Goal: Information Seeking & Learning: Learn about a topic

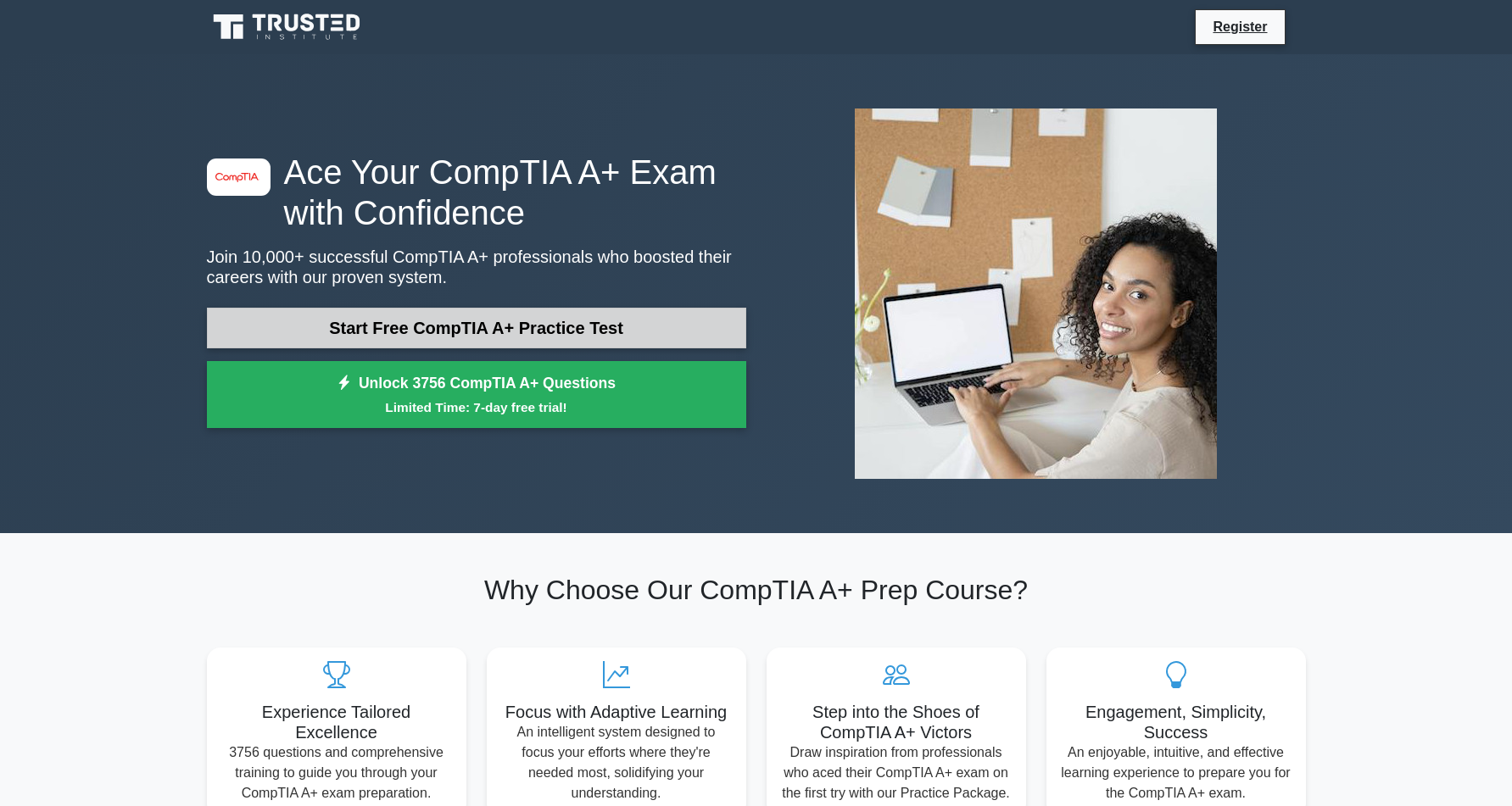
click at [392, 334] on link "Start Free CompTIA A+ Practice Test" at bounding box center [476, 328] width 539 height 41
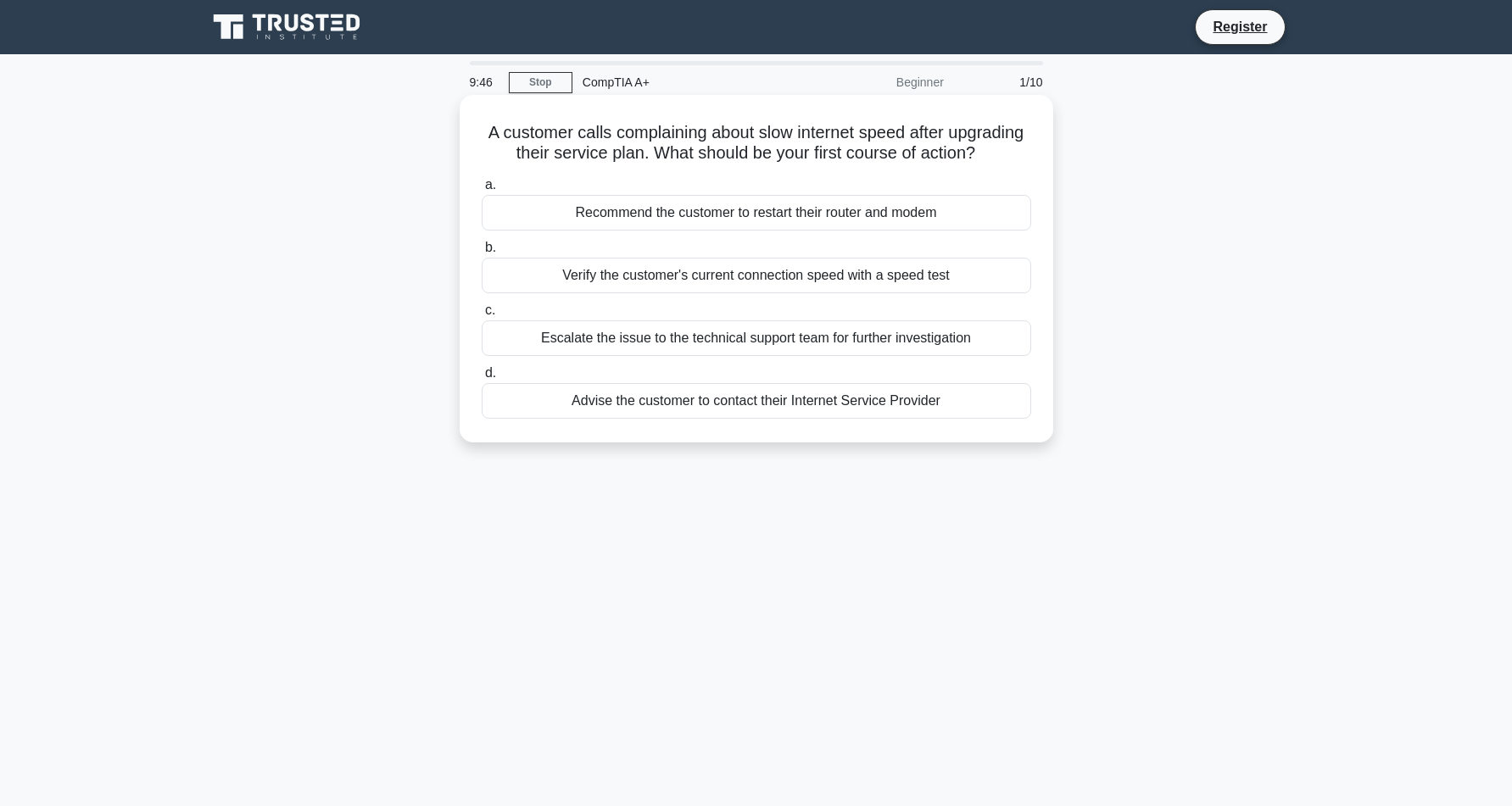
click at [835, 282] on div "Verify the customer's current connection speed with a speed test" at bounding box center [756, 276] width 549 height 36
click at [482, 254] on input "b. Verify the customer's current connection speed with a speed test" at bounding box center [482, 248] width 0 height 11
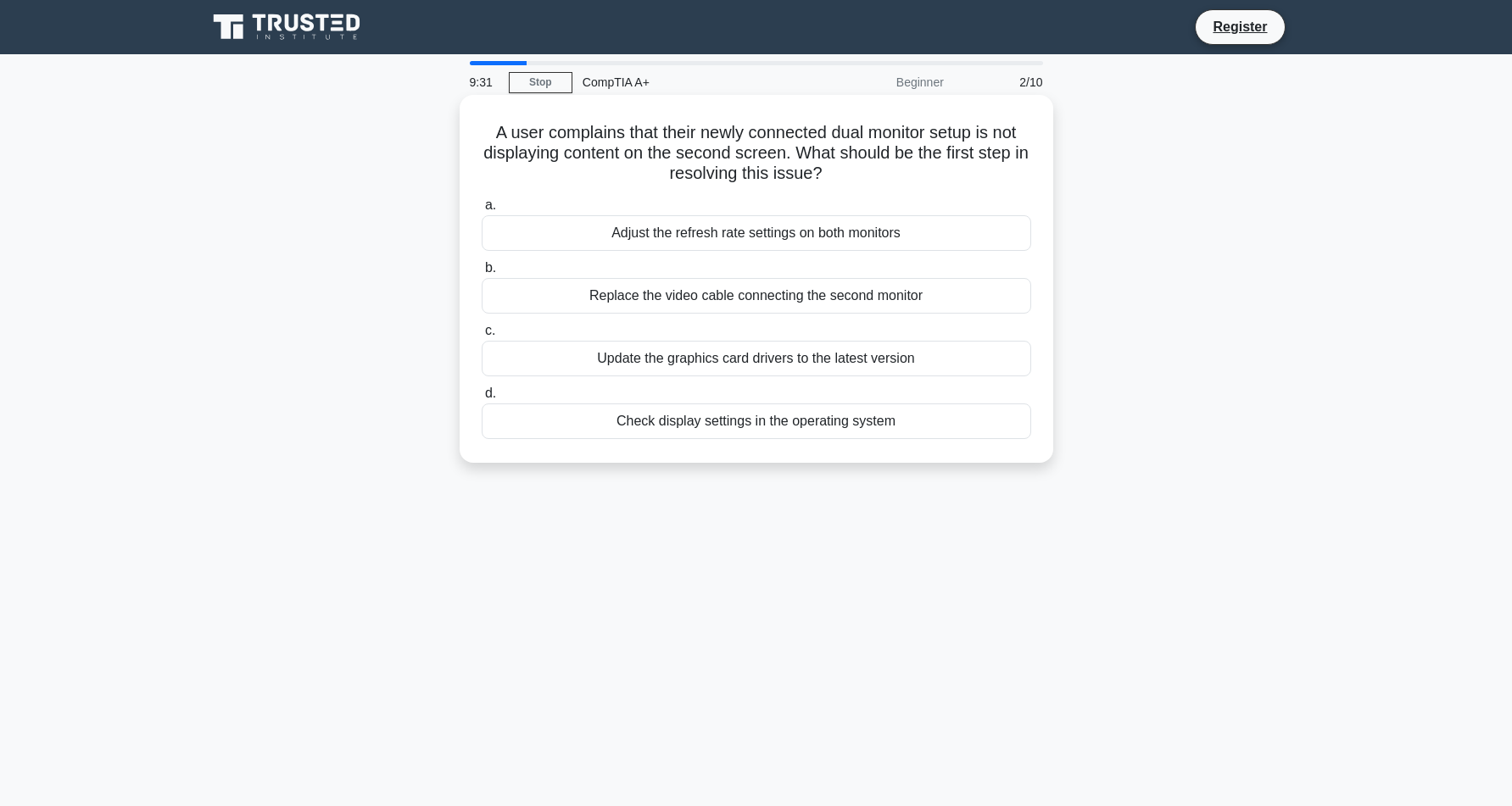
click at [936, 299] on div "Replace the video cable connecting the second monitor" at bounding box center [756, 296] width 549 height 36
click at [482, 274] on input "b. Replace the video cable connecting the second monitor" at bounding box center [482, 268] width 0 height 11
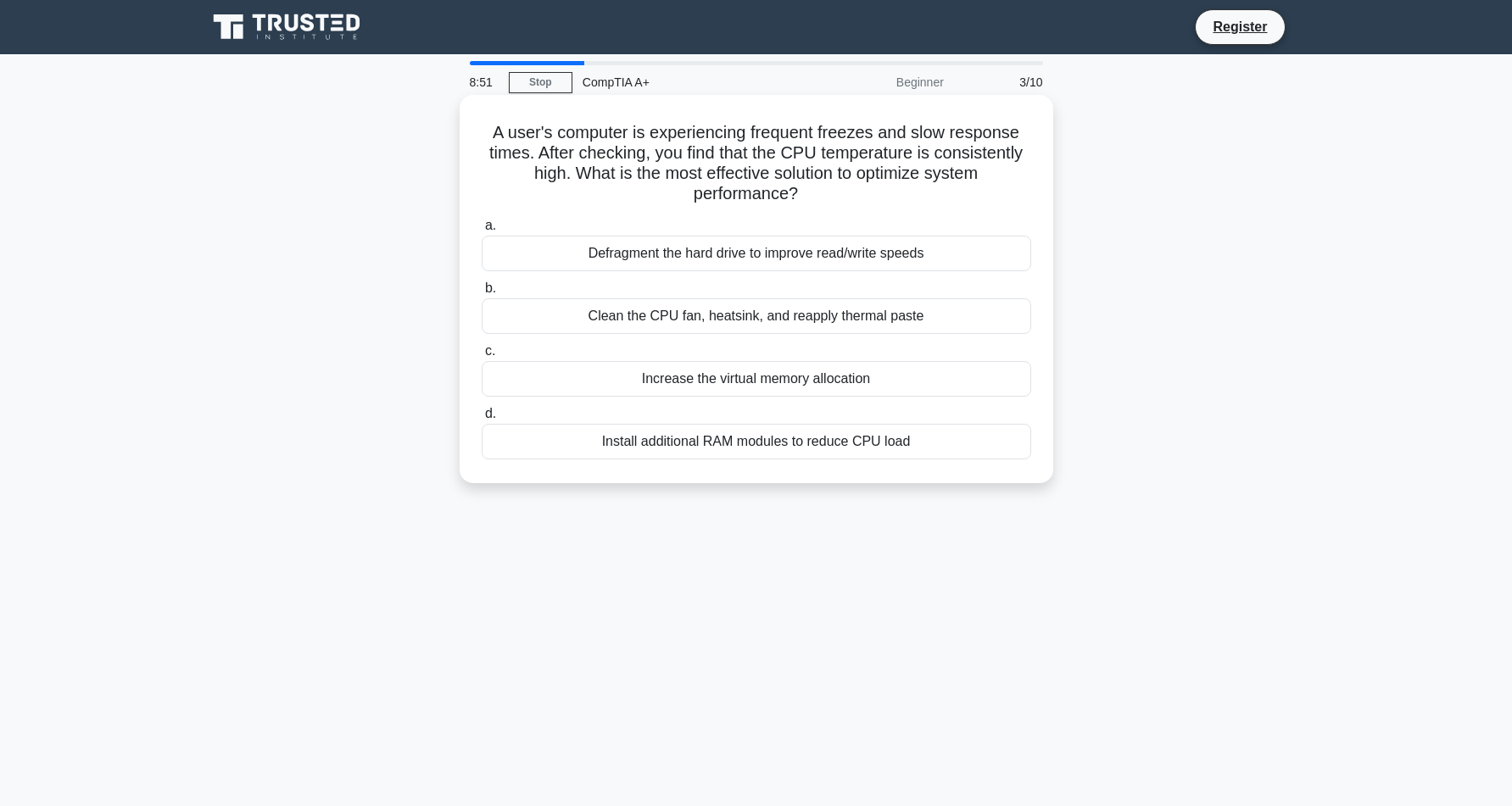
click at [678, 312] on div "Clean the CPU fan, heatsink, and reapply thermal paste" at bounding box center [756, 316] width 549 height 36
click at [482, 294] on input "b. Clean the CPU fan, heatsink, and reapply thermal paste" at bounding box center [482, 289] width 0 height 11
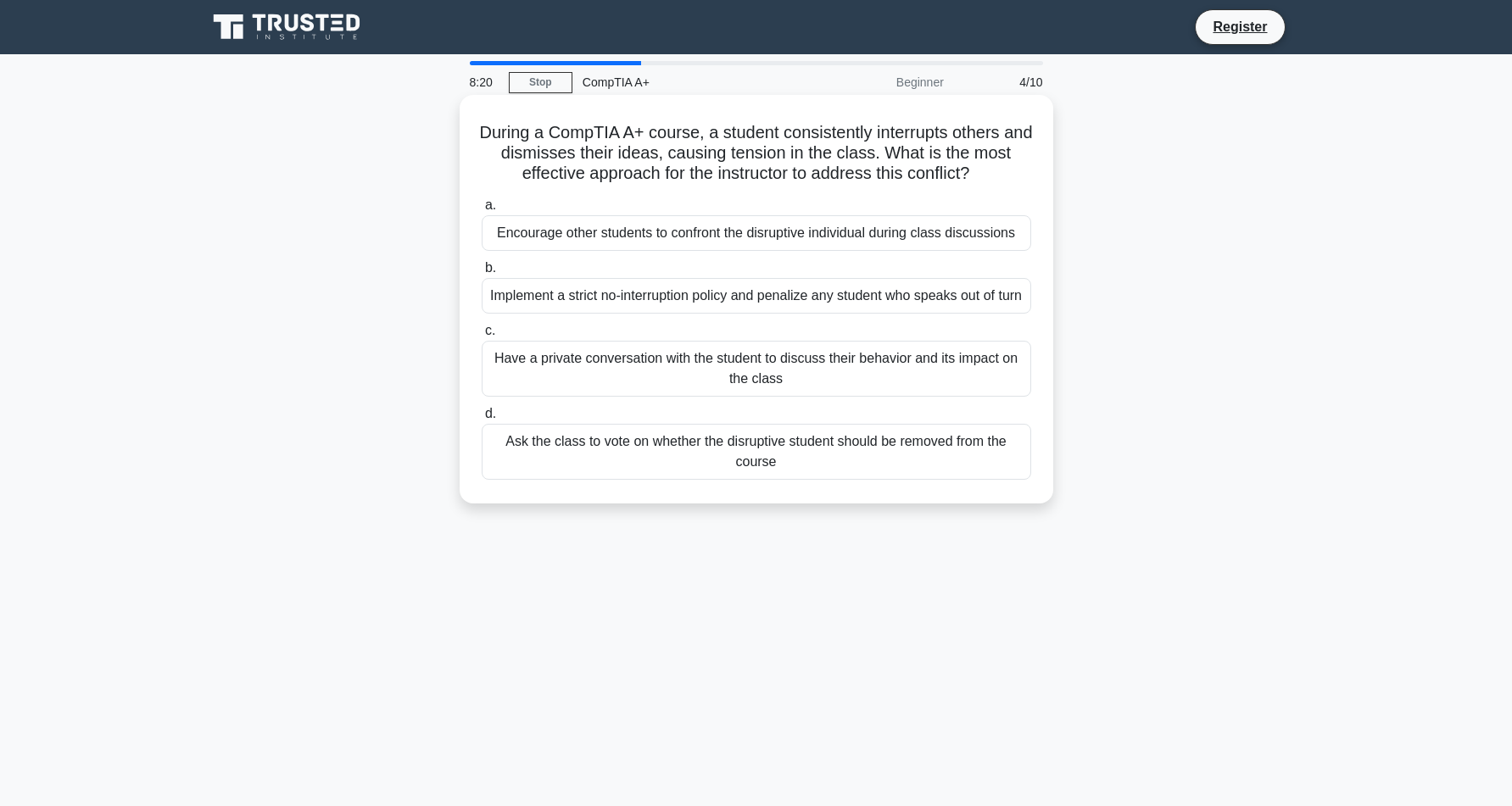
click at [899, 394] on div "Have a private conversation with the student to discuss their behavior and its …" at bounding box center [756, 369] width 549 height 56
click at [482, 336] on input "c. Have a private conversation with the student to discuss their behavior and i…" at bounding box center [482, 330] width 0 height 11
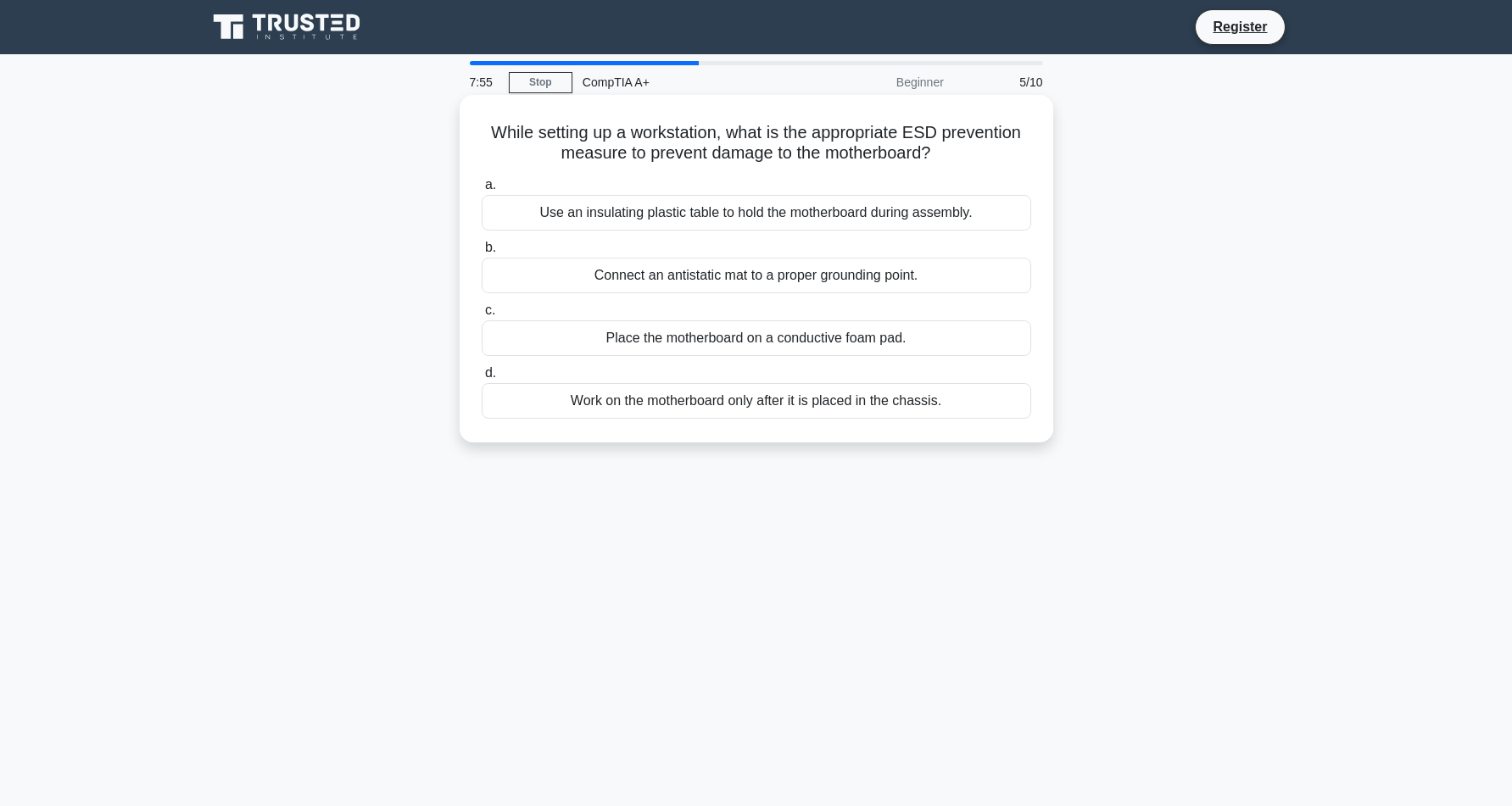
click at [926, 272] on div "Connect an antistatic mat to a proper grounding point." at bounding box center [756, 276] width 549 height 36
click at [482, 254] on input "b. Connect an antistatic mat to a proper grounding point." at bounding box center [482, 248] width 0 height 11
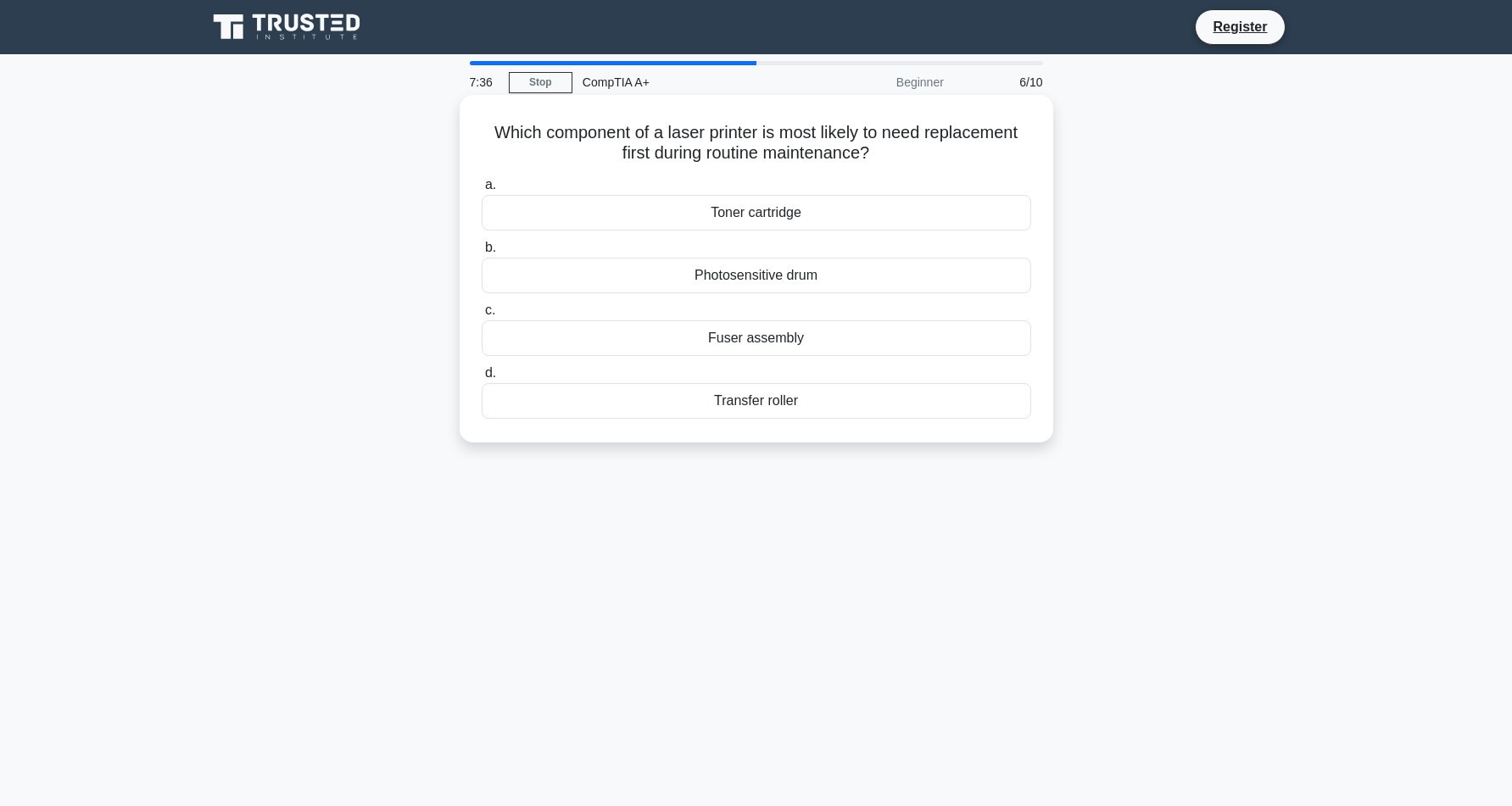
click at [864, 400] on div "Transfer roller" at bounding box center [756, 401] width 549 height 36
click at [482, 379] on input "d. Transfer roller" at bounding box center [482, 373] width 0 height 11
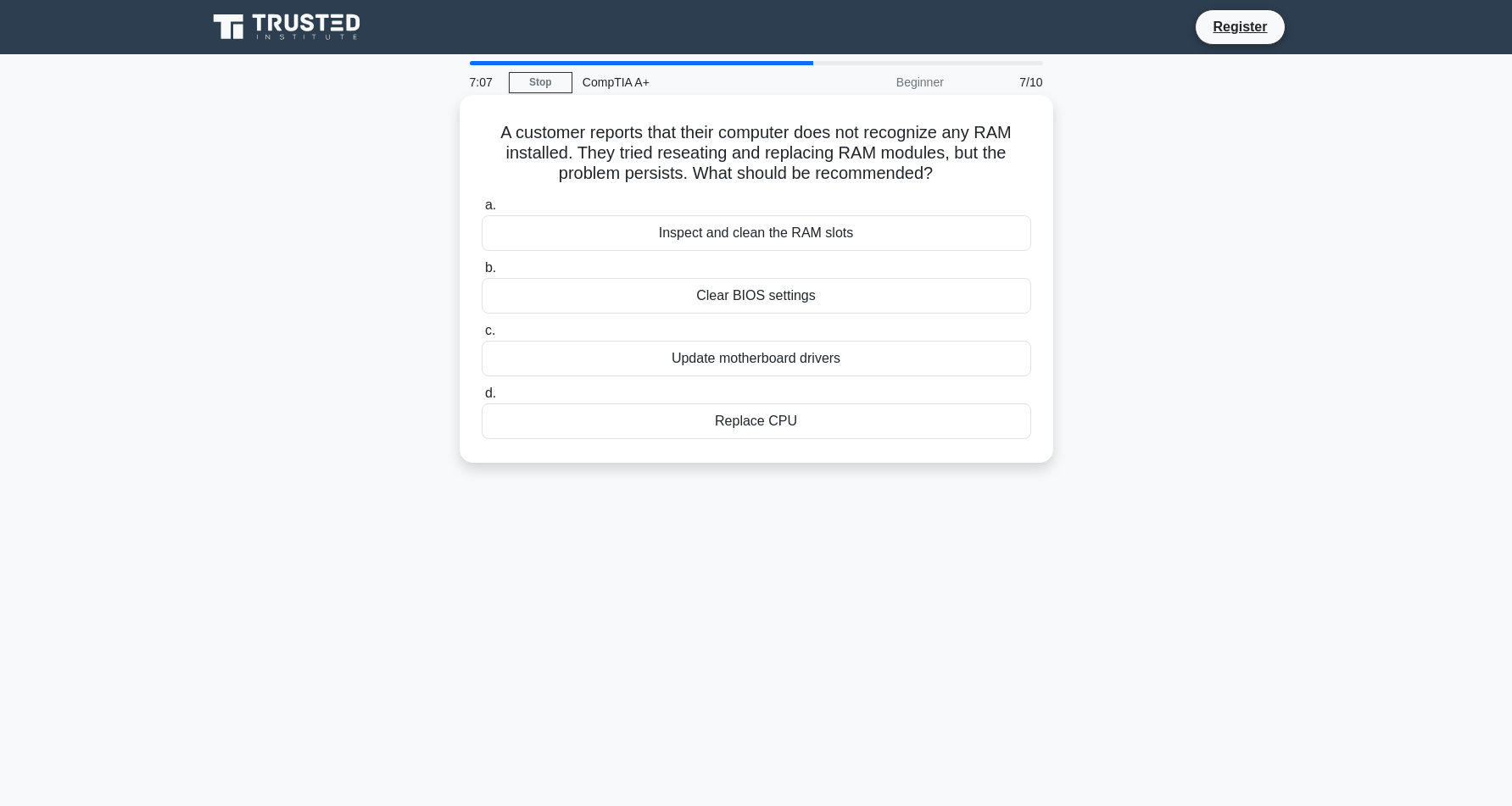
click at [852, 296] on div "Clear BIOS settings" at bounding box center [756, 296] width 549 height 36
click at [482, 274] on input "b. Clear BIOS settings" at bounding box center [482, 268] width 0 height 11
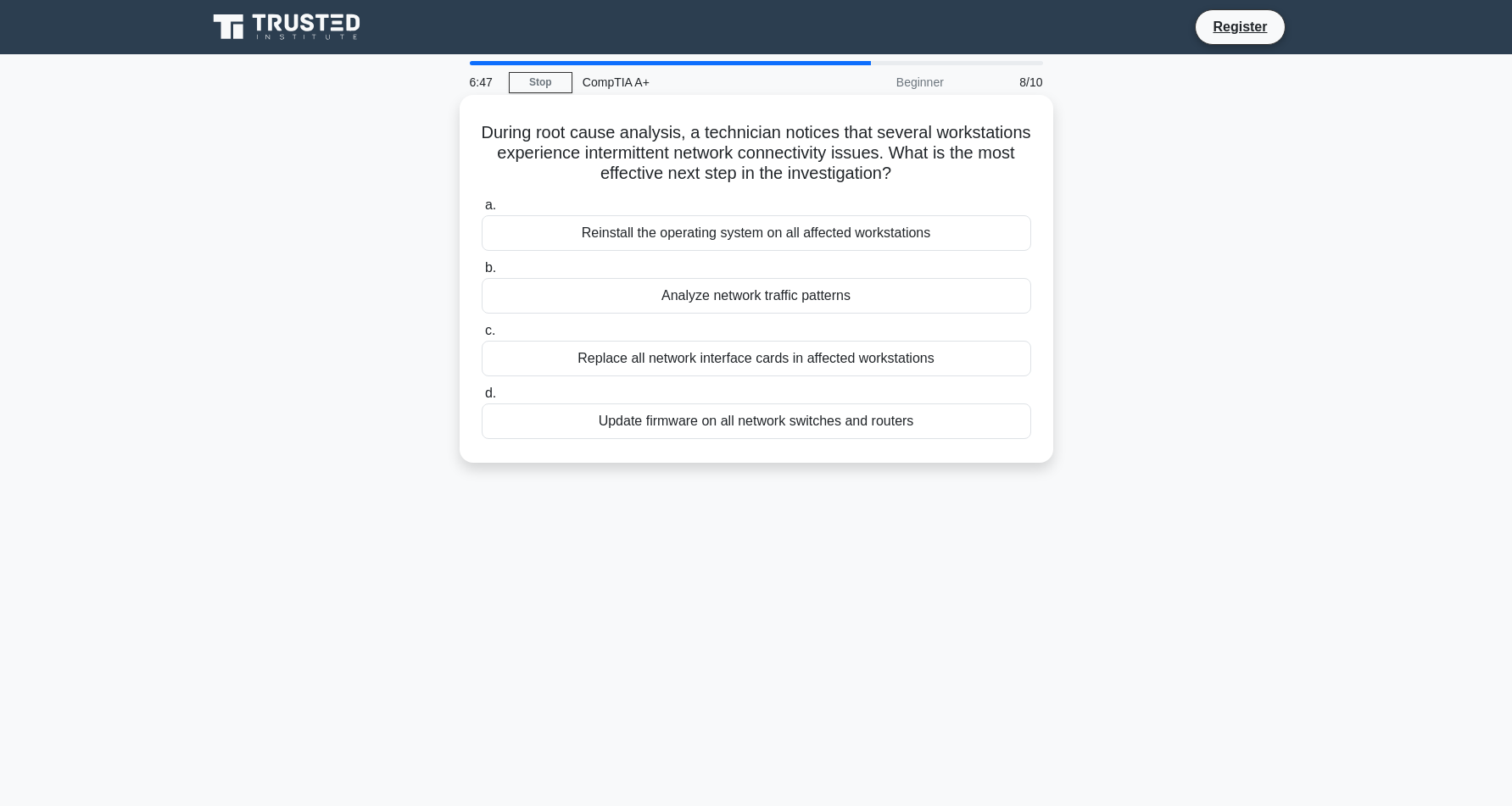
click at [887, 289] on div "Analyze network traffic patterns" at bounding box center [756, 296] width 549 height 36
click at [482, 274] on input "b. Analyze network traffic patterns" at bounding box center [482, 268] width 0 height 11
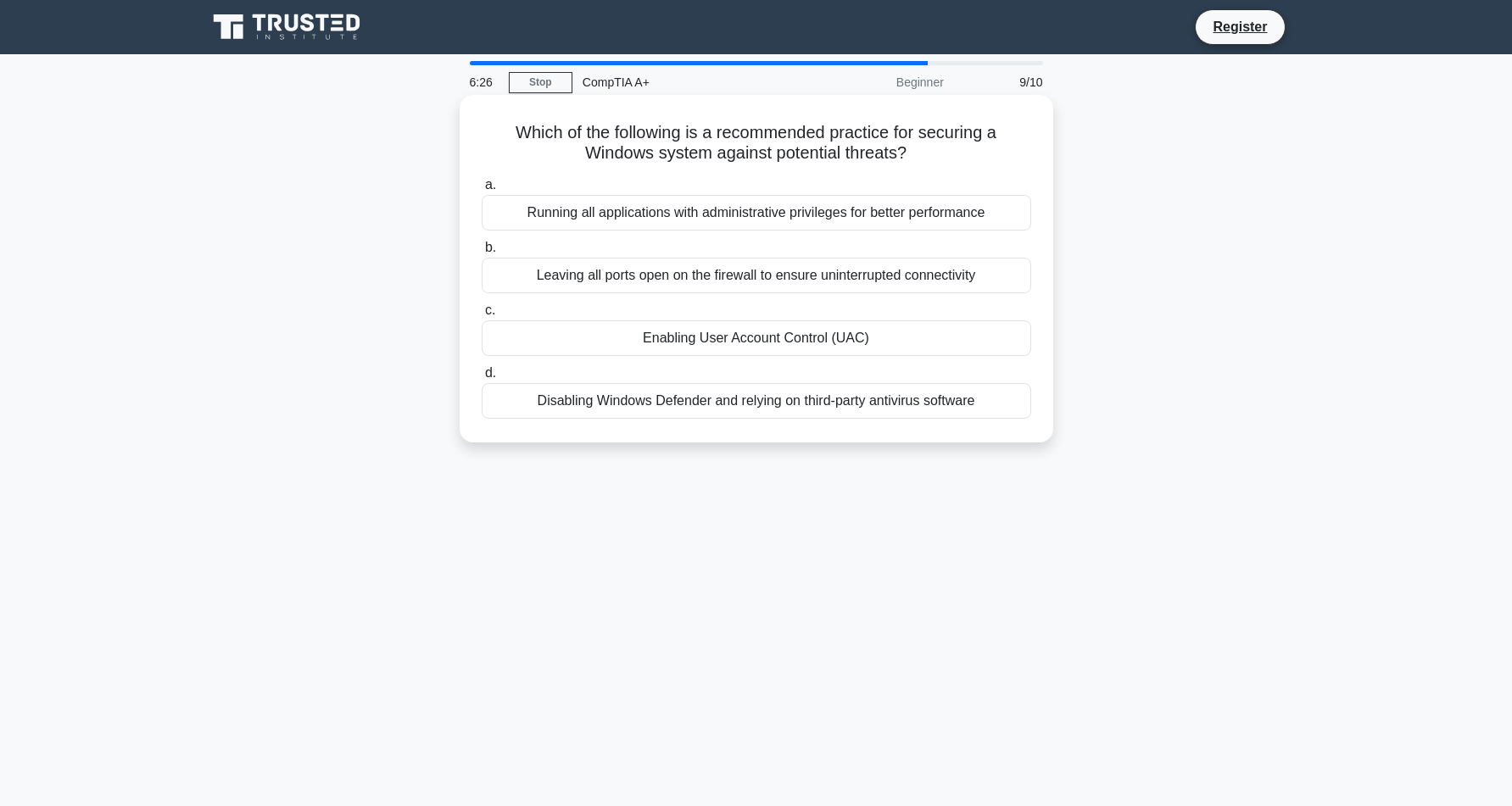
click at [967, 330] on div "Enabling User Account Control (UAC)" at bounding box center [756, 338] width 549 height 36
click at [482, 316] on input "c. Enabling User Account Control (UAC)" at bounding box center [482, 310] width 0 height 11
click at [982, 396] on div "Virtual printers may include sensitive metadata in the output file." at bounding box center [756, 401] width 549 height 36
click at [482, 379] on input "d. Virtual printers may include sensitive metadata in the output file." at bounding box center [482, 373] width 0 height 11
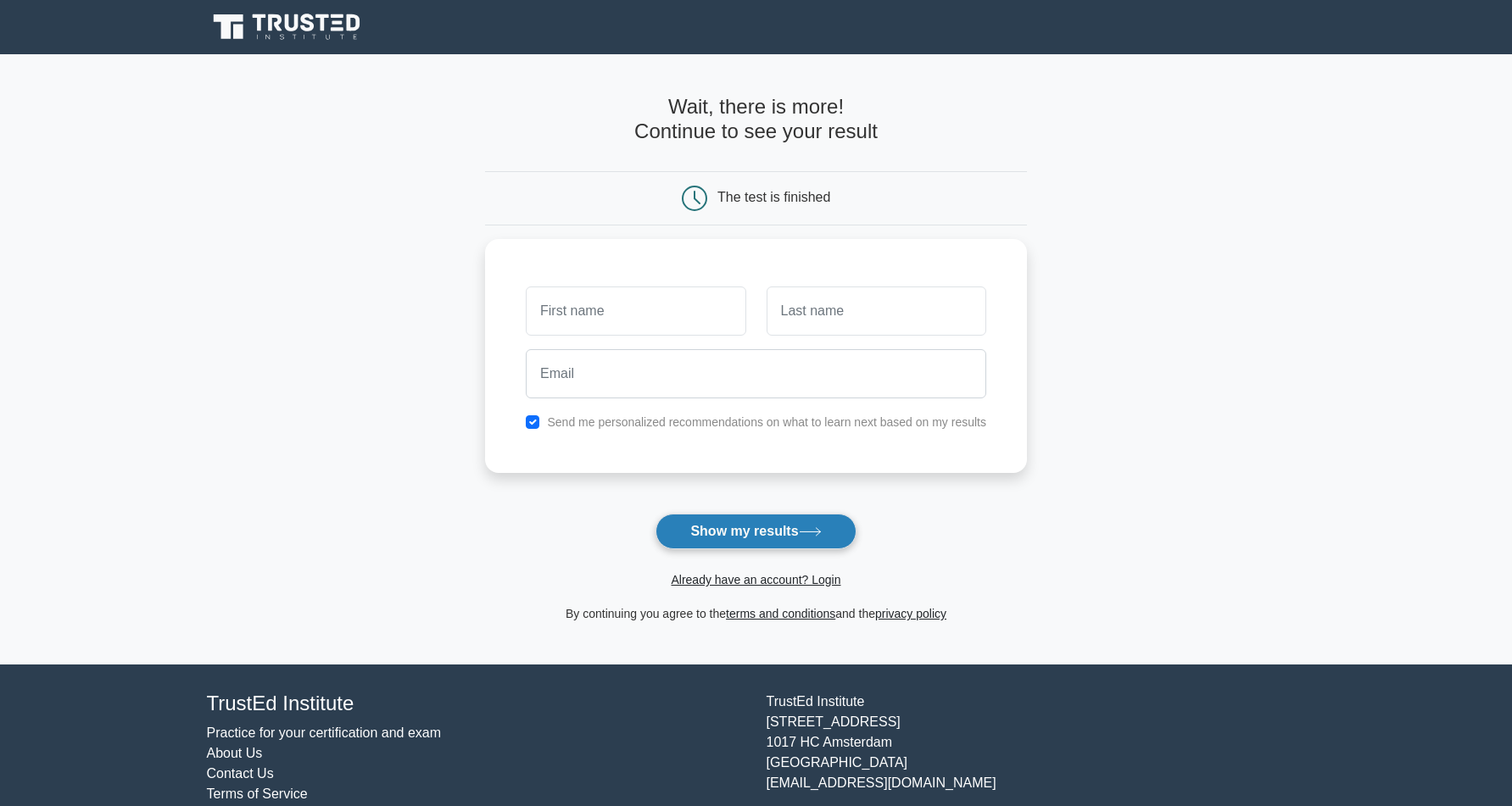
click at [758, 529] on button "Show my results" at bounding box center [755, 531] width 200 height 36
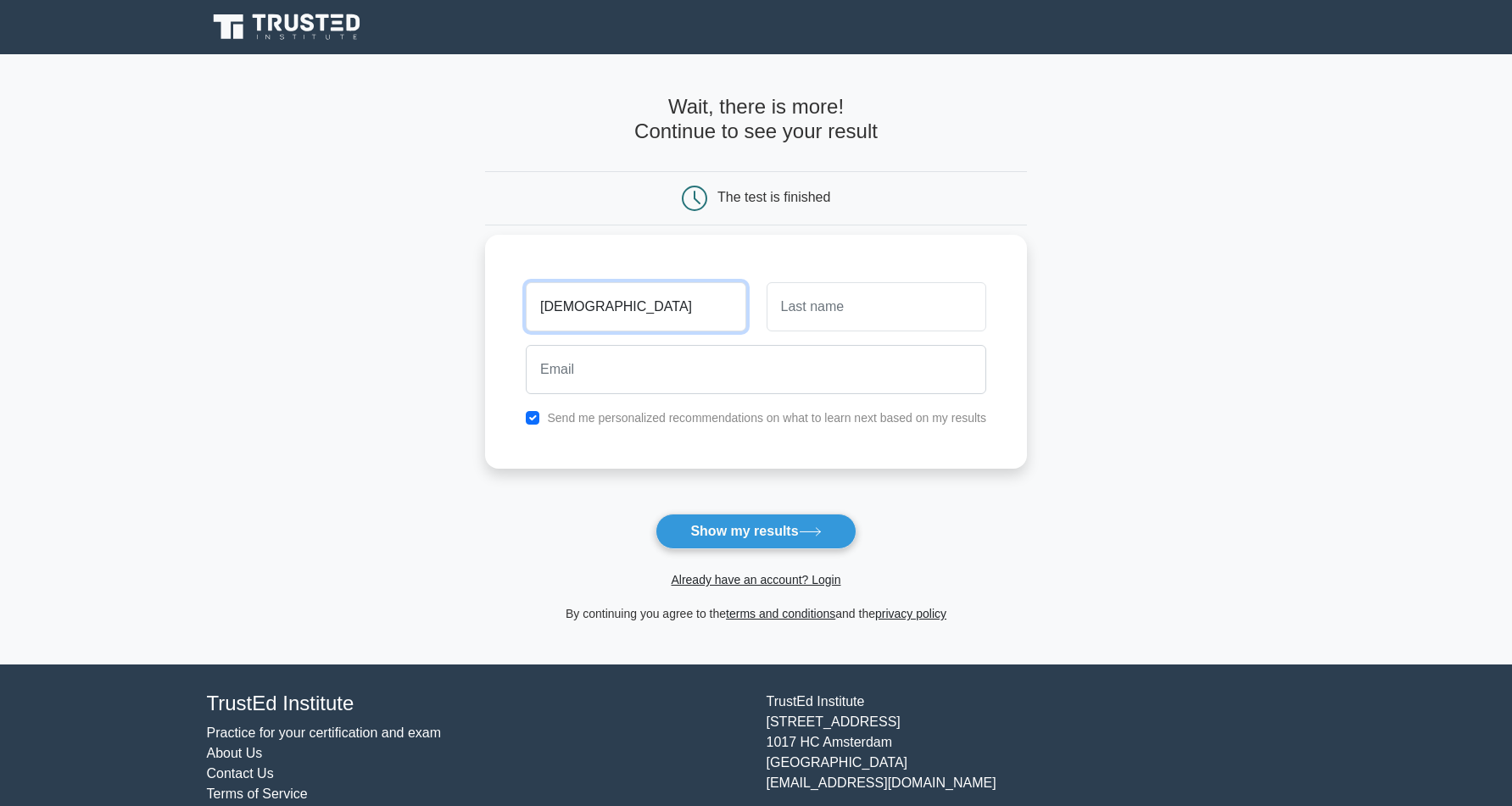
type input "christian"
click at [867, 318] on input "text" at bounding box center [876, 307] width 220 height 50
type input "ibasan"
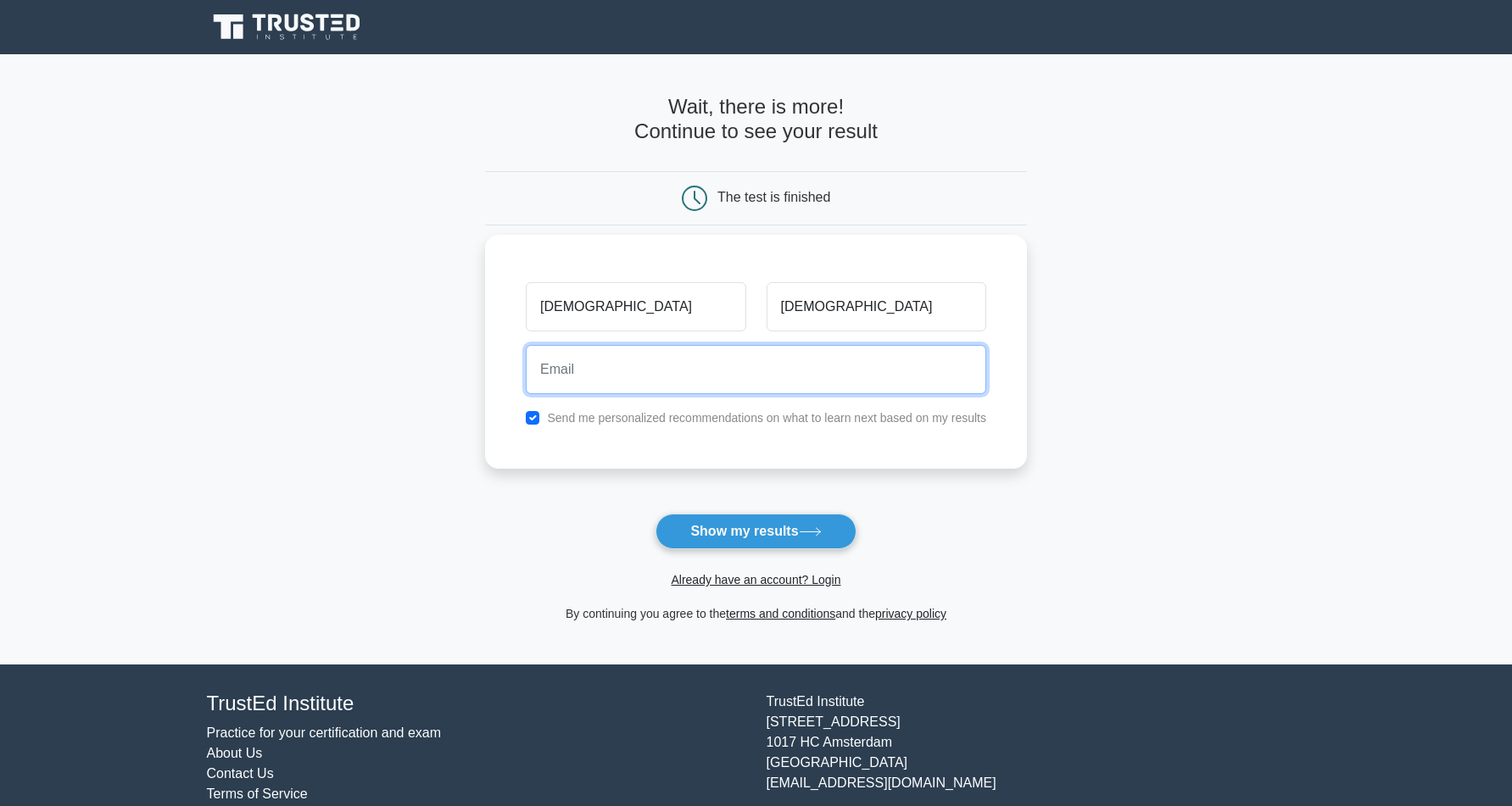
click at [808, 358] on input "email" at bounding box center [755, 370] width 460 height 50
type input "christianibasan@gmail.com"
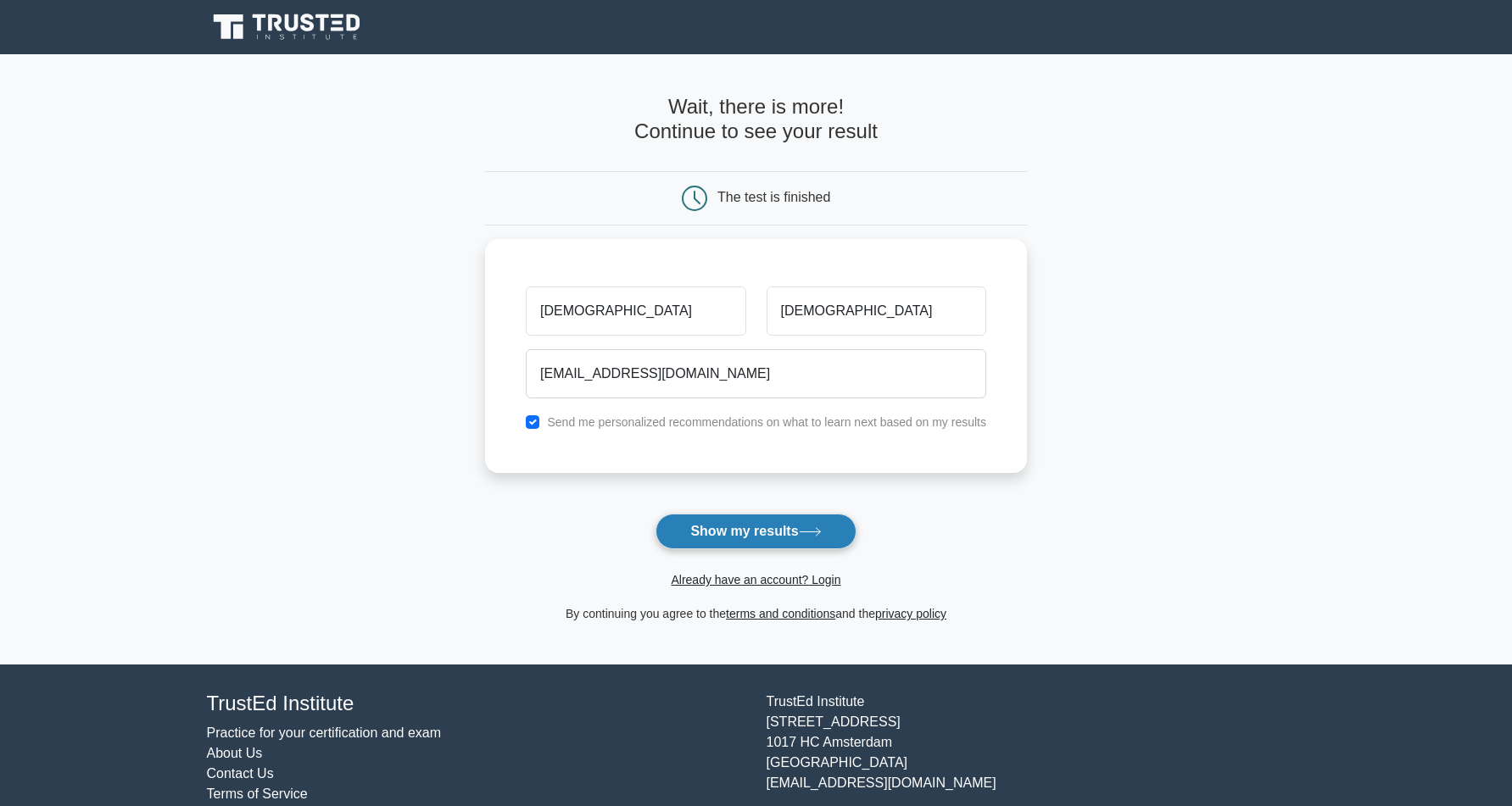
click at [813, 527] on button "Show my results" at bounding box center [755, 531] width 200 height 36
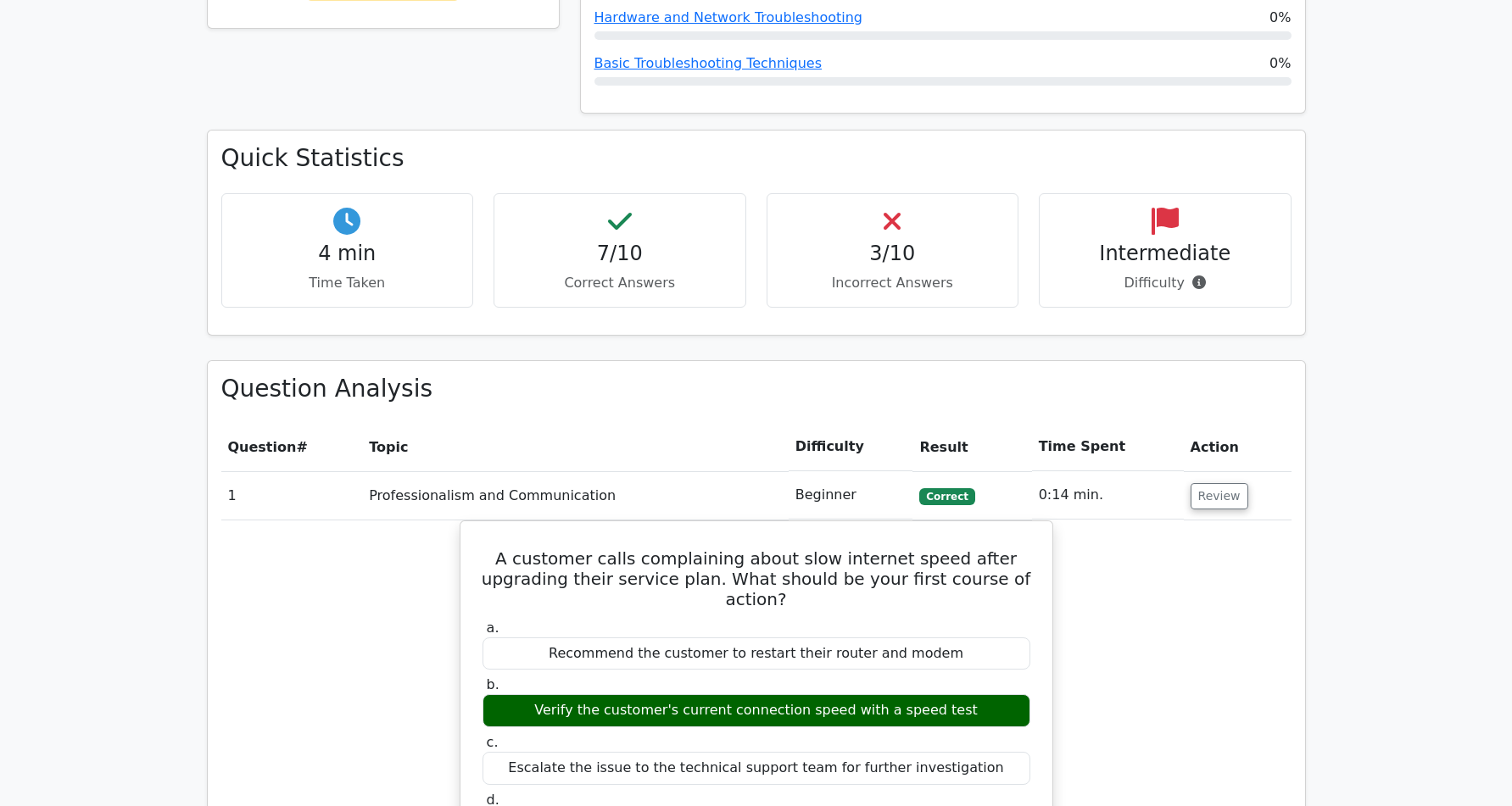
scroll to position [864, 0]
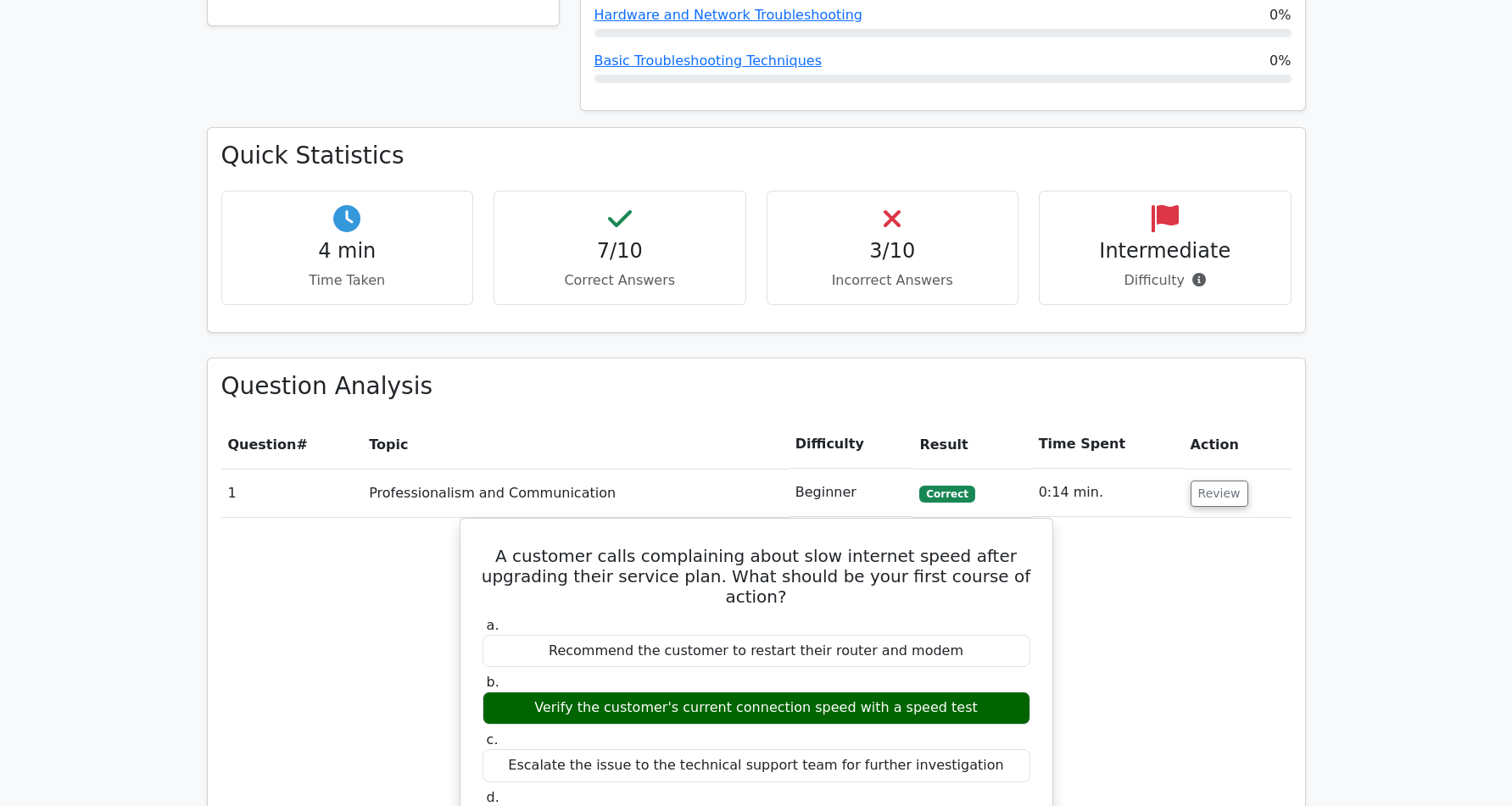
click at [1150, 239] on h4 "Intermediate" at bounding box center [1165, 251] width 224 height 25
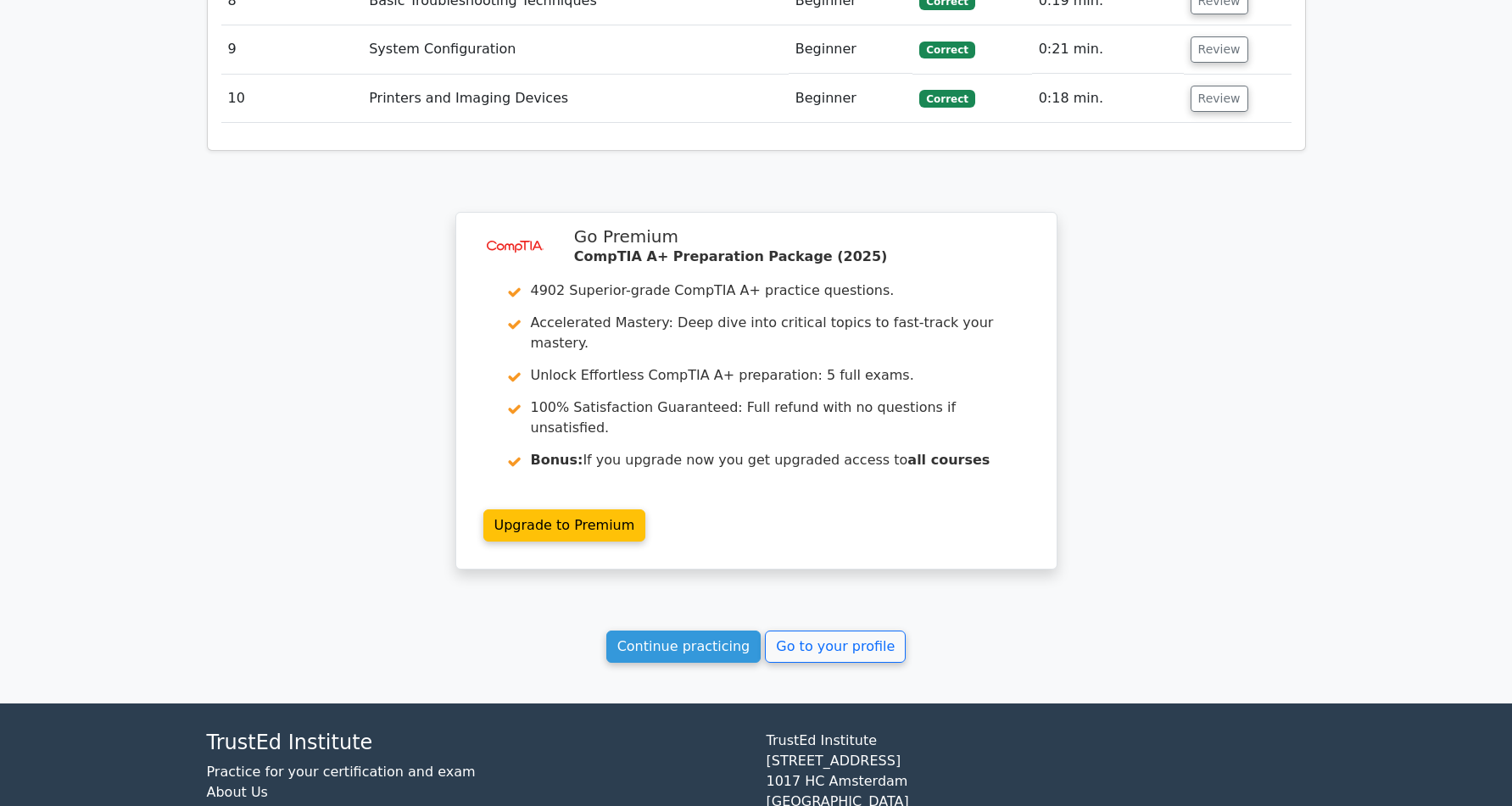
scroll to position [2695, 0]
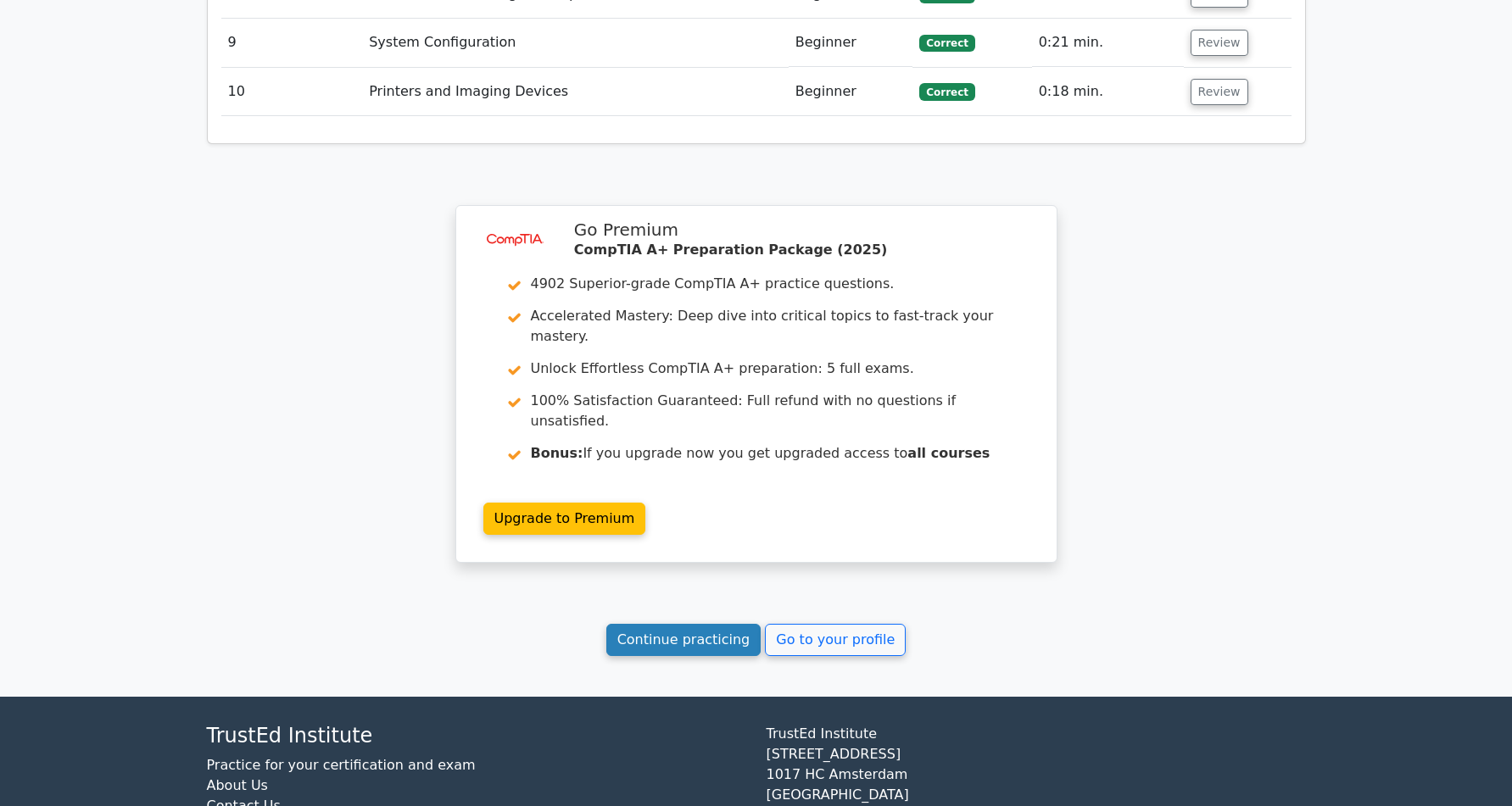
click at [696, 623] on link "Continue practicing" at bounding box center [684, 640] width 155 height 32
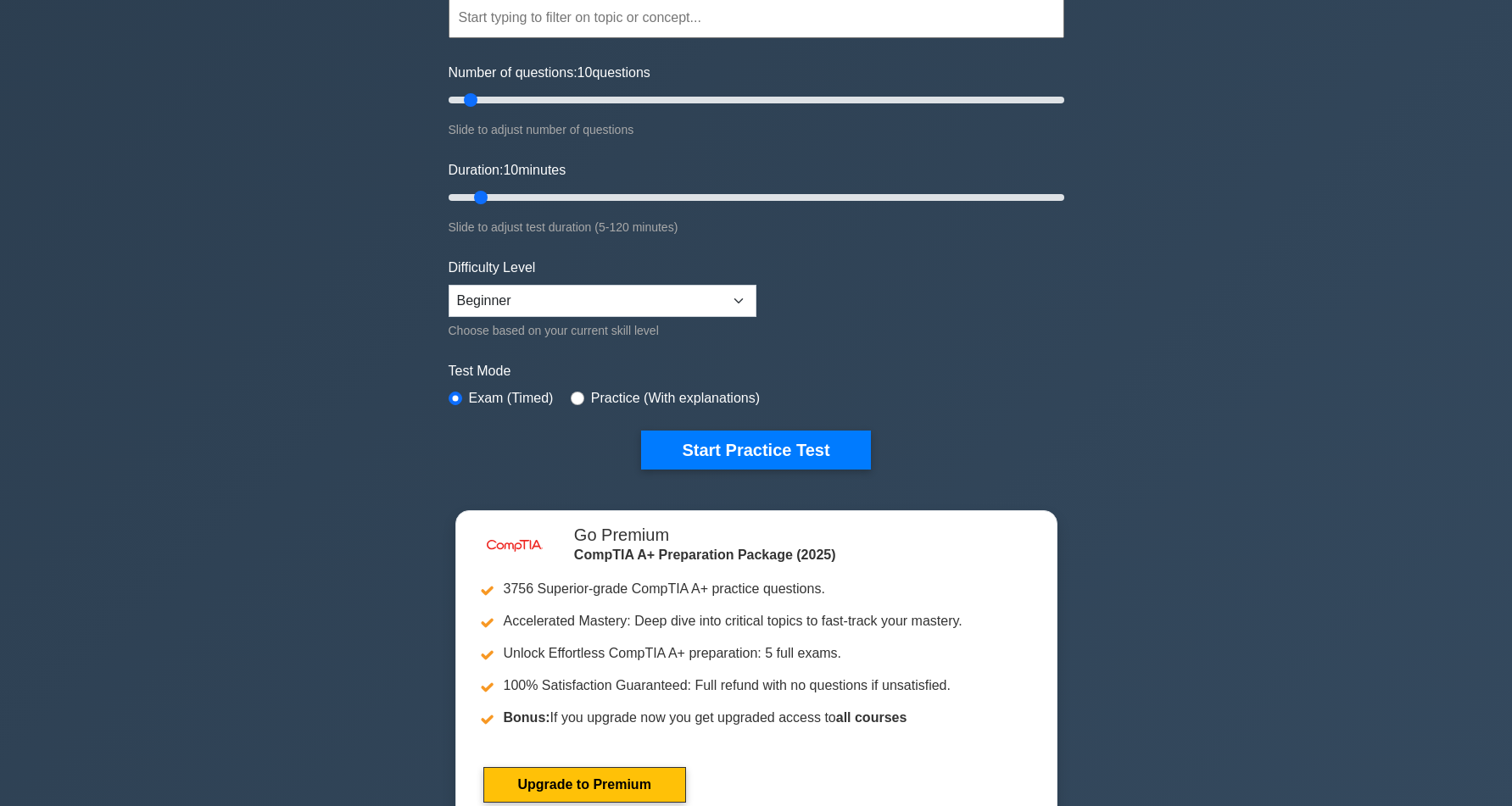
scroll to position [172, 0]
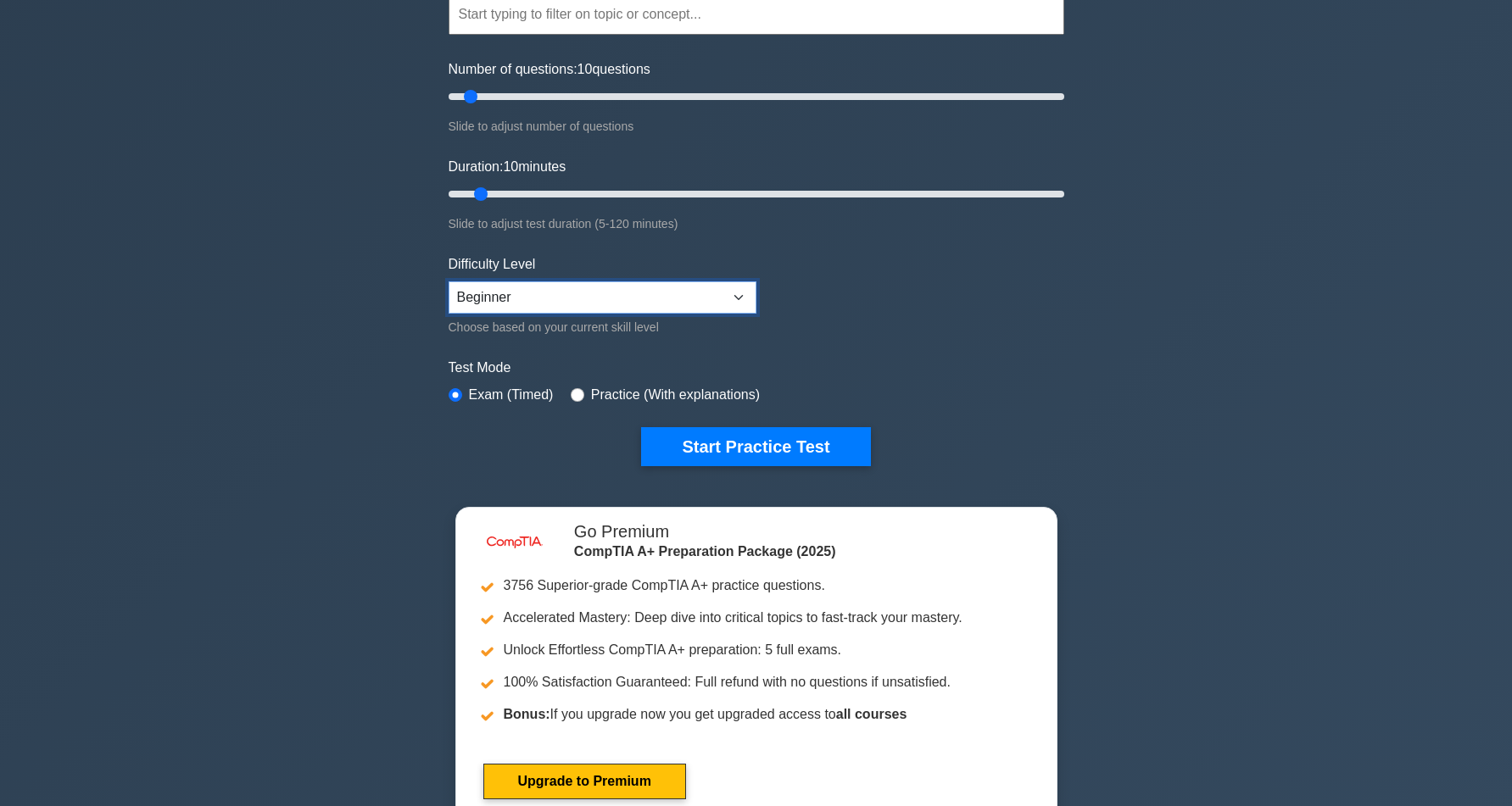
click at [448, 282] on select "Beginner Intermediate Expert" at bounding box center [602, 298] width 308 height 32
select select "expert"
click option "Expert" at bounding box center [0, 0] width 0 height 0
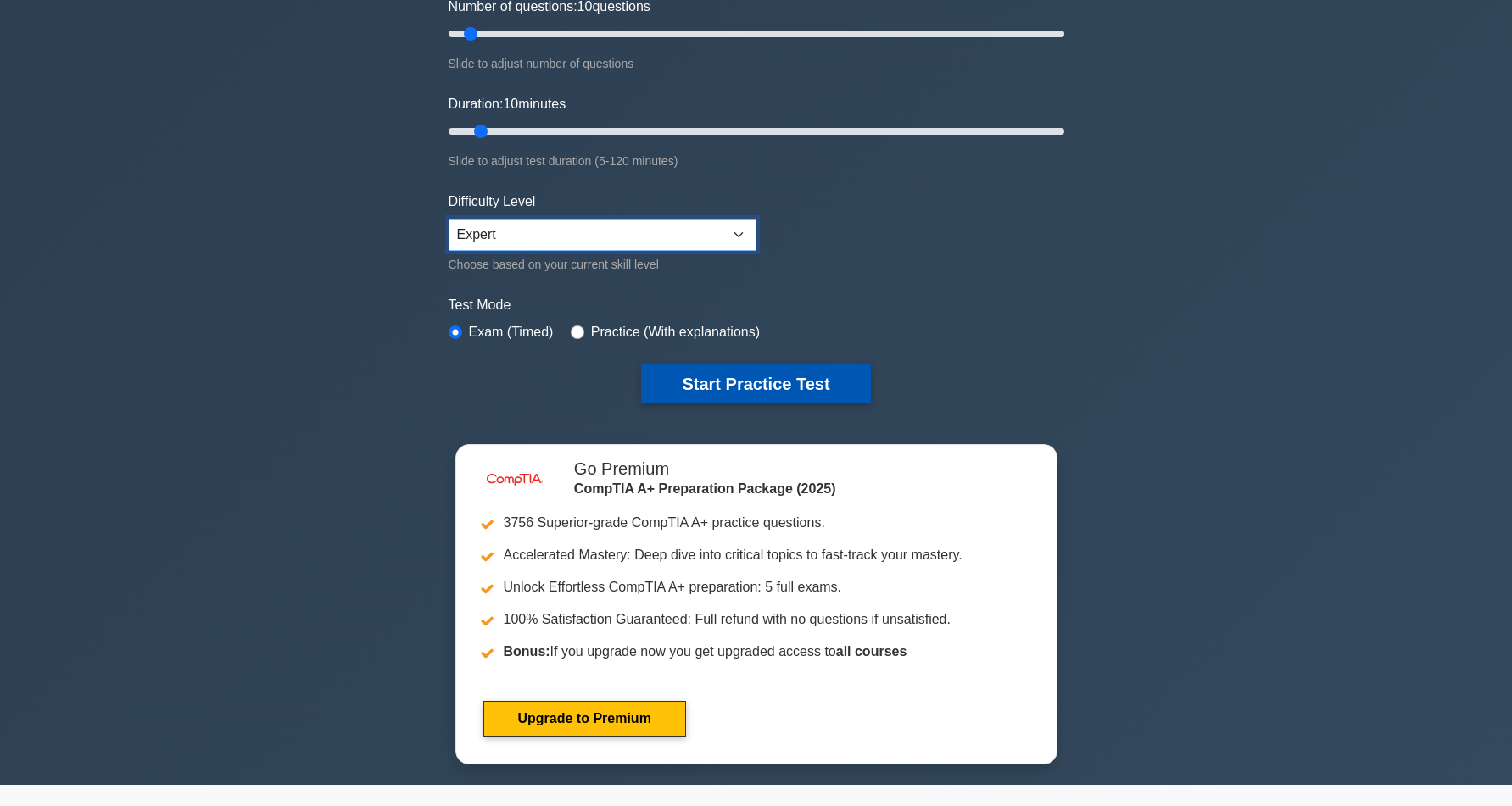
scroll to position [260, 0]
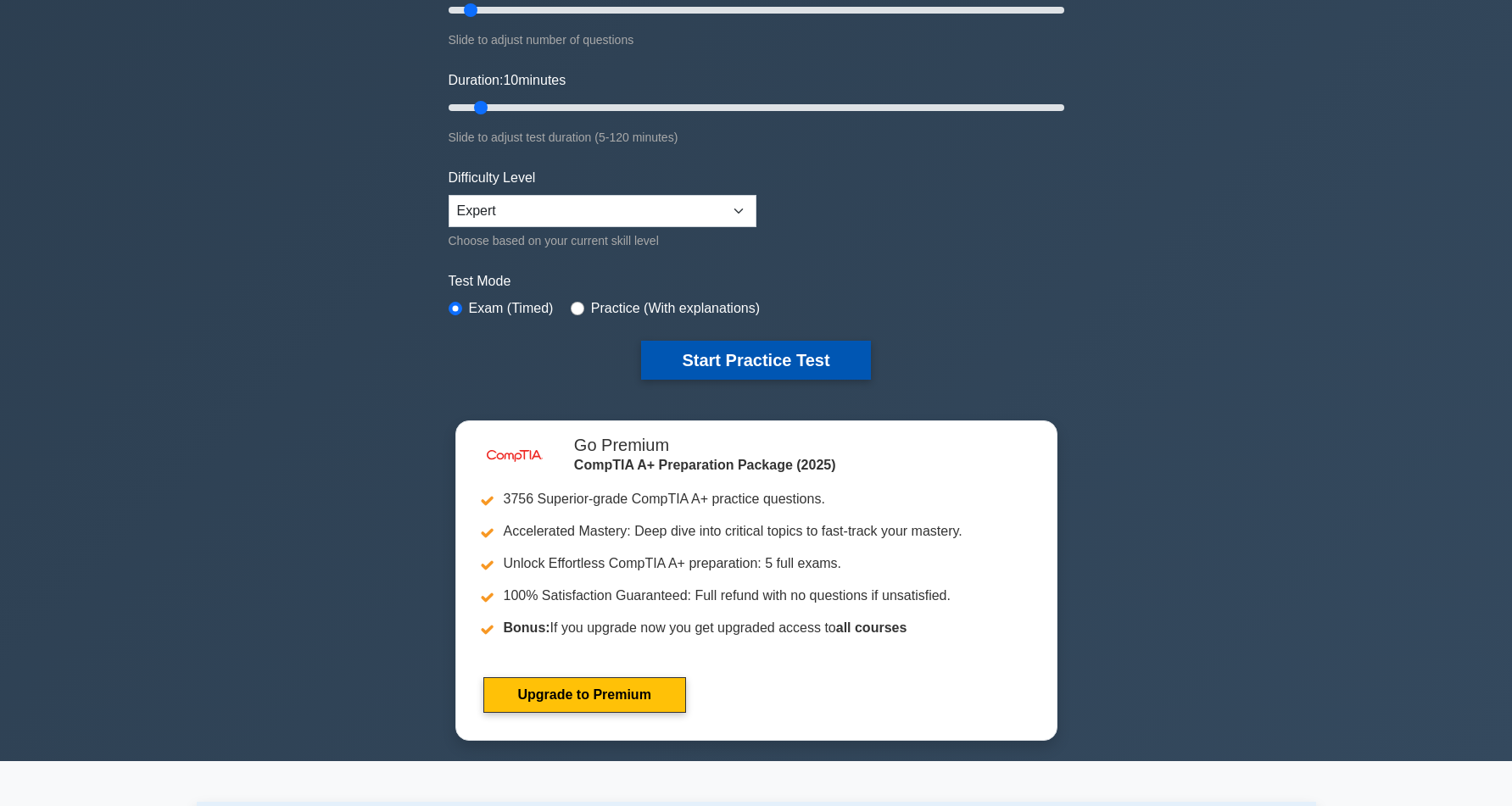
click at [735, 360] on button "Start Practice Test" at bounding box center [755, 360] width 229 height 39
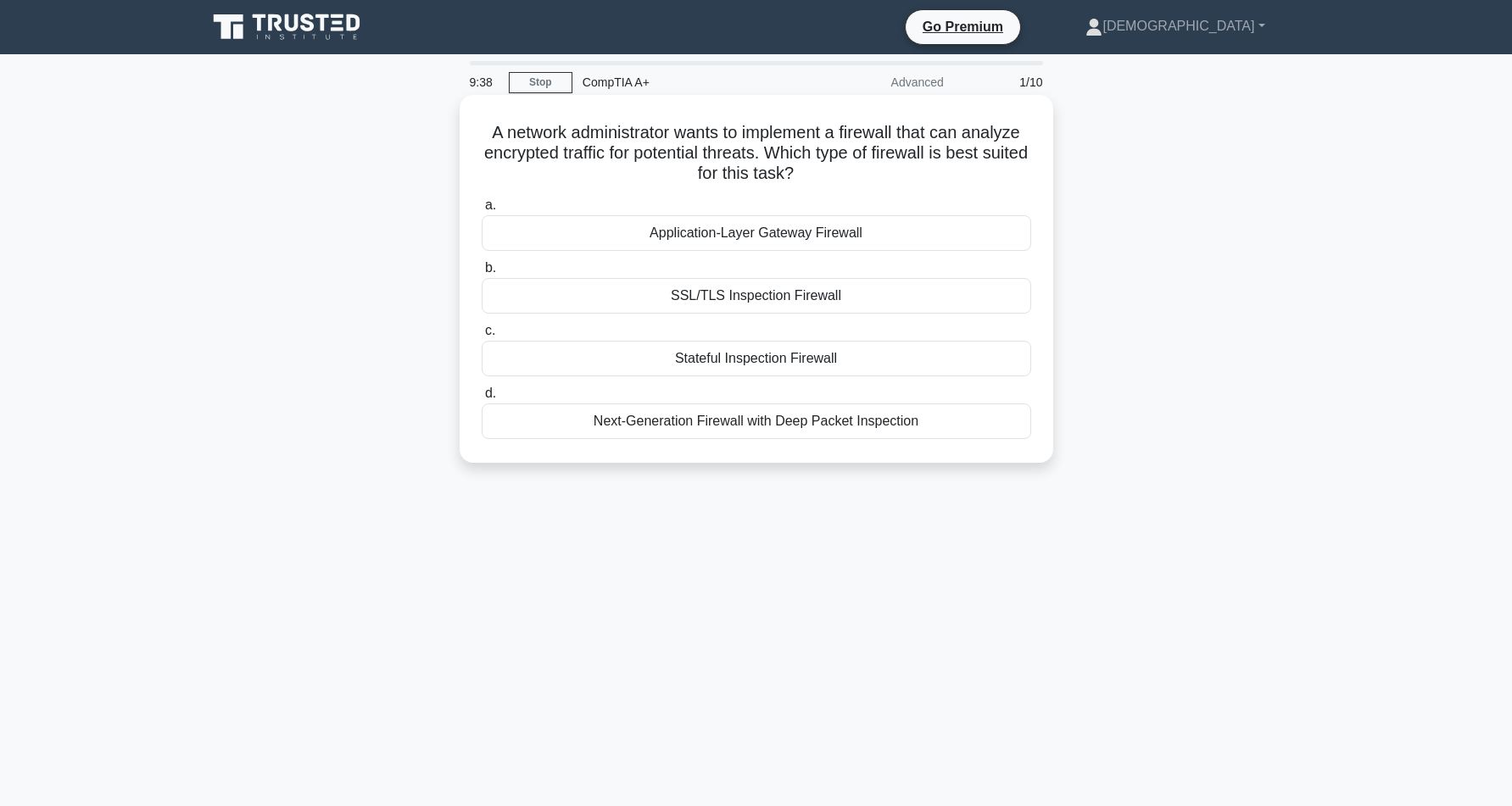
click at [855, 292] on div "SSL/TLS Inspection Firewall" at bounding box center [756, 296] width 549 height 36
click at [482, 274] on input "b. SSL/TLS Inspection Firewall" at bounding box center [482, 268] width 0 height 11
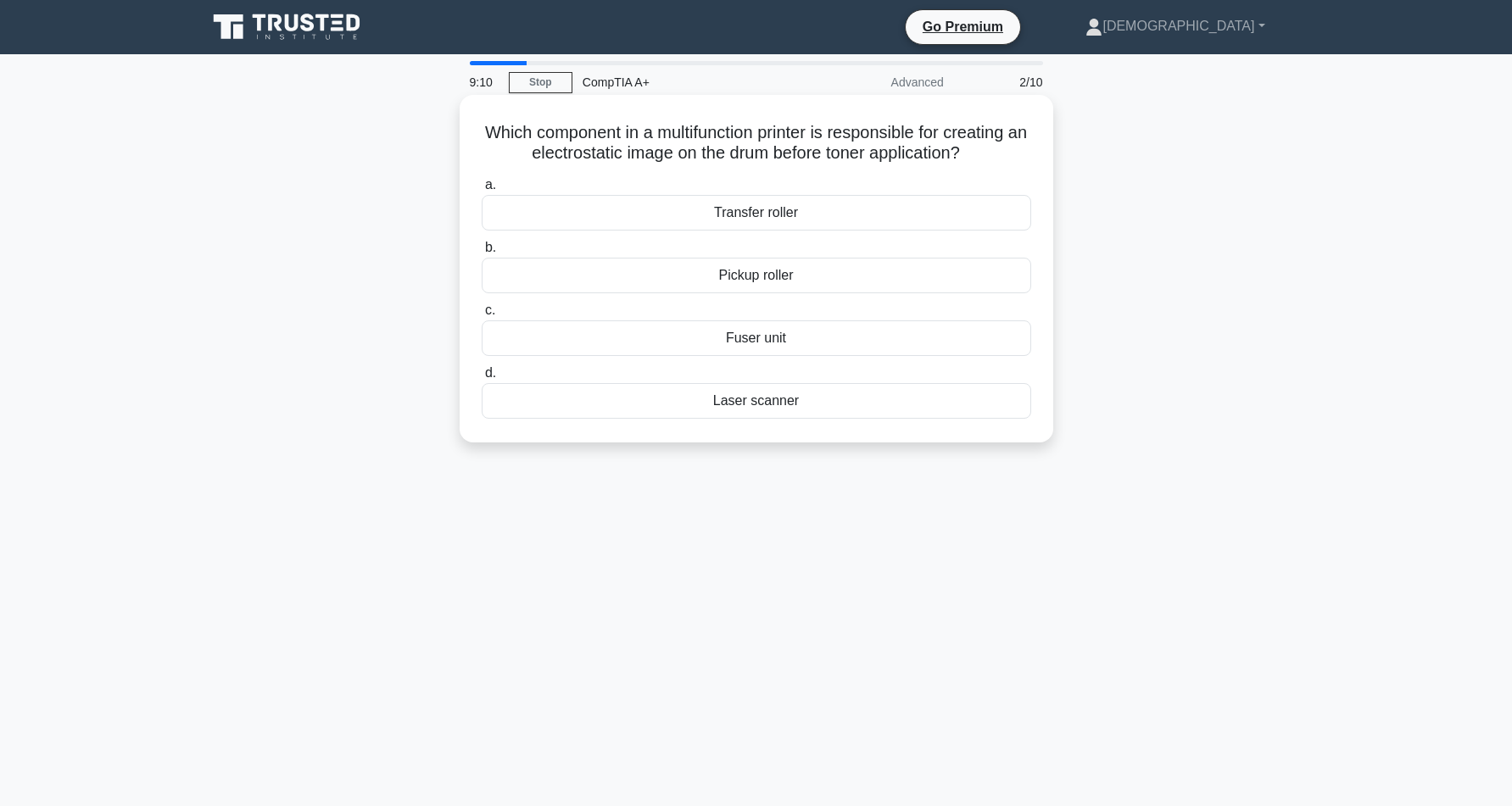
click at [706, 336] on div "Fuser unit" at bounding box center [756, 338] width 549 height 36
click at [482, 316] on input "c. Fuser unit" at bounding box center [482, 310] width 0 height 11
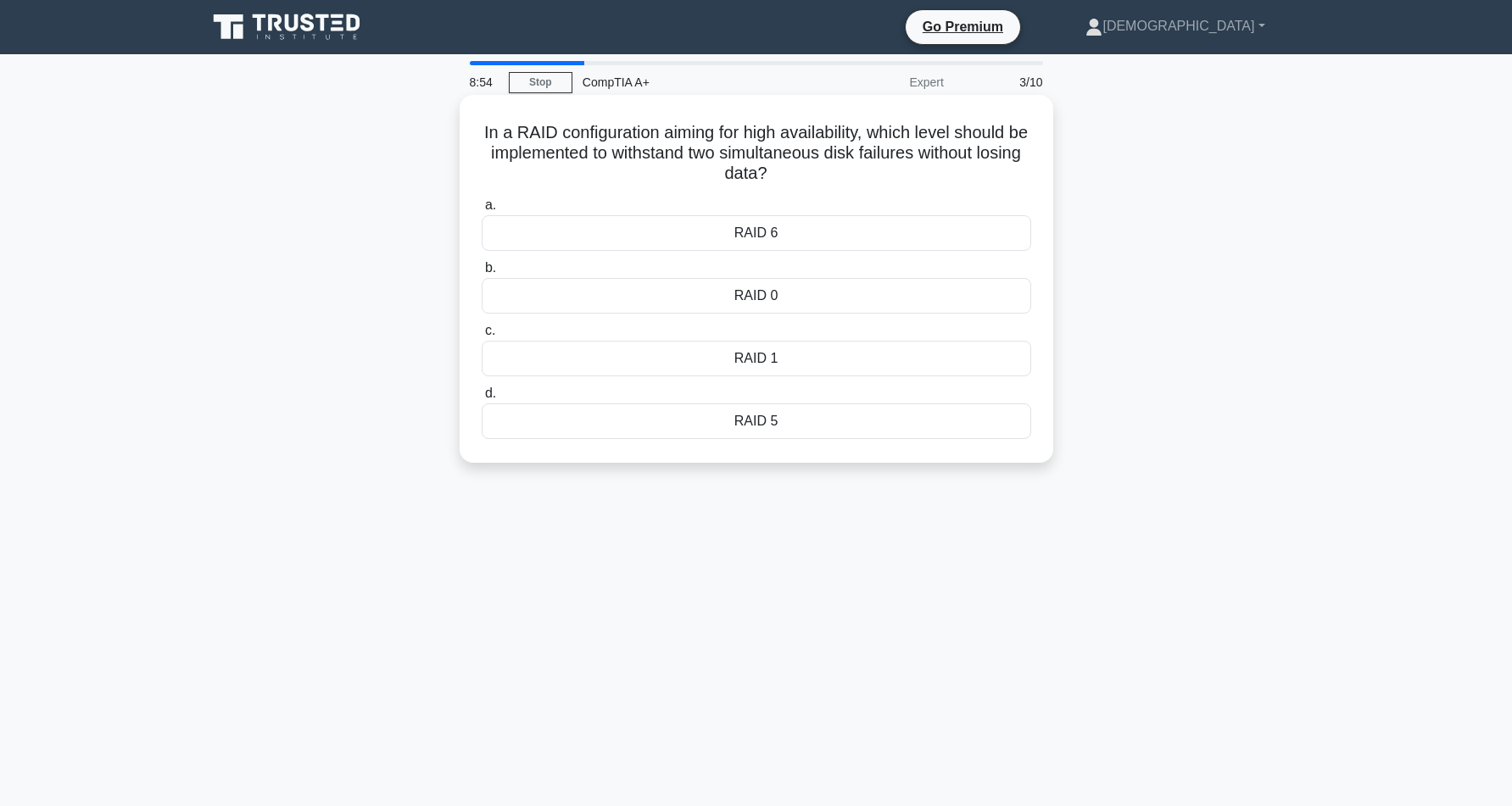
click at [595, 429] on div "RAID 5" at bounding box center [756, 421] width 549 height 36
click at [482, 399] on input "d. RAID 5" at bounding box center [482, 394] width 0 height 11
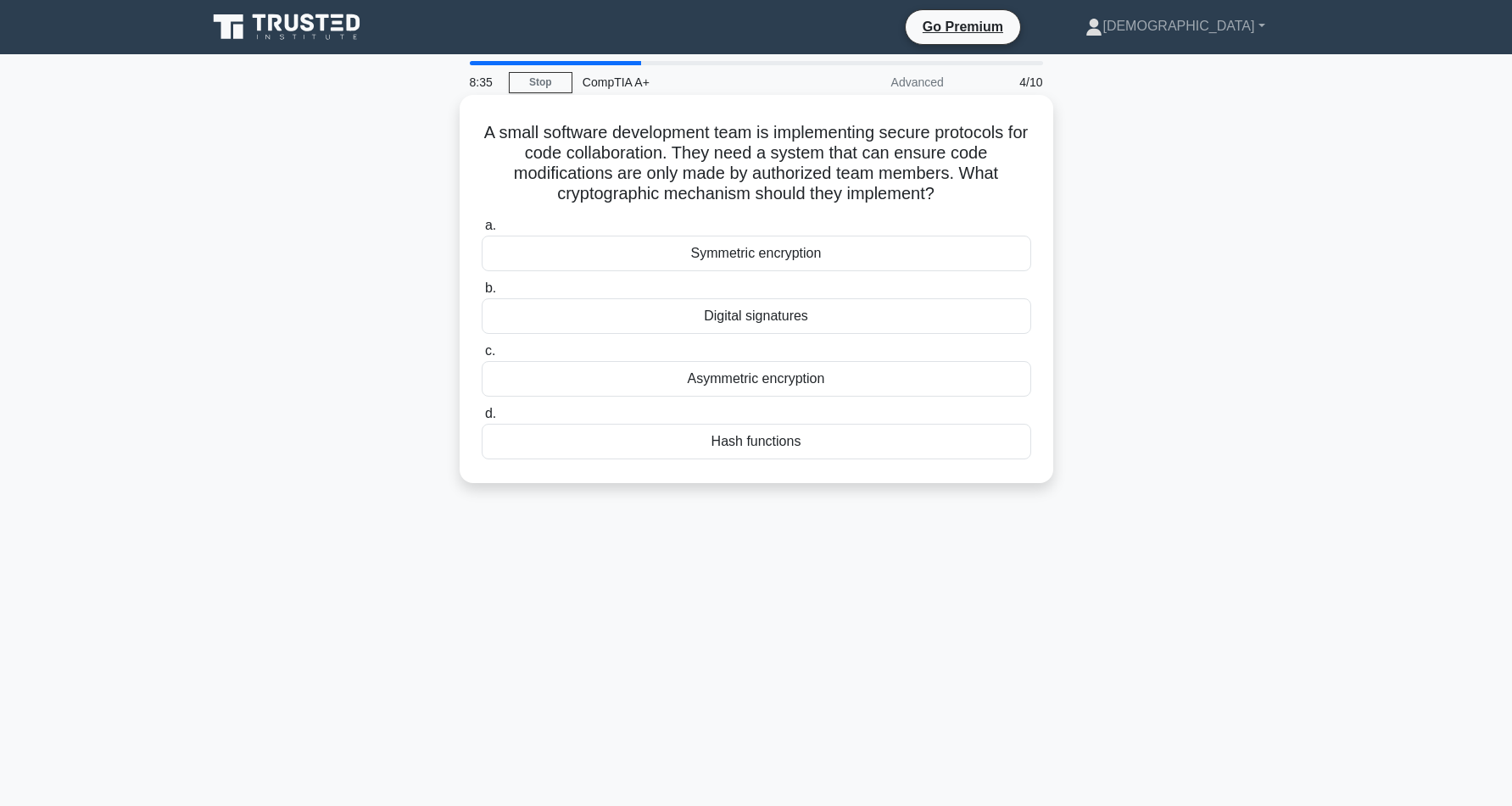
drag, startPoint x: 585, startPoint y: 412, endPoint x: 536, endPoint y: 200, distance: 217.6
click at [484, 165] on h5 "A small software development team is implementing secure protocols for code col…" at bounding box center [756, 163] width 553 height 83
click at [481, 161] on h5 "A small software development team is implementing secure protocols for code col…" at bounding box center [756, 163] width 553 height 83
click at [657, 323] on div "Digital signatures" at bounding box center [756, 316] width 549 height 36
click at [482, 294] on input "b. Digital signatures" at bounding box center [482, 289] width 0 height 11
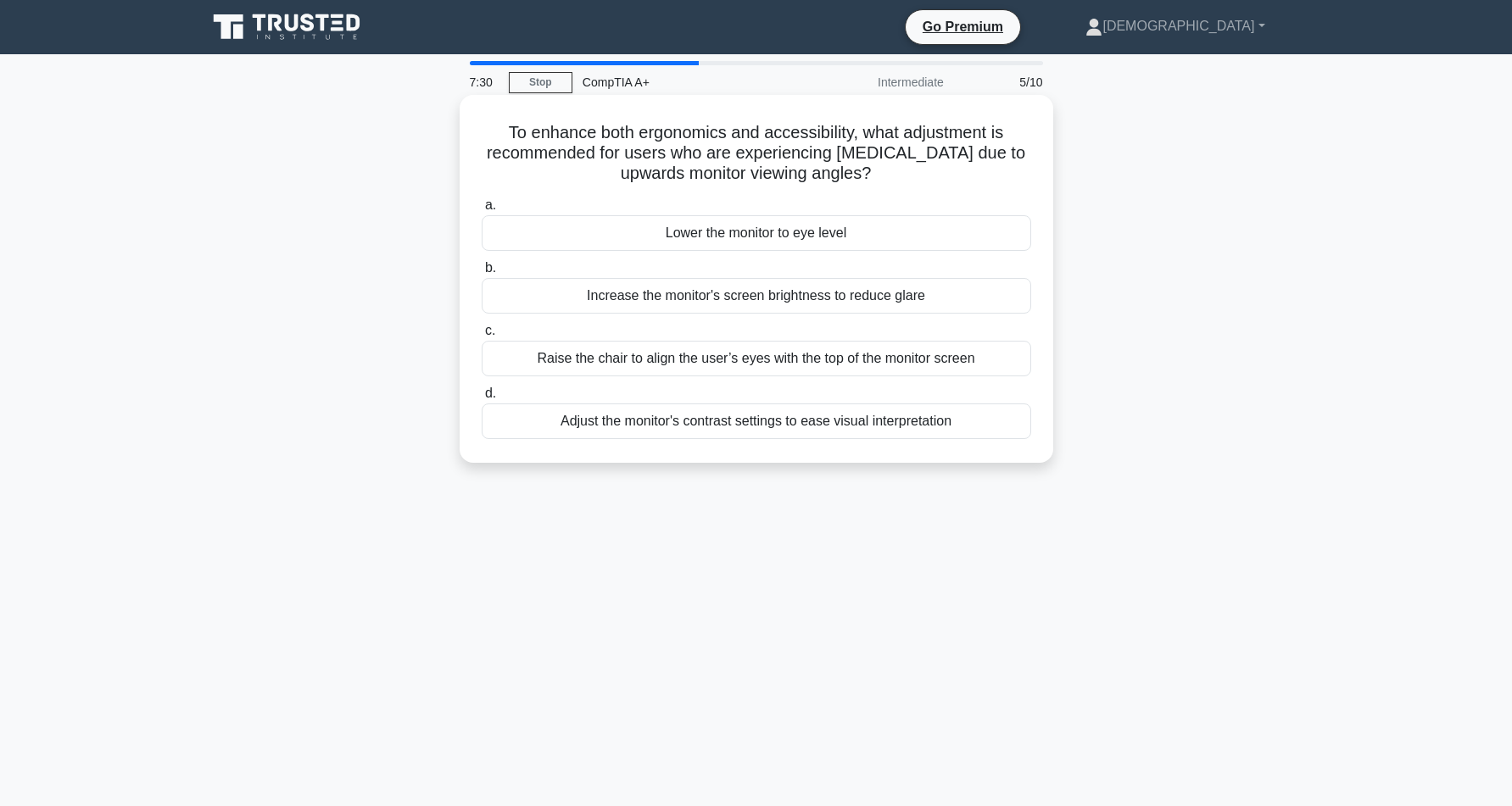
click at [615, 235] on div "Lower the monitor to eye level" at bounding box center [756, 233] width 549 height 36
click at [482, 211] on input "a. Lower the monitor to eye level" at bounding box center [482, 205] width 0 height 11
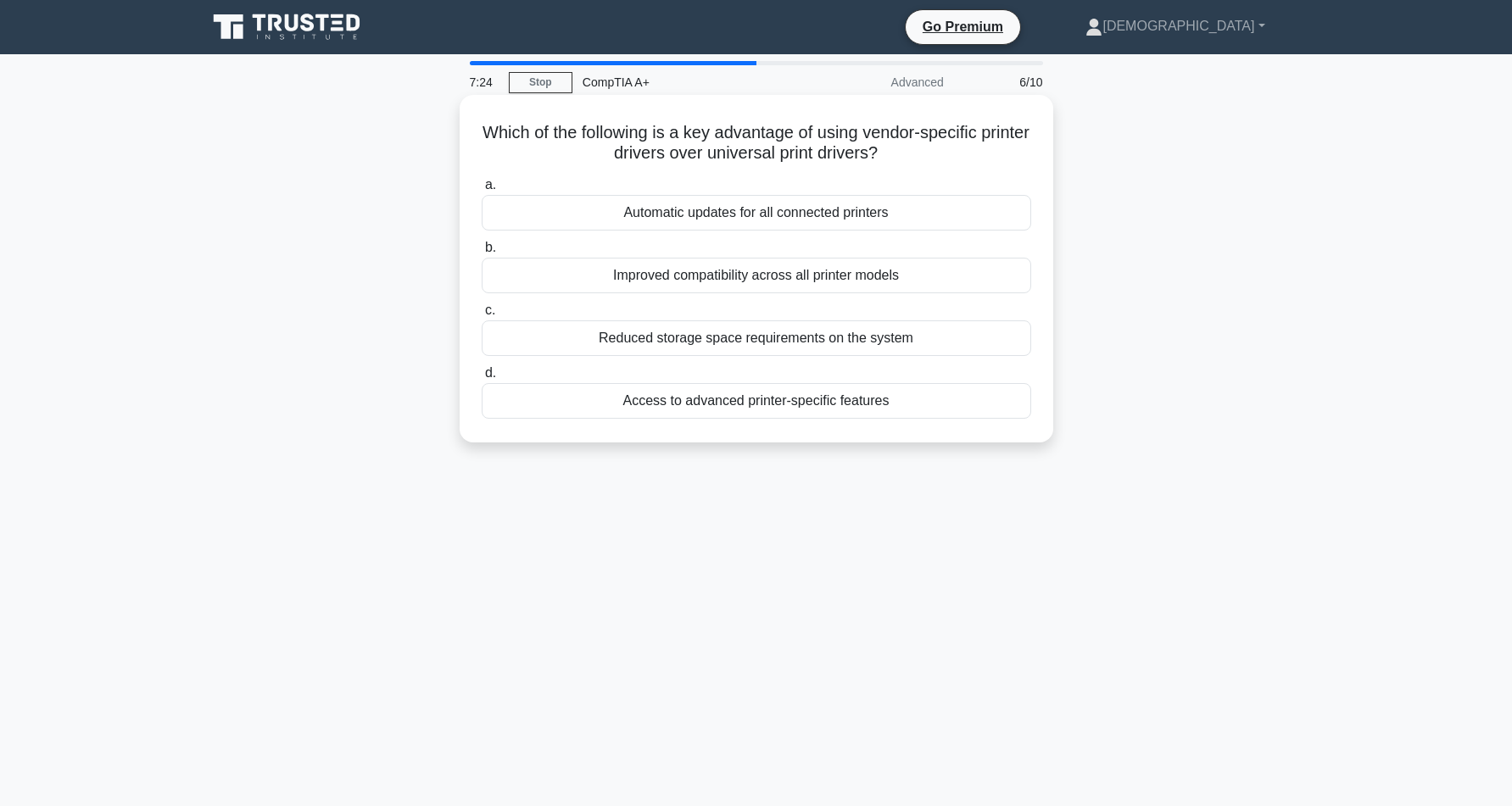
click at [541, 173] on div "a. Automatic updates for all connected printers b. Improved compatibility acros…" at bounding box center [756, 296] width 570 height 251
click at [519, 397] on div "Access to advanced printer-specific features" at bounding box center [756, 401] width 549 height 36
click at [482, 379] on input "d. Access to advanced printer-specific features" at bounding box center [482, 373] width 0 height 11
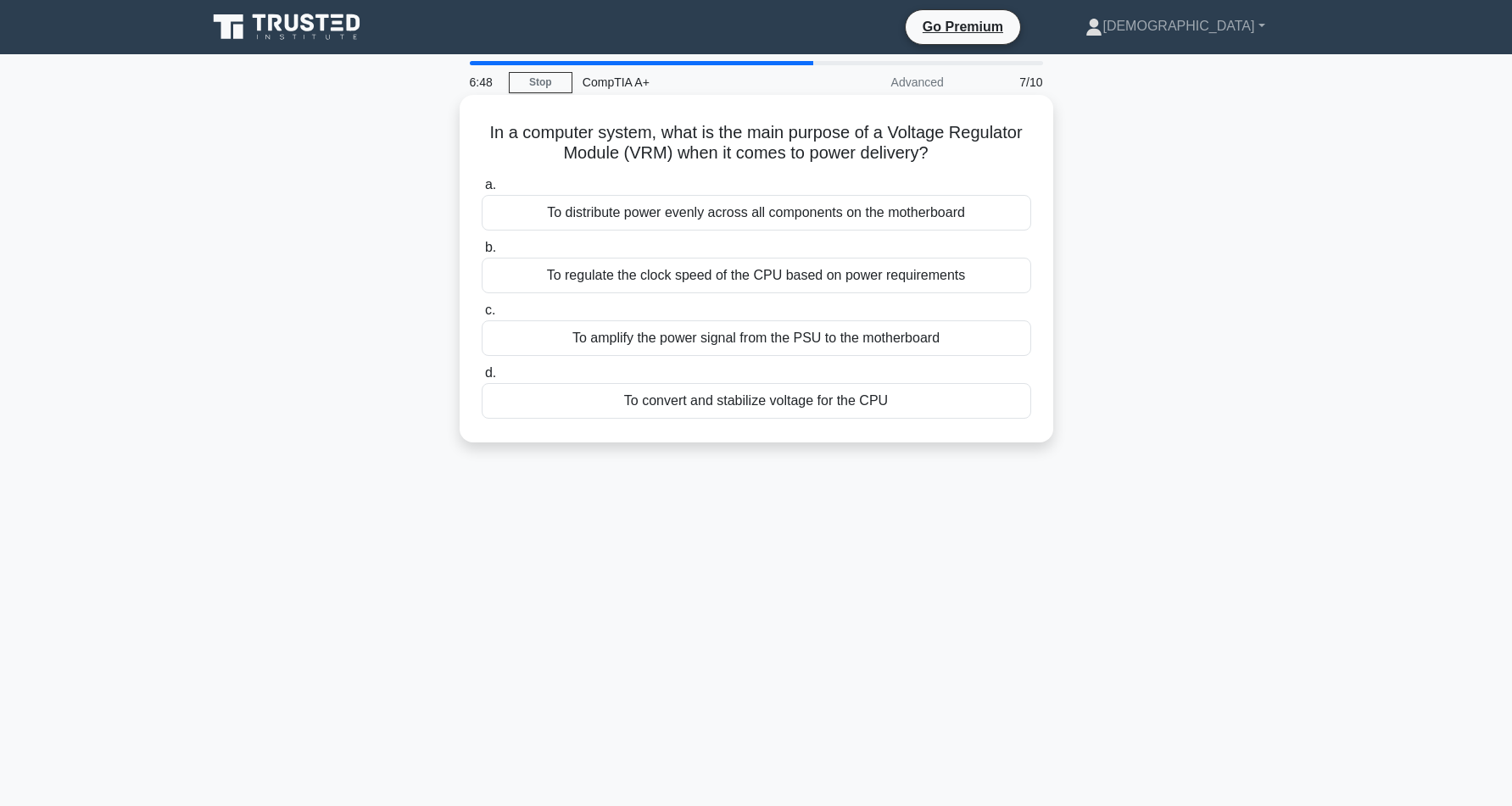
click at [823, 399] on div "To convert and stabilize voltage for the CPU" at bounding box center [756, 401] width 549 height 36
click at [482, 379] on input "d. To convert and stabilize voltage for the CPU" at bounding box center [482, 373] width 0 height 11
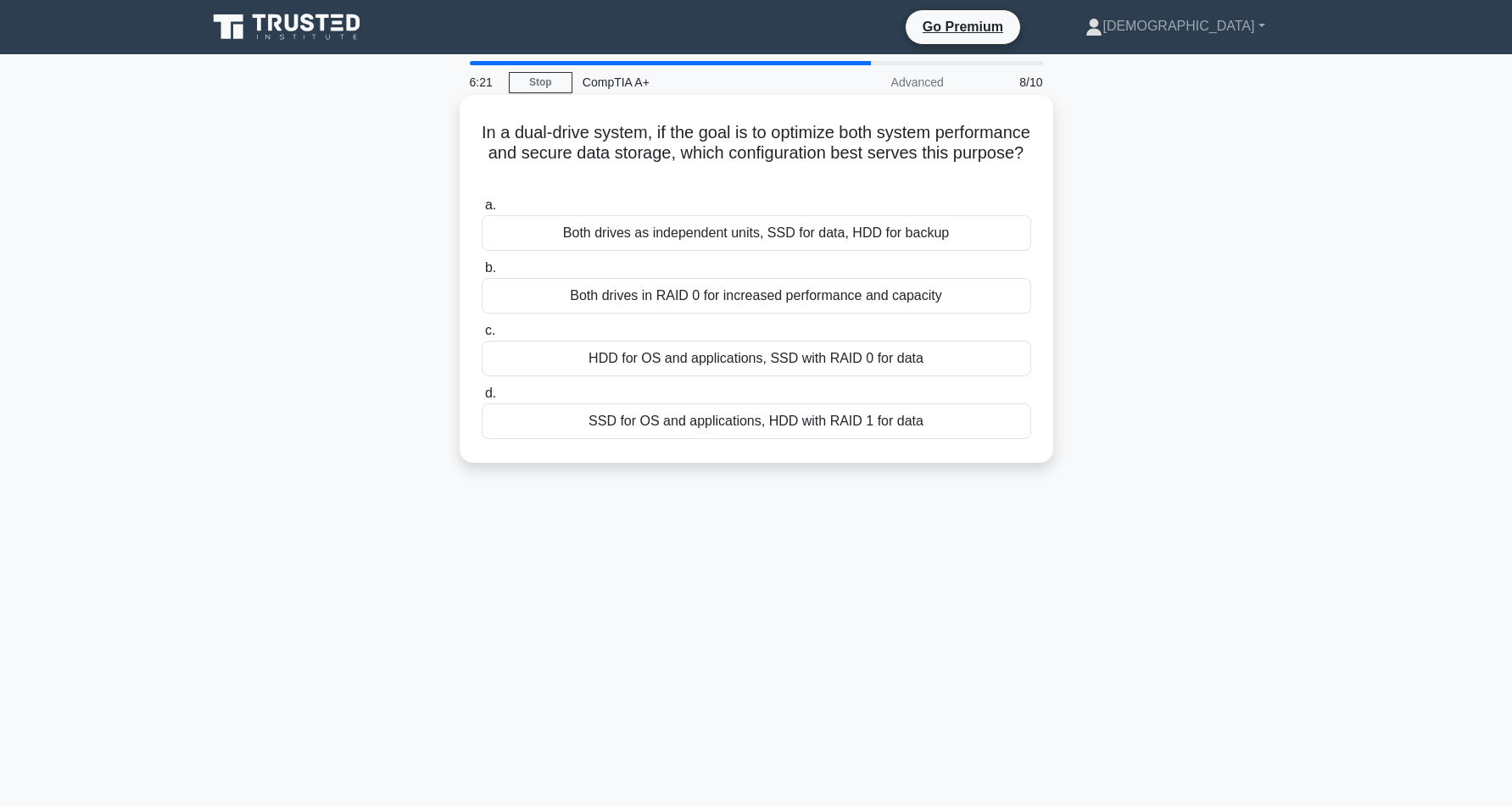
click at [730, 426] on div "SSD for OS and applications, HDD with RAID 1 for data" at bounding box center [756, 421] width 549 height 36
click at [482, 399] on input "d. SSD for OS and applications, HDD with RAID 1 for data" at bounding box center [482, 394] width 0 height 11
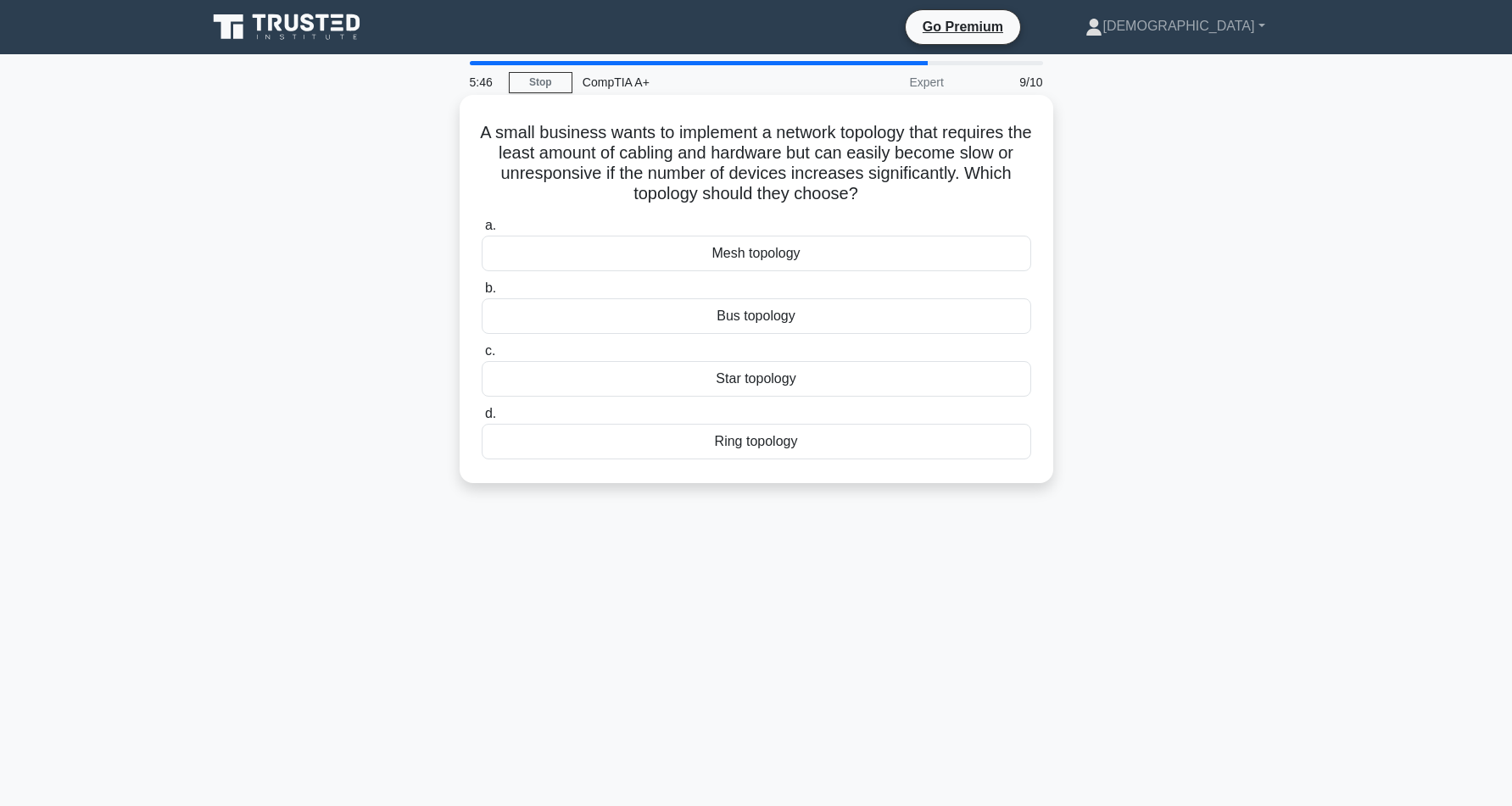
click at [831, 253] on div "Mesh topology" at bounding box center [756, 254] width 549 height 36
click at [482, 231] on input "a. Mesh topology" at bounding box center [482, 225] width 0 height 11
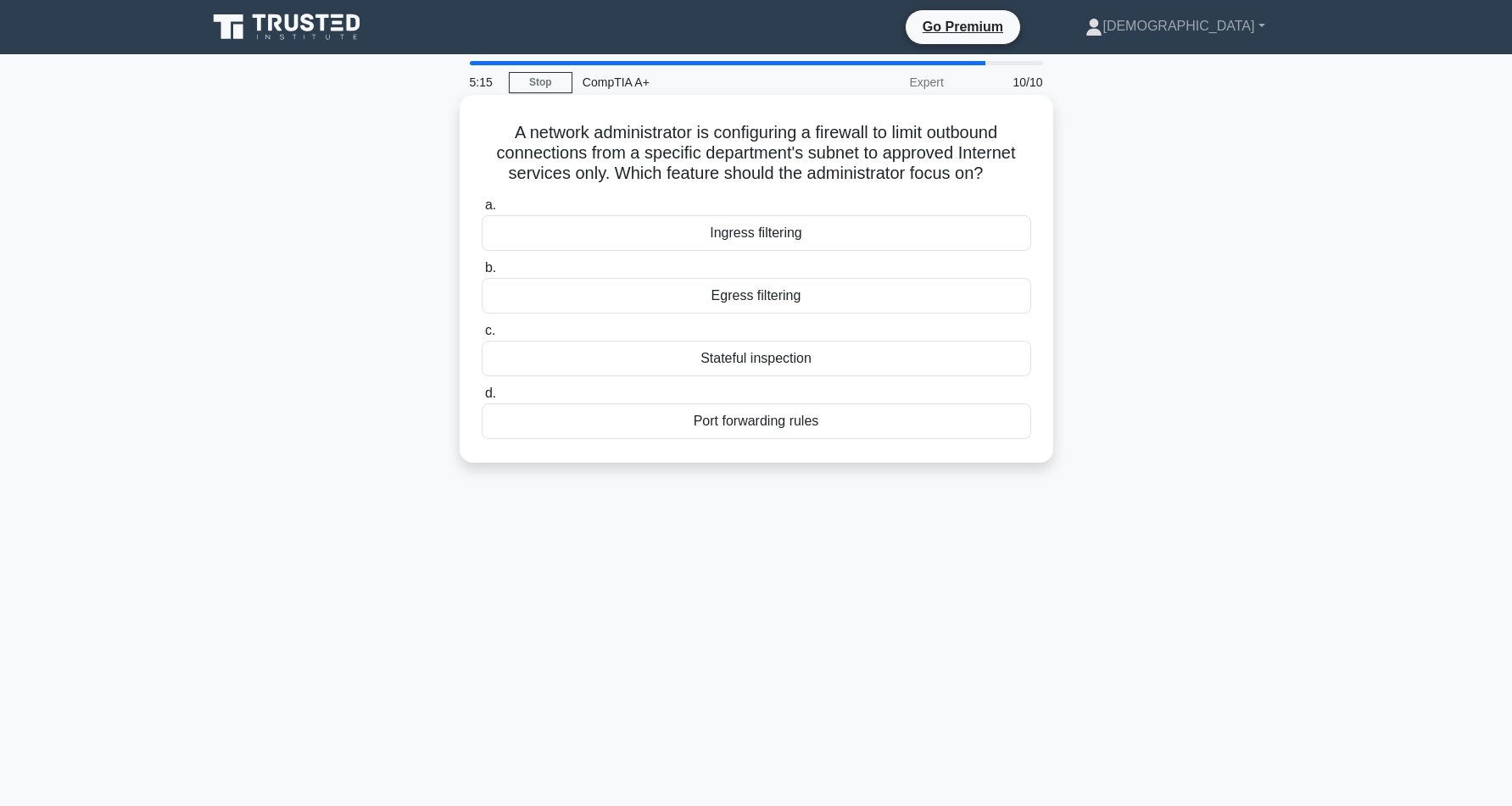
click at [841, 423] on div "Port forwarding rules" at bounding box center [756, 421] width 549 height 36
click at [482, 399] on input "d. Port forwarding rules" at bounding box center [482, 394] width 0 height 11
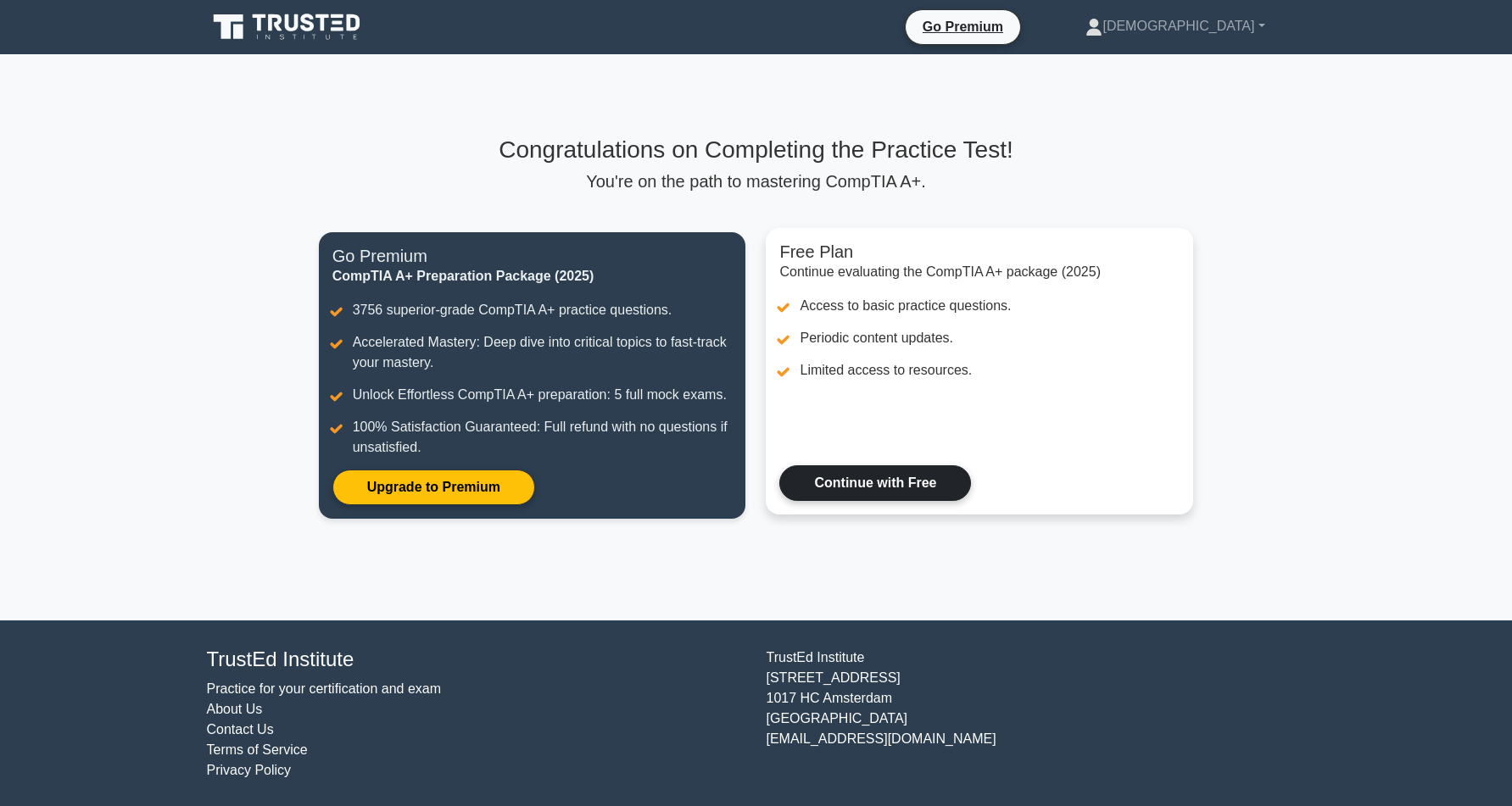
click at [849, 474] on link "Continue with Free" at bounding box center [875, 483] width 191 height 36
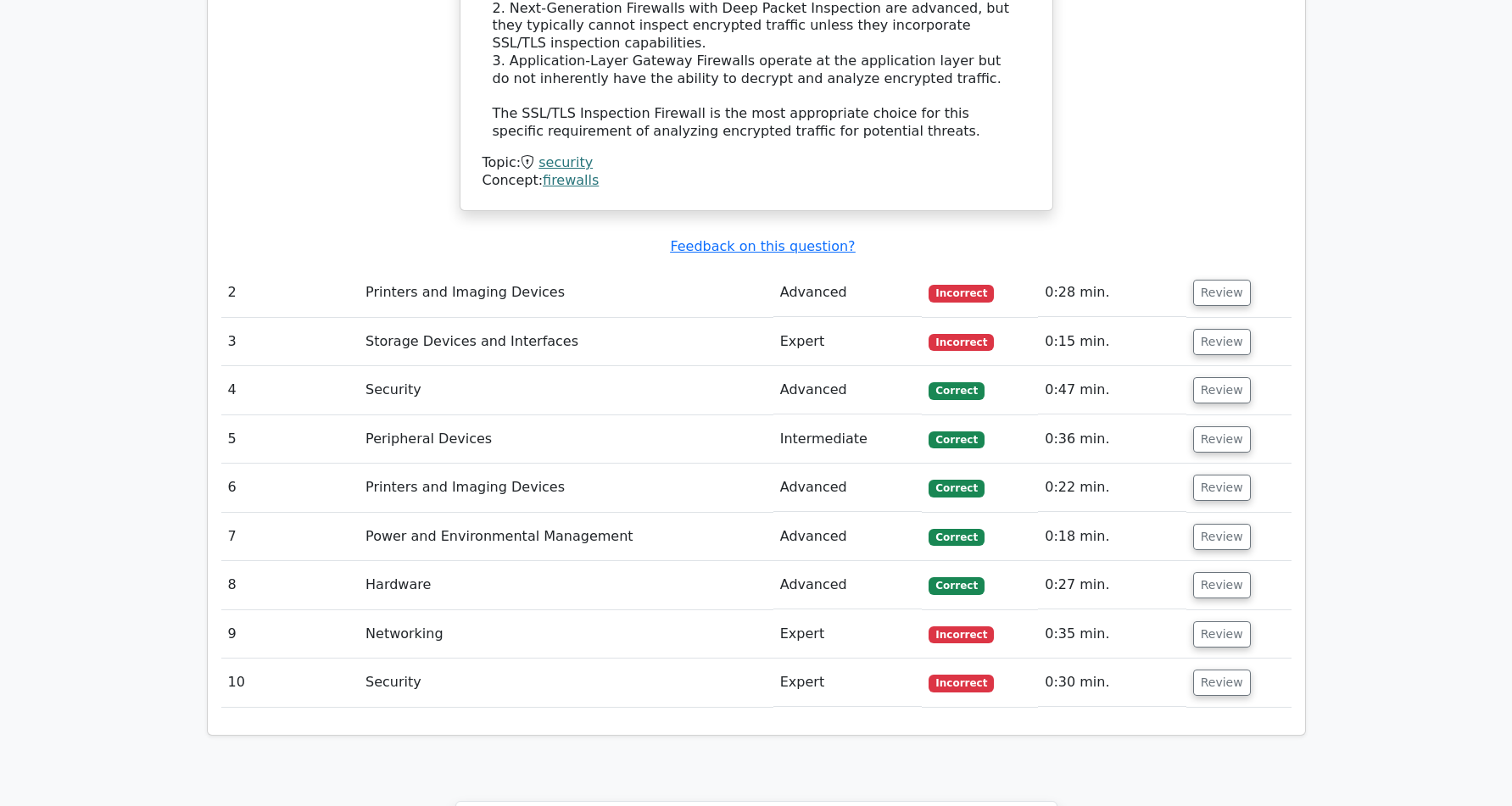
scroll to position [2075, 0]
click at [1210, 281] on button "Review" at bounding box center [1221, 294] width 57 height 26
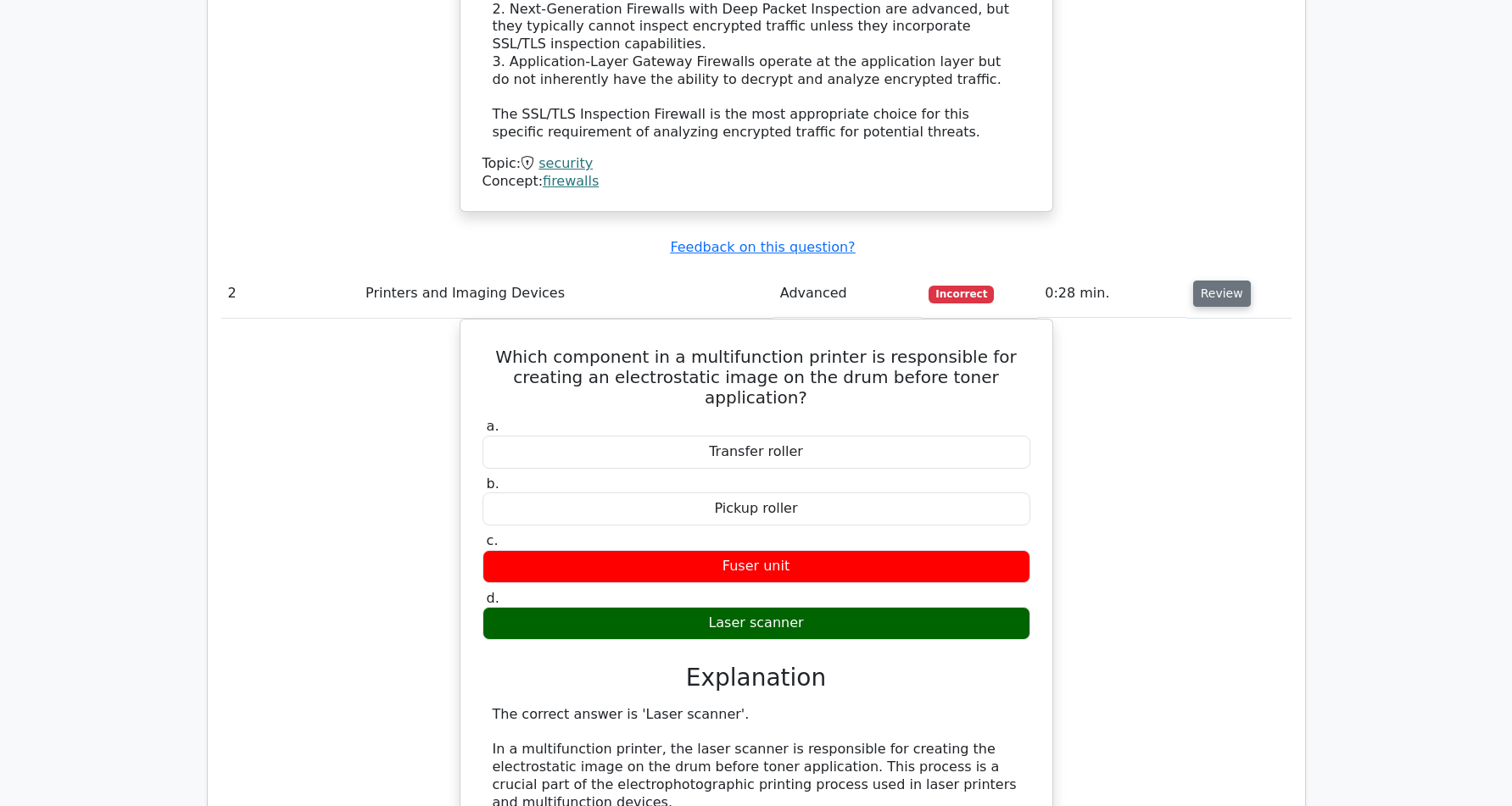
click at [1210, 281] on button "Review" at bounding box center [1221, 294] width 57 height 26
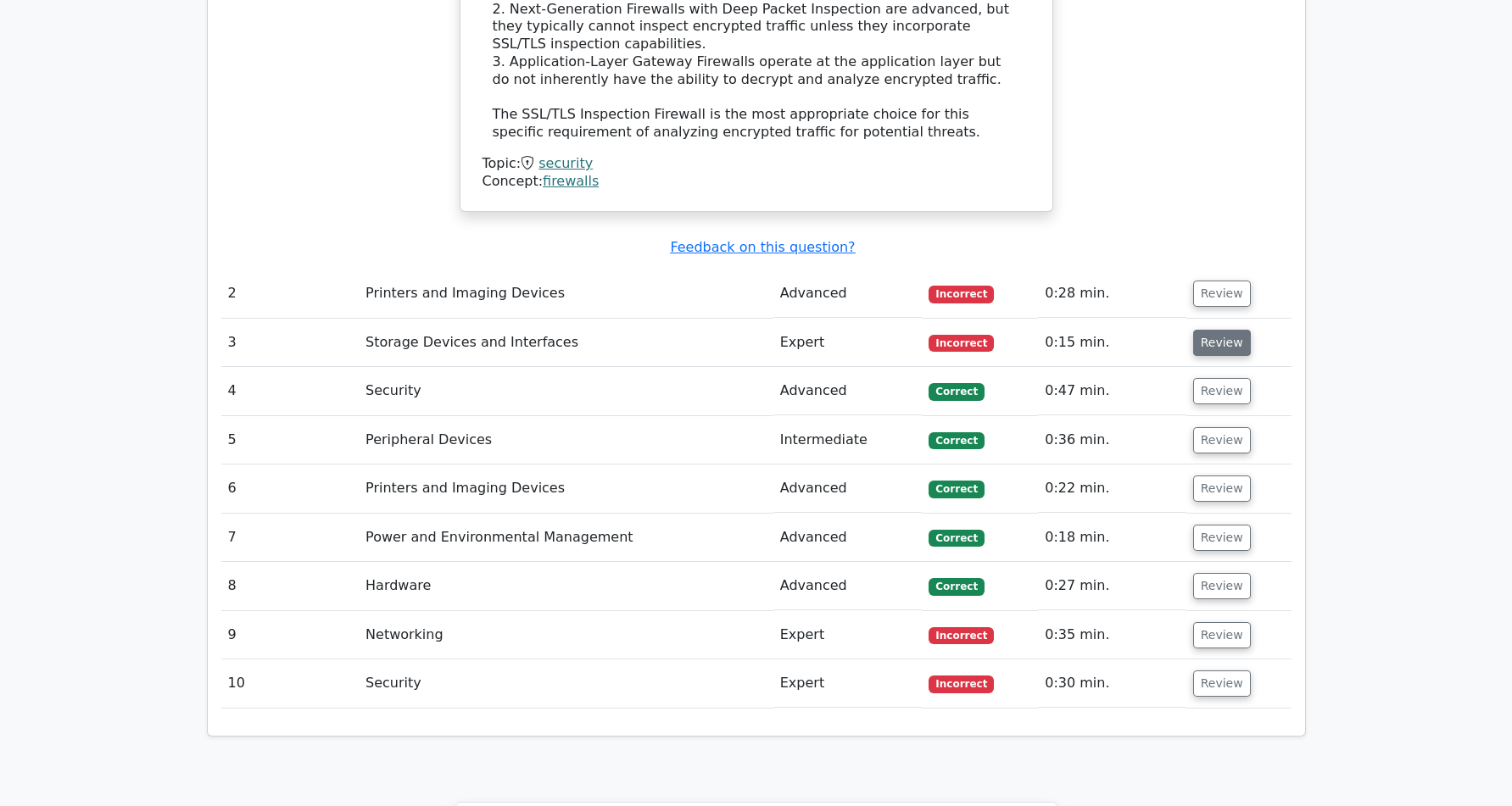
click at [1205, 330] on button "Review" at bounding box center [1221, 342] width 57 height 26
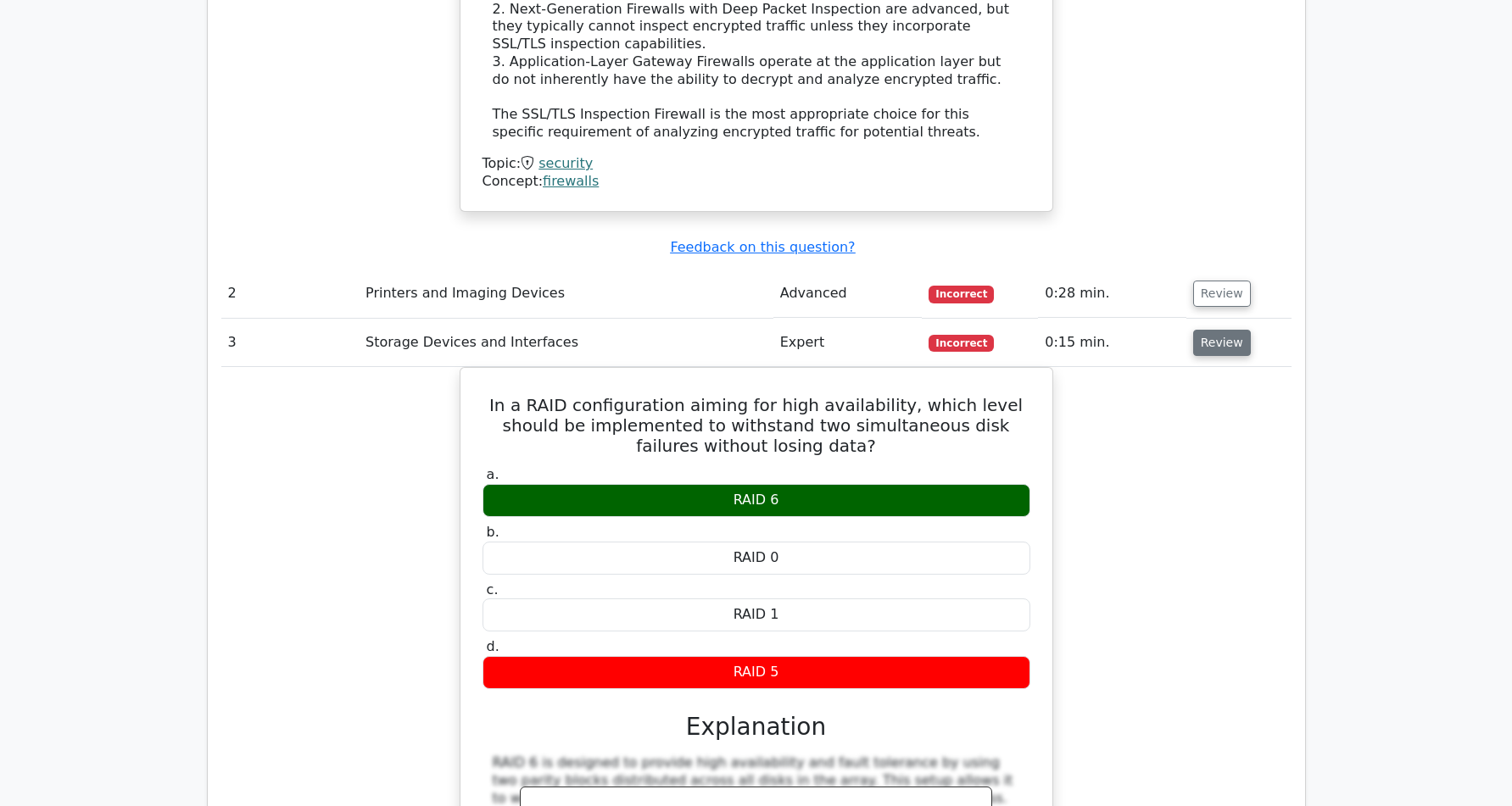
click at [1205, 330] on button "Review" at bounding box center [1221, 342] width 57 height 26
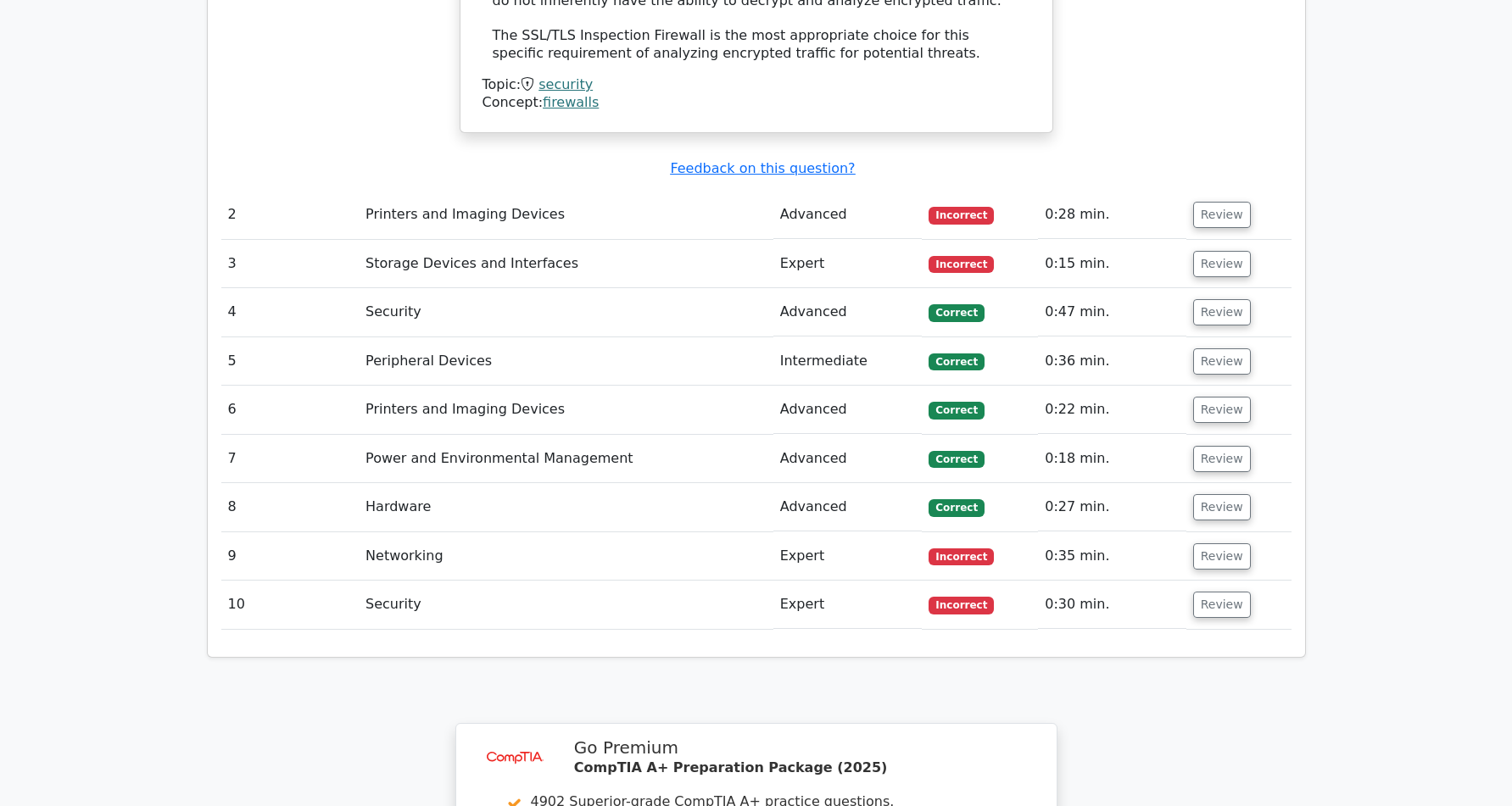
scroll to position [2161, 0]
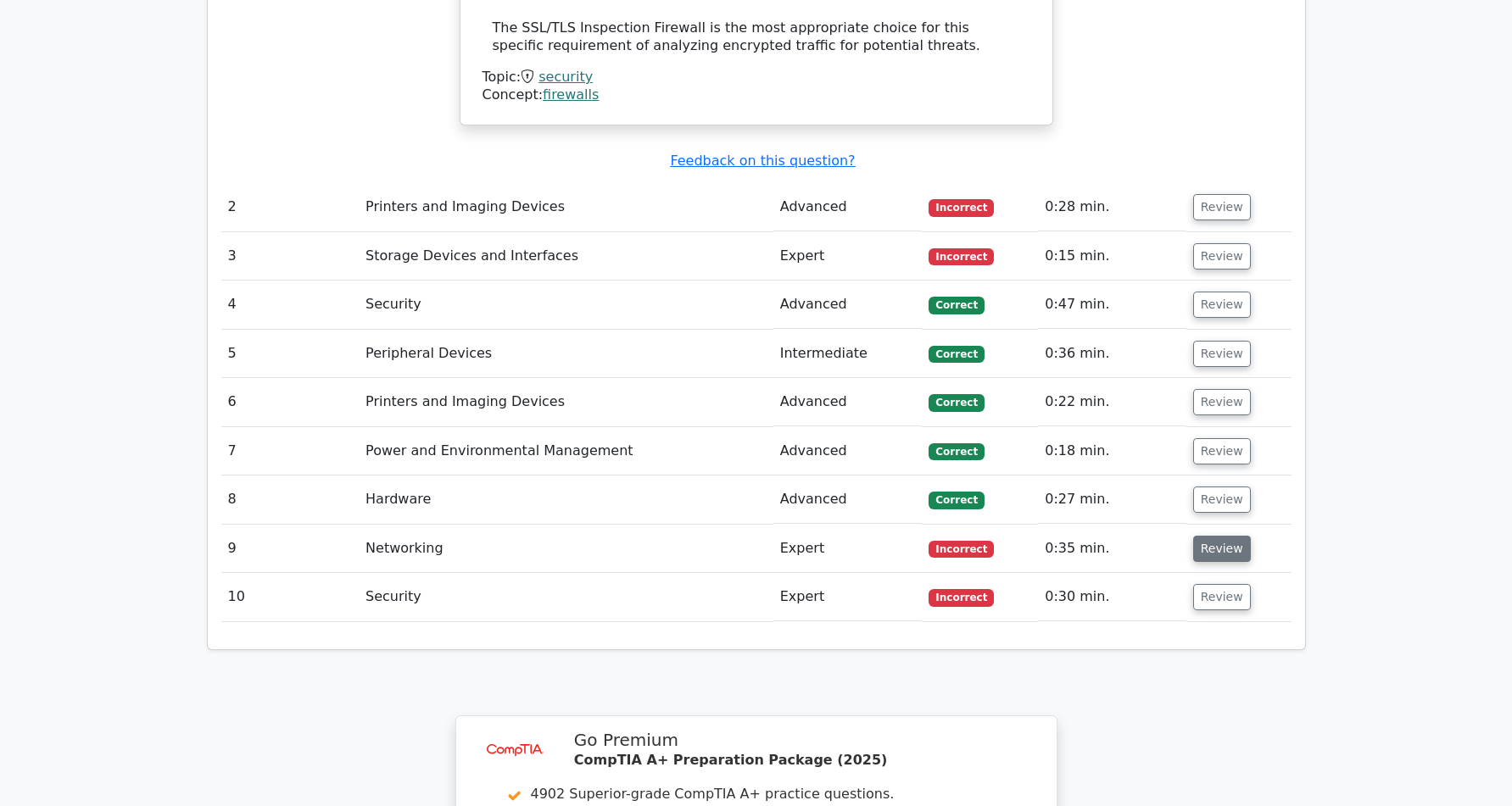
click at [1202, 535] on button "Review" at bounding box center [1221, 548] width 57 height 26
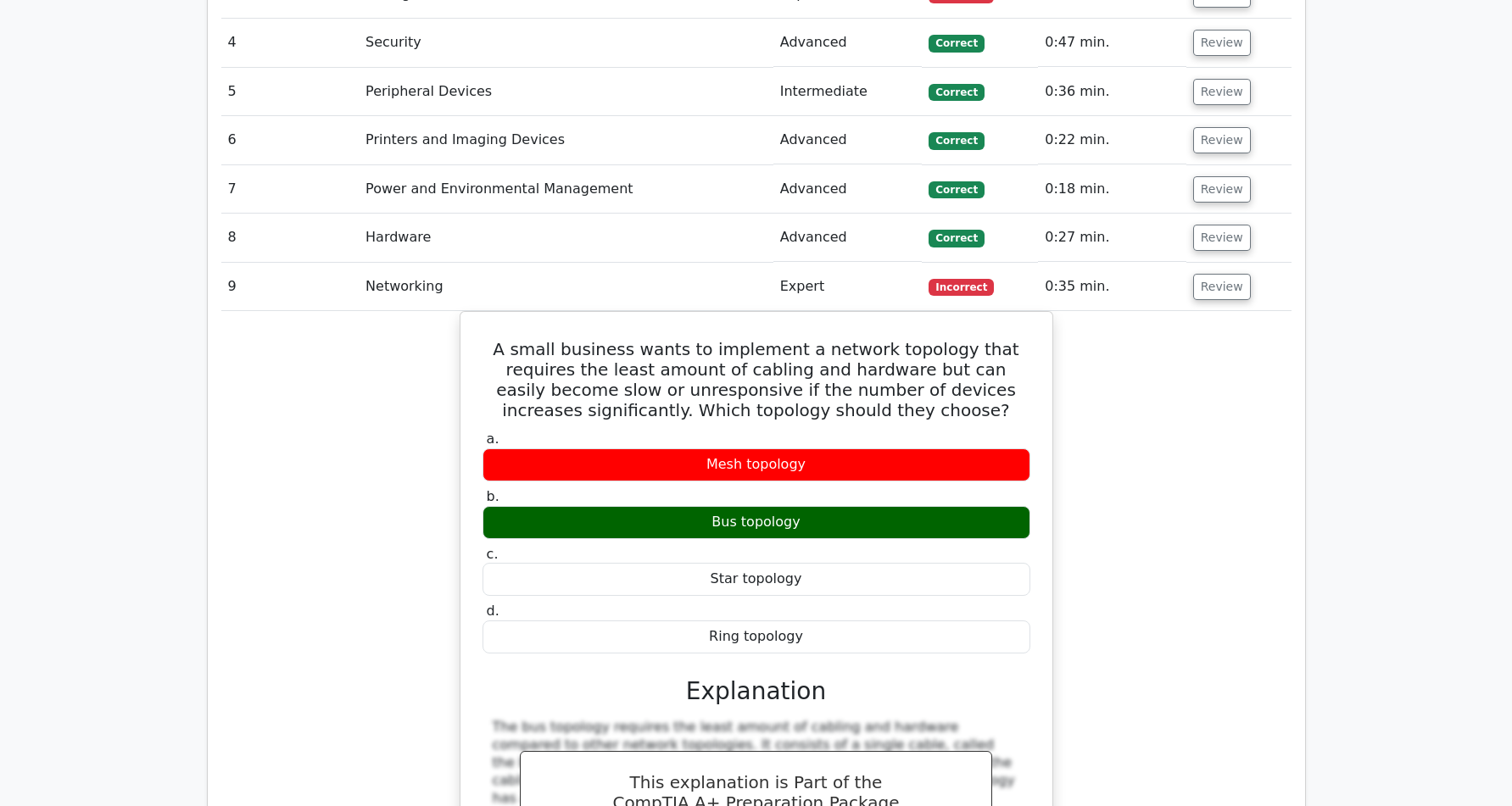
scroll to position [2421, 0]
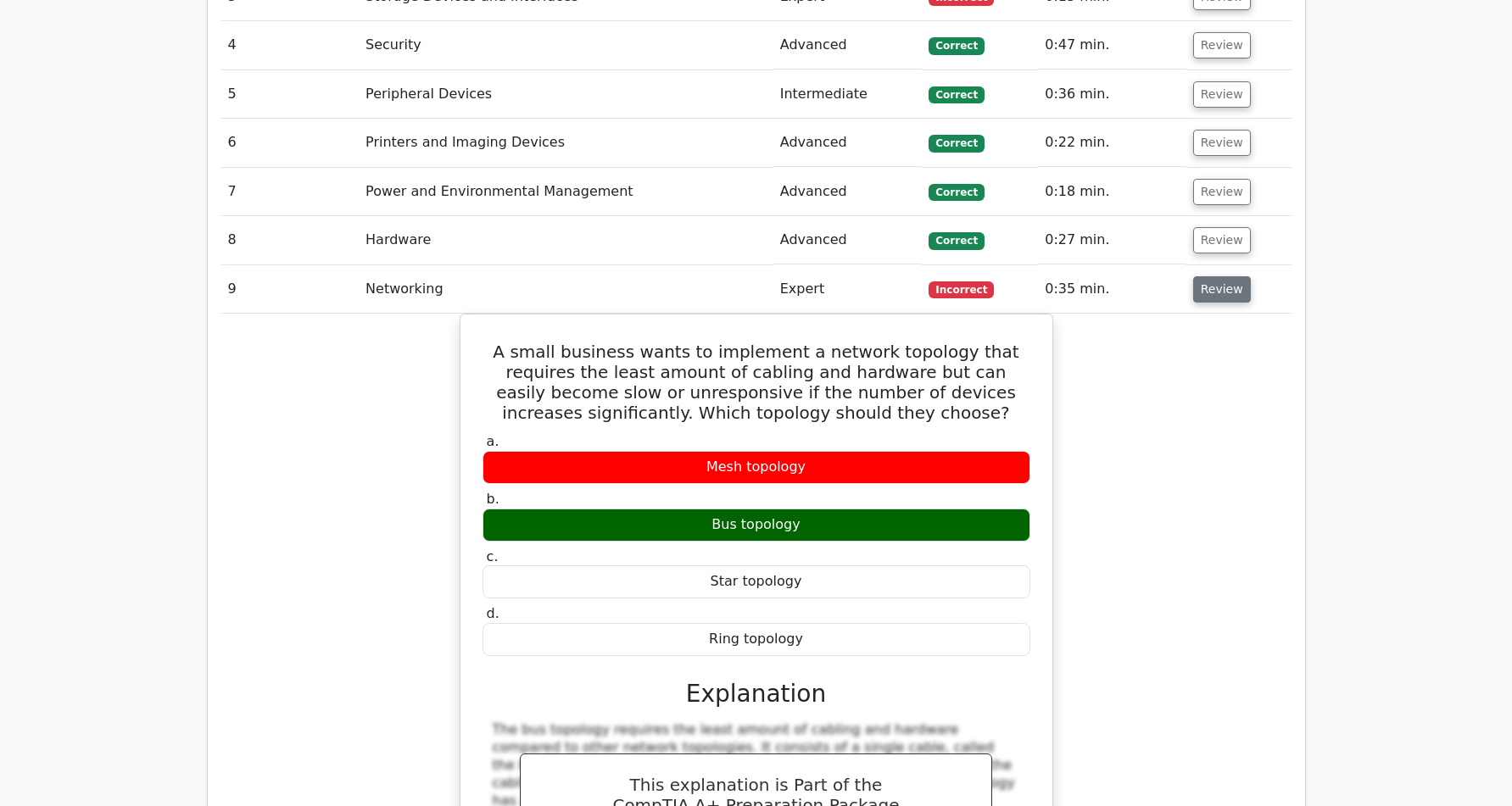
click at [1215, 277] on button "Review" at bounding box center [1221, 289] width 57 height 26
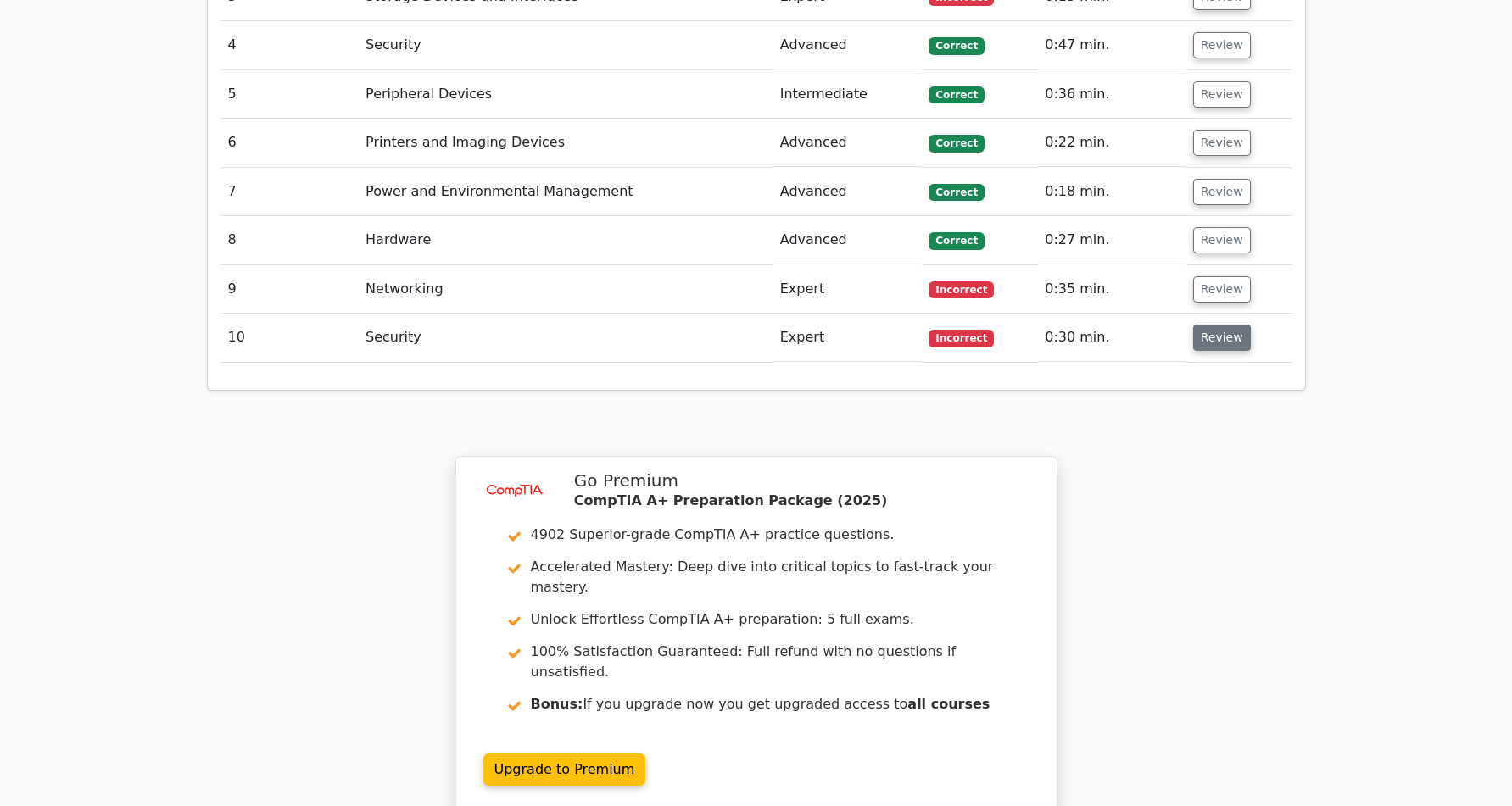
click at [1234, 324] on button "Review" at bounding box center [1221, 337] width 57 height 26
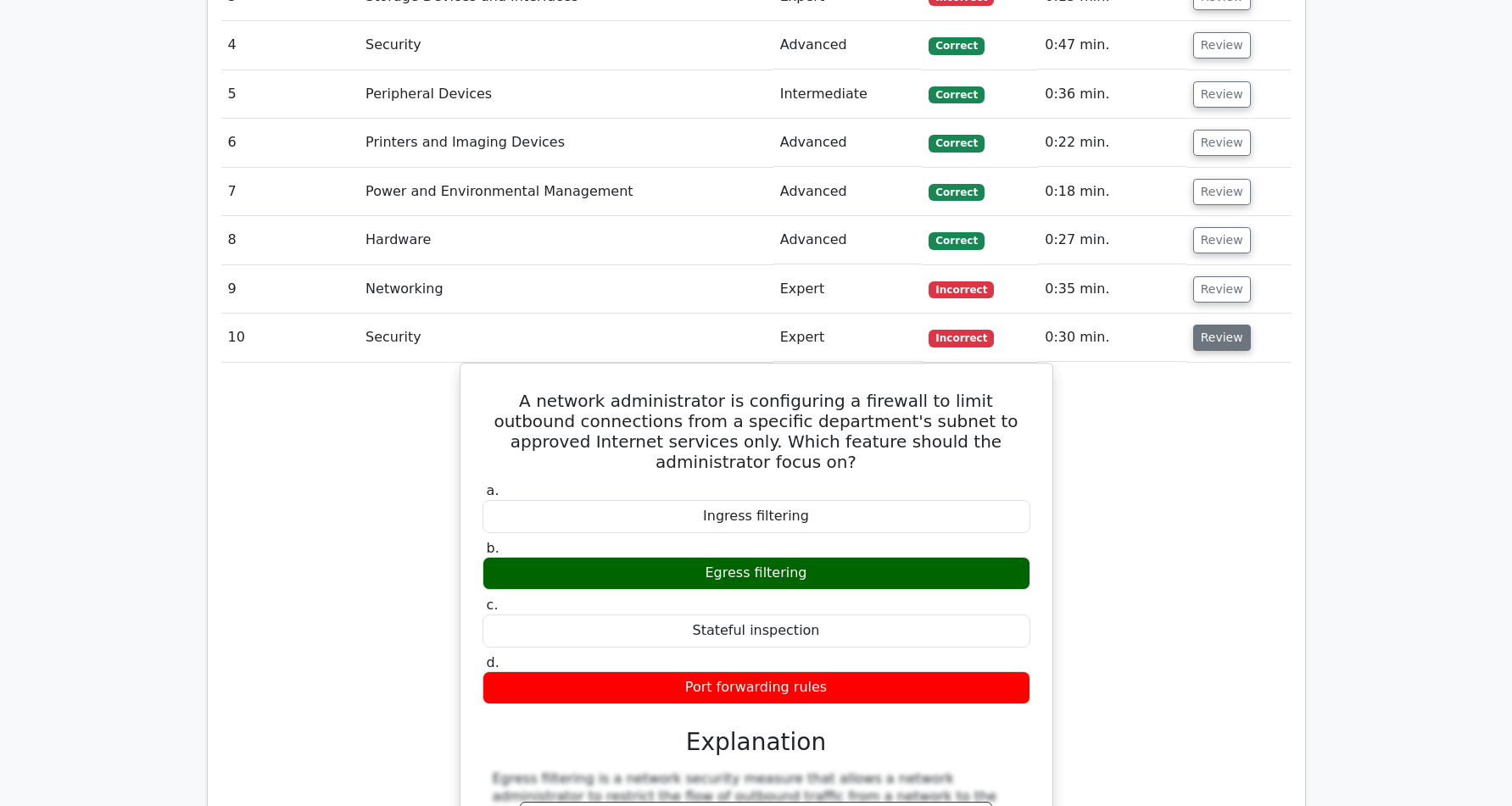
click at [1225, 324] on button "Review" at bounding box center [1221, 337] width 57 height 26
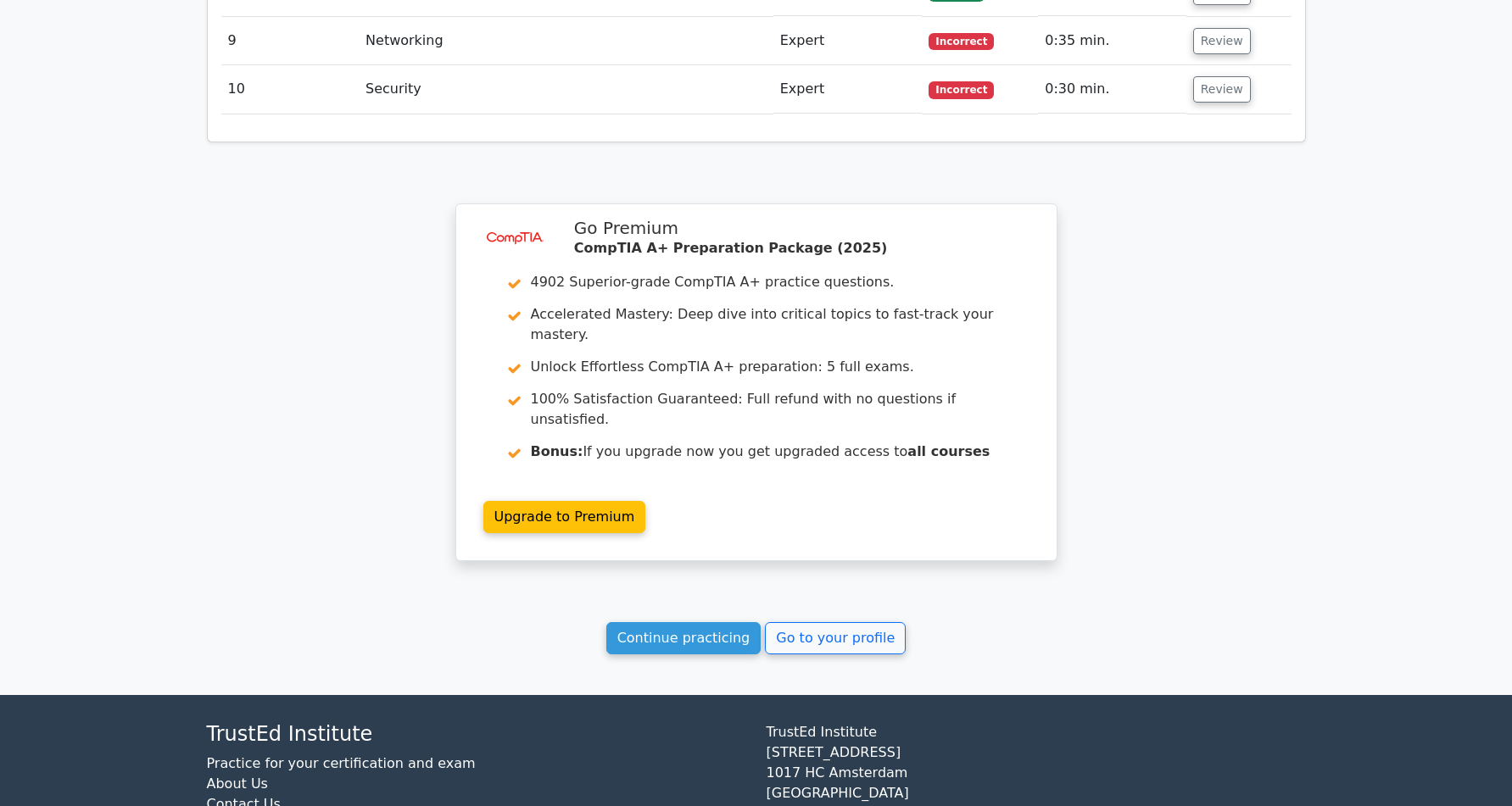
scroll to position [2673, 0]
click at [698, 622] on link "Continue practicing" at bounding box center [684, 638] width 155 height 32
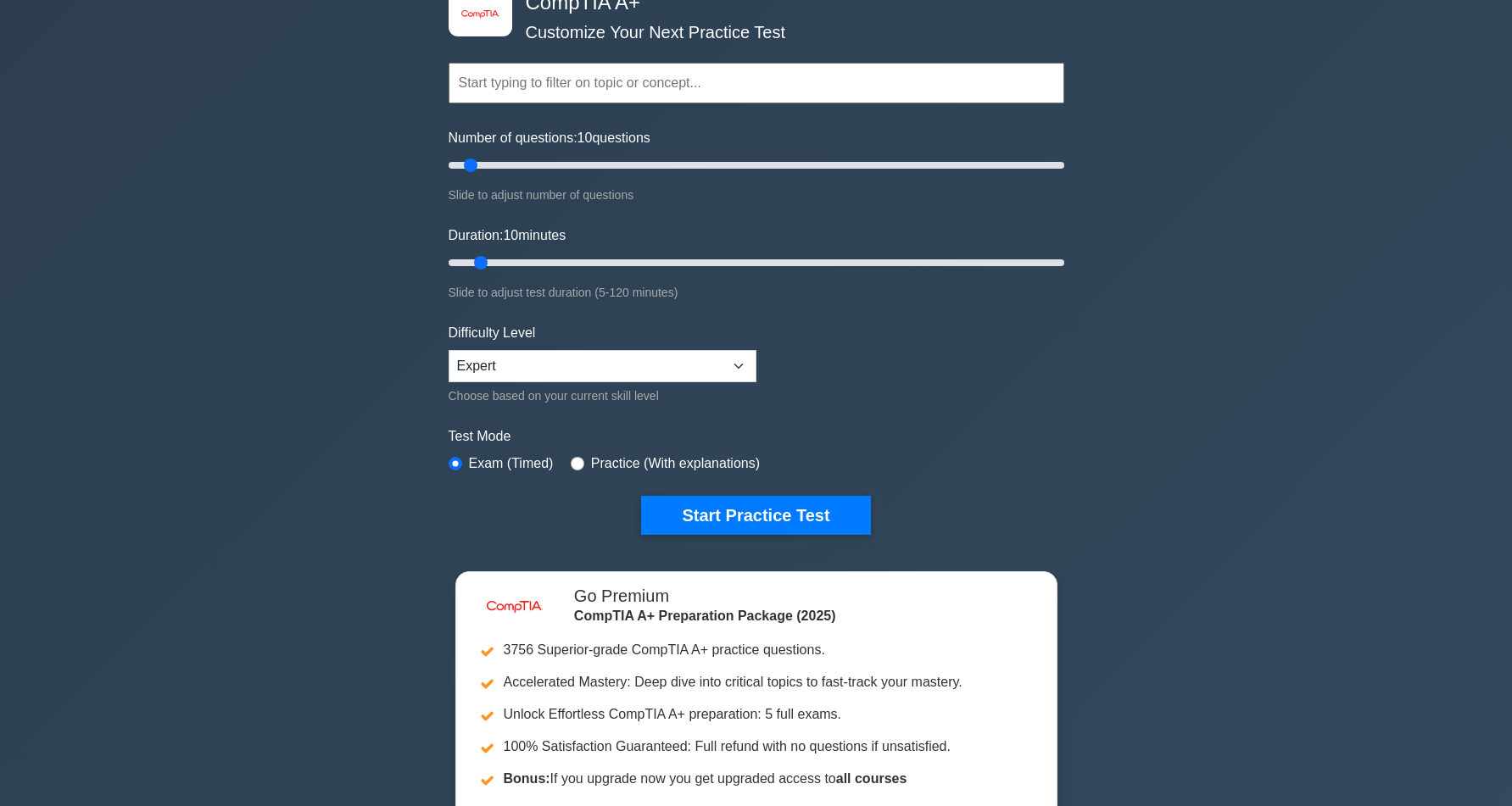
scroll to position [86, 0]
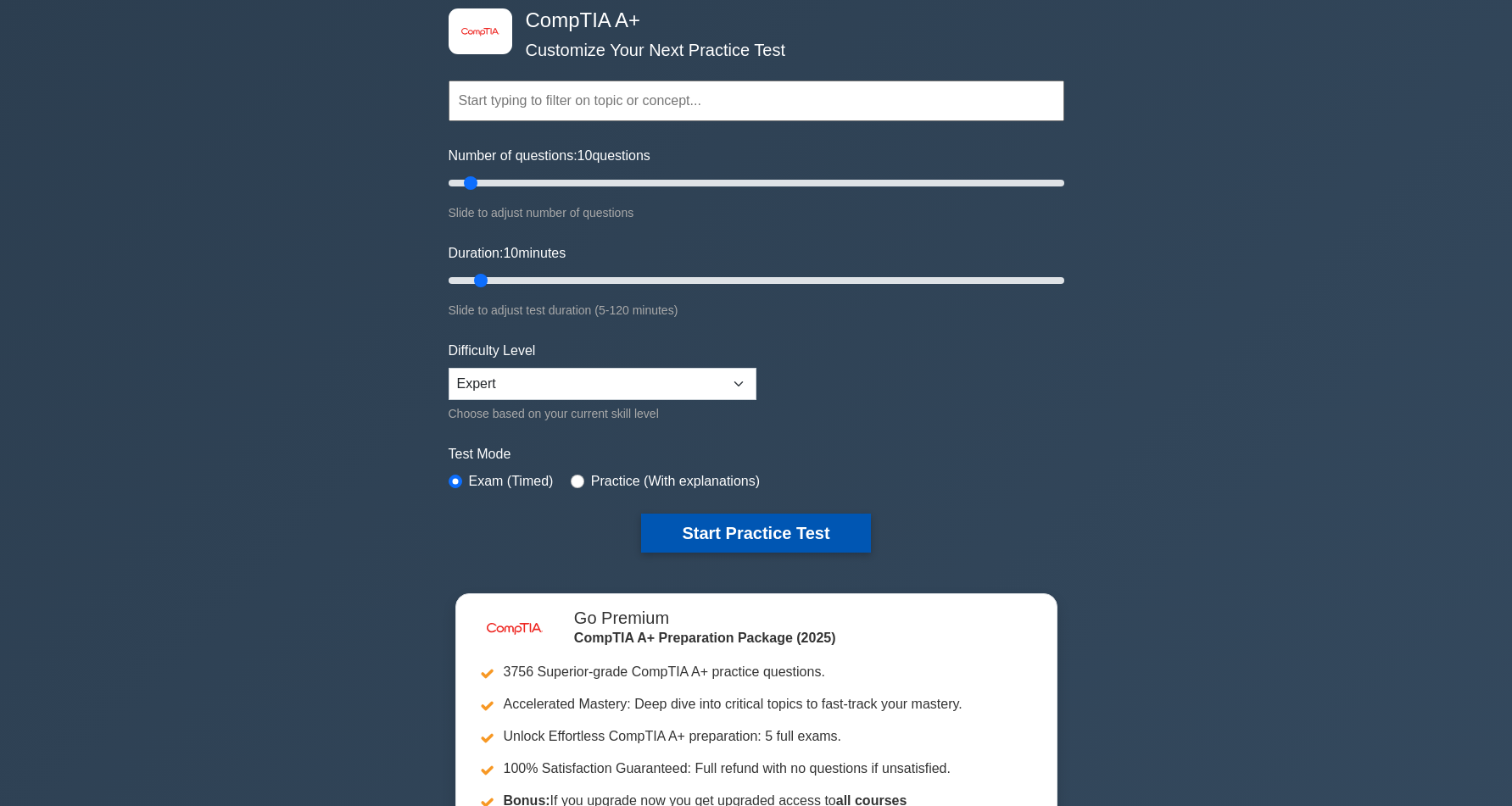
click at [724, 541] on button "Start Practice Test" at bounding box center [755, 533] width 229 height 39
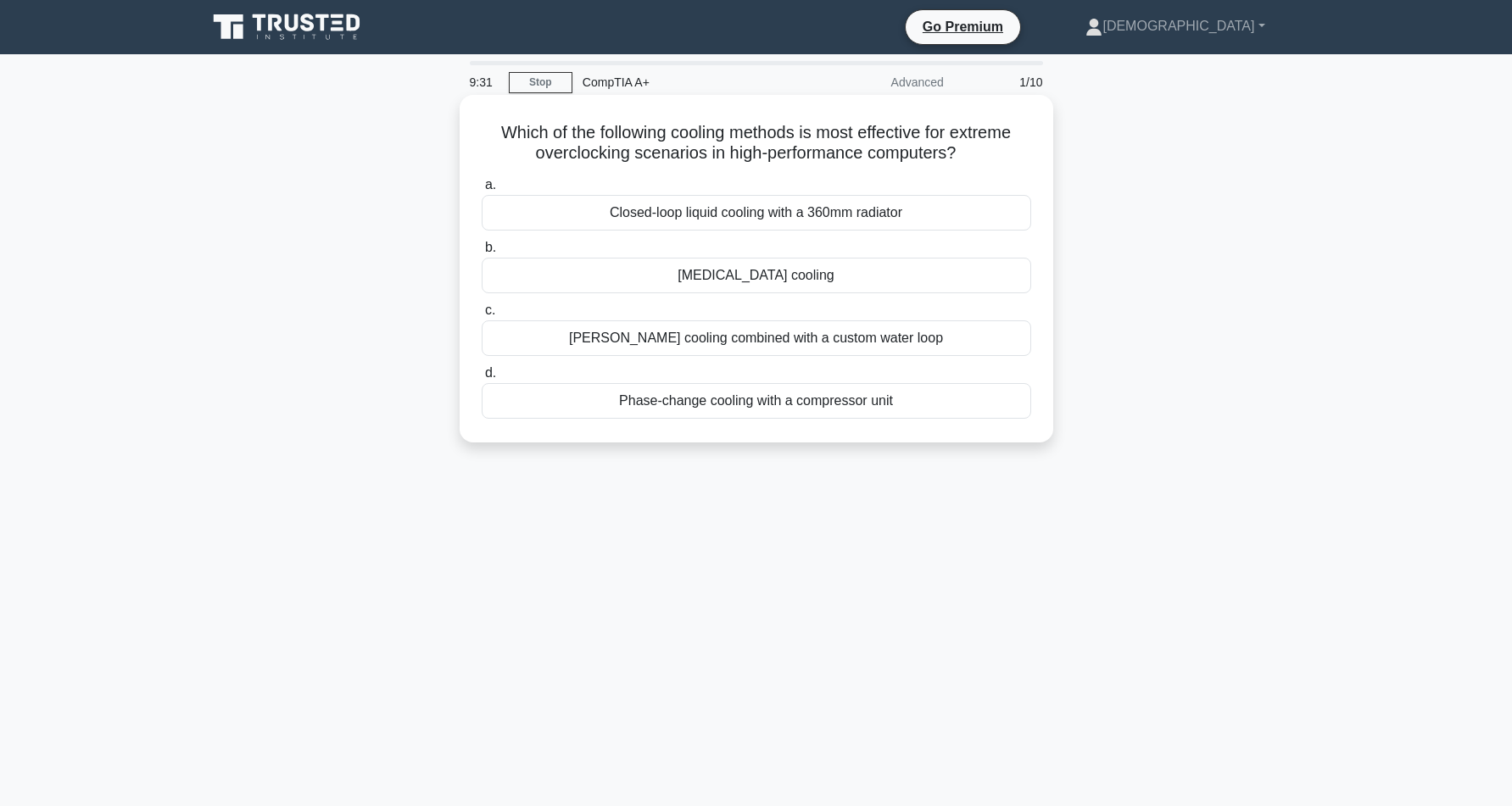
click at [742, 400] on div "Phase-change cooling with a compressor unit" at bounding box center [756, 401] width 549 height 36
click at [482, 379] on input "d. Phase-change cooling with a compressor unit" at bounding box center [482, 373] width 0 height 11
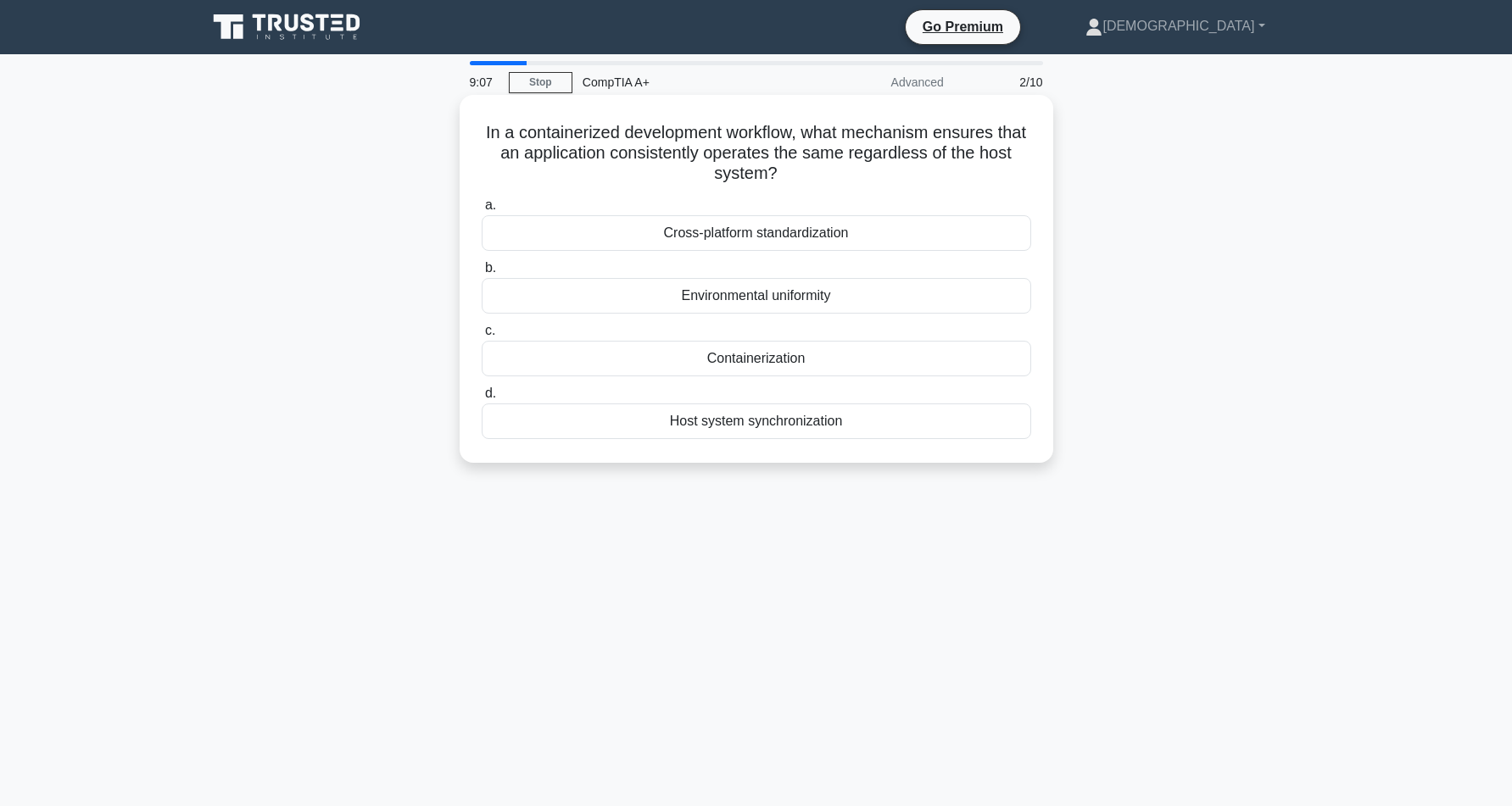
click at [782, 421] on div "Host system synchronization" at bounding box center [756, 421] width 549 height 36
click at [482, 399] on input "d. Host system synchronization" at bounding box center [482, 394] width 0 height 11
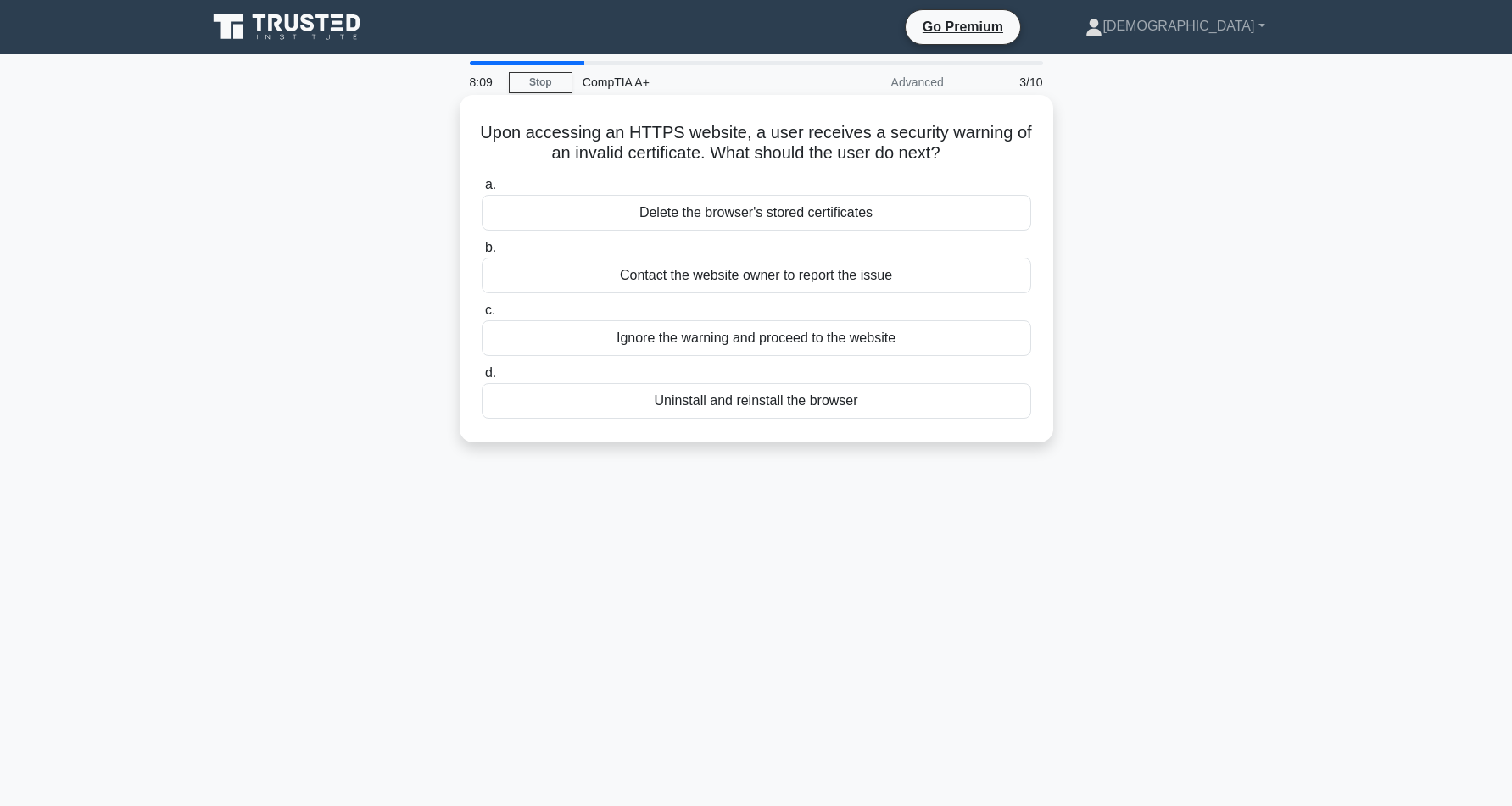
click at [810, 211] on div "Delete the browser's stored certificates" at bounding box center [756, 213] width 549 height 36
click at [482, 190] on input "a. Delete the browser's stored certificates" at bounding box center [482, 184] width 0 height 11
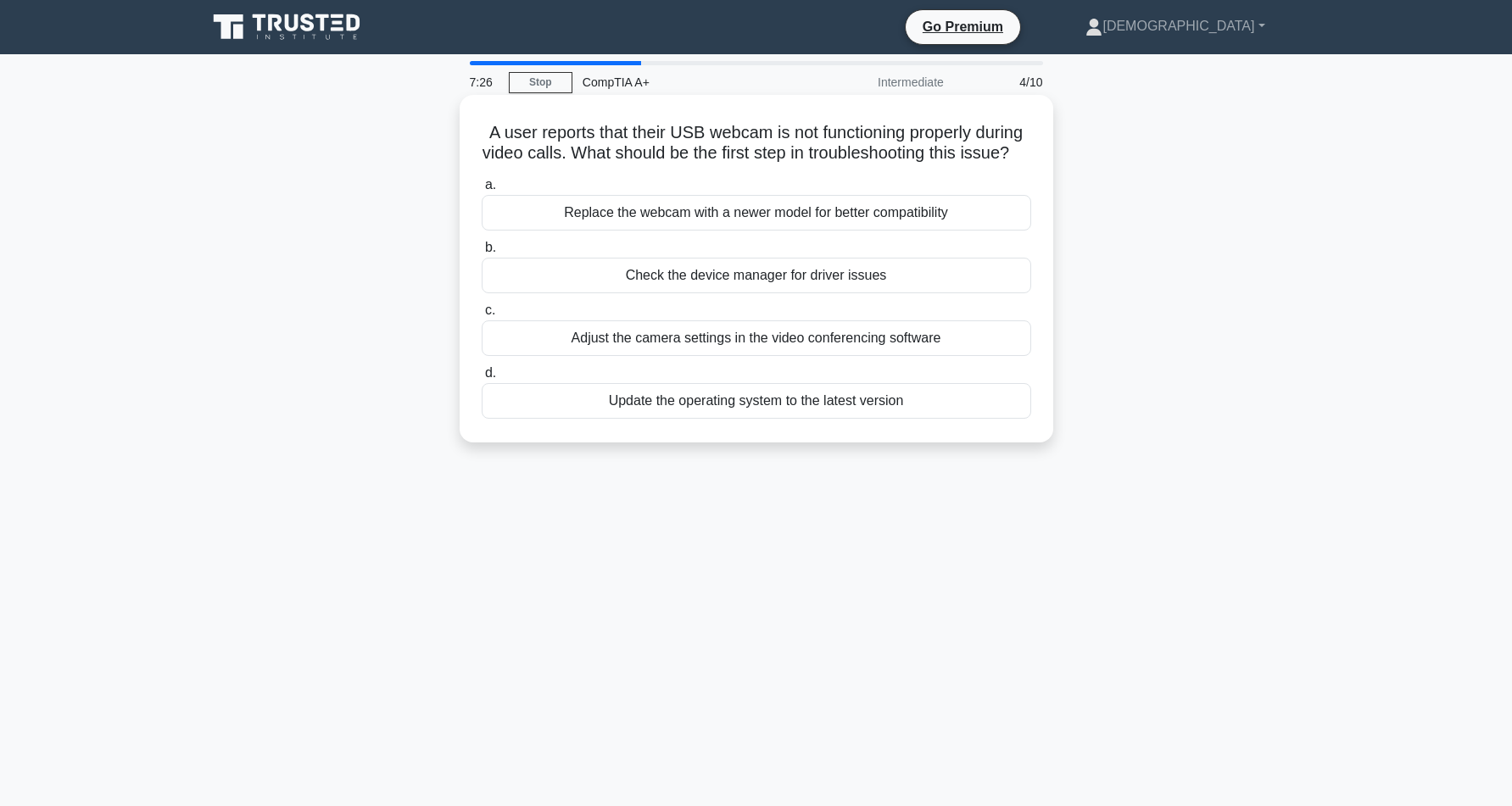
click at [730, 335] on div "Adjust the camera settings in the video conferencing software" at bounding box center [756, 338] width 549 height 36
click at [482, 316] on input "c. Adjust the camera settings in the video conferencing software" at bounding box center [482, 310] width 0 height 11
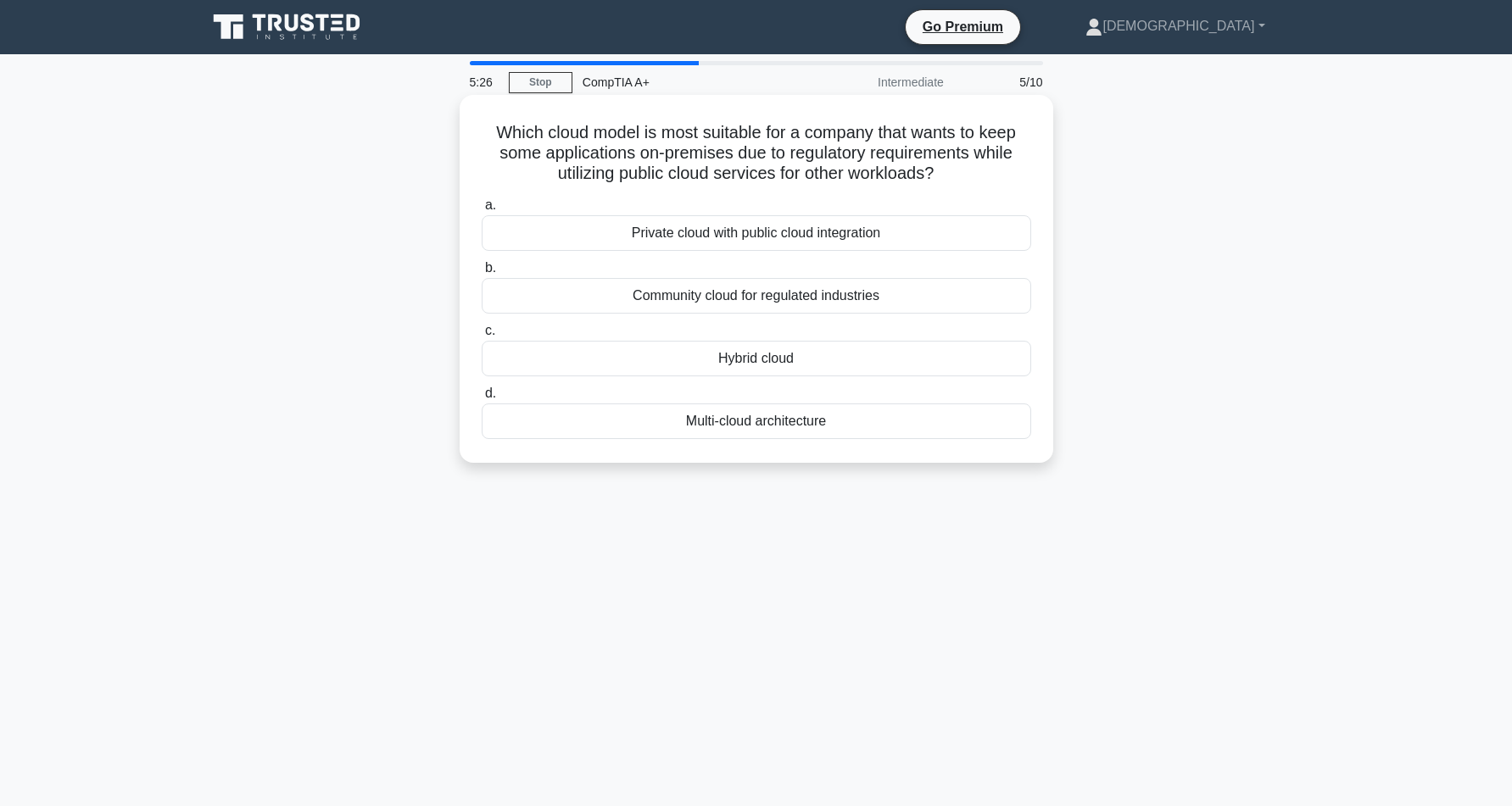
click at [743, 233] on div "Private cloud with public cloud integration" at bounding box center [756, 233] width 549 height 36
click at [482, 211] on input "a. Private cloud with public cloud integration" at bounding box center [482, 205] width 0 height 11
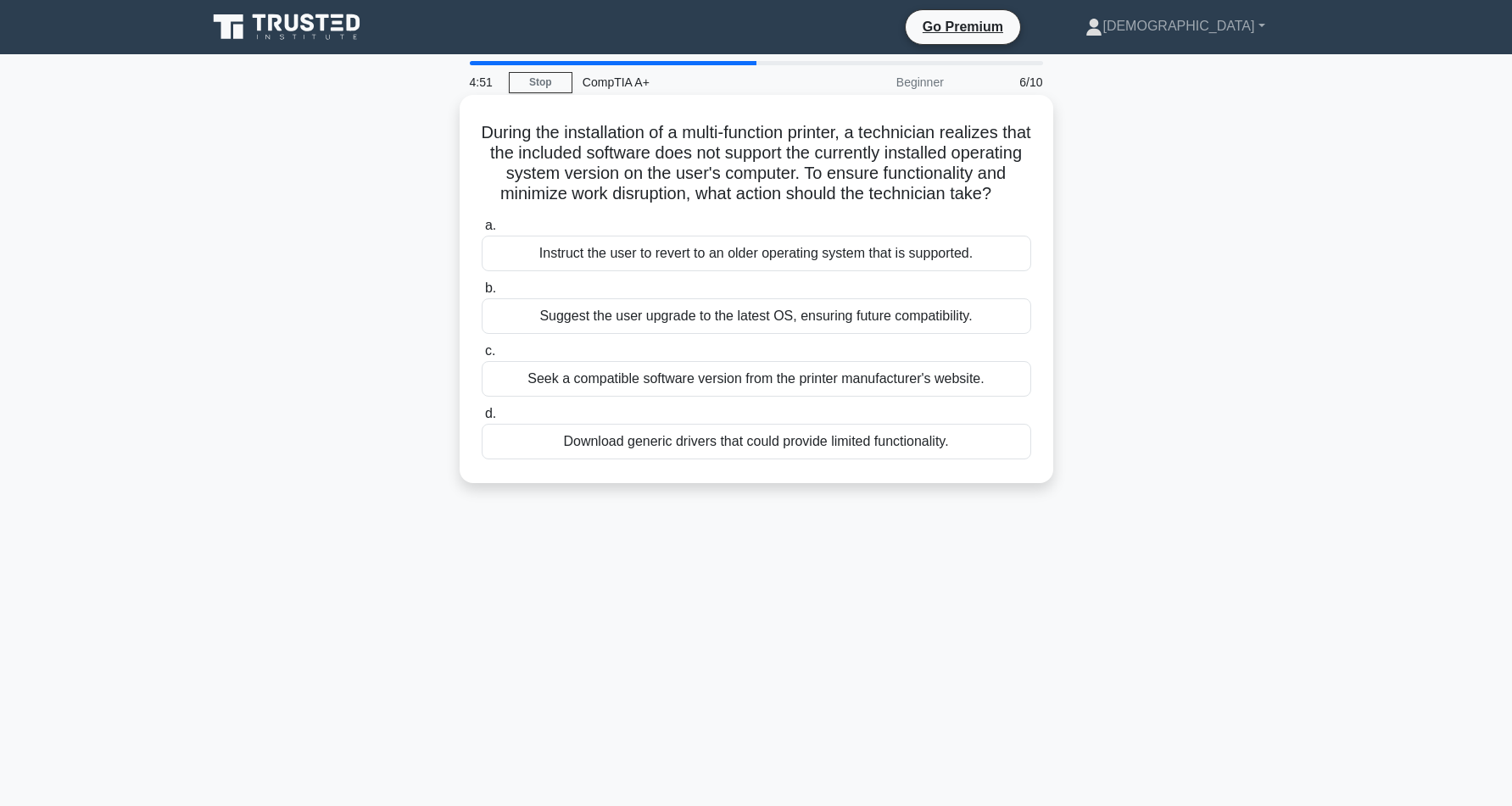
click at [831, 372] on div "Seek a compatible software version from the printer manufacturer's website." at bounding box center [756, 379] width 549 height 36
click at [482, 357] on input "c. Seek a compatible software version from the printer manufacturer's website." at bounding box center [482, 351] width 0 height 11
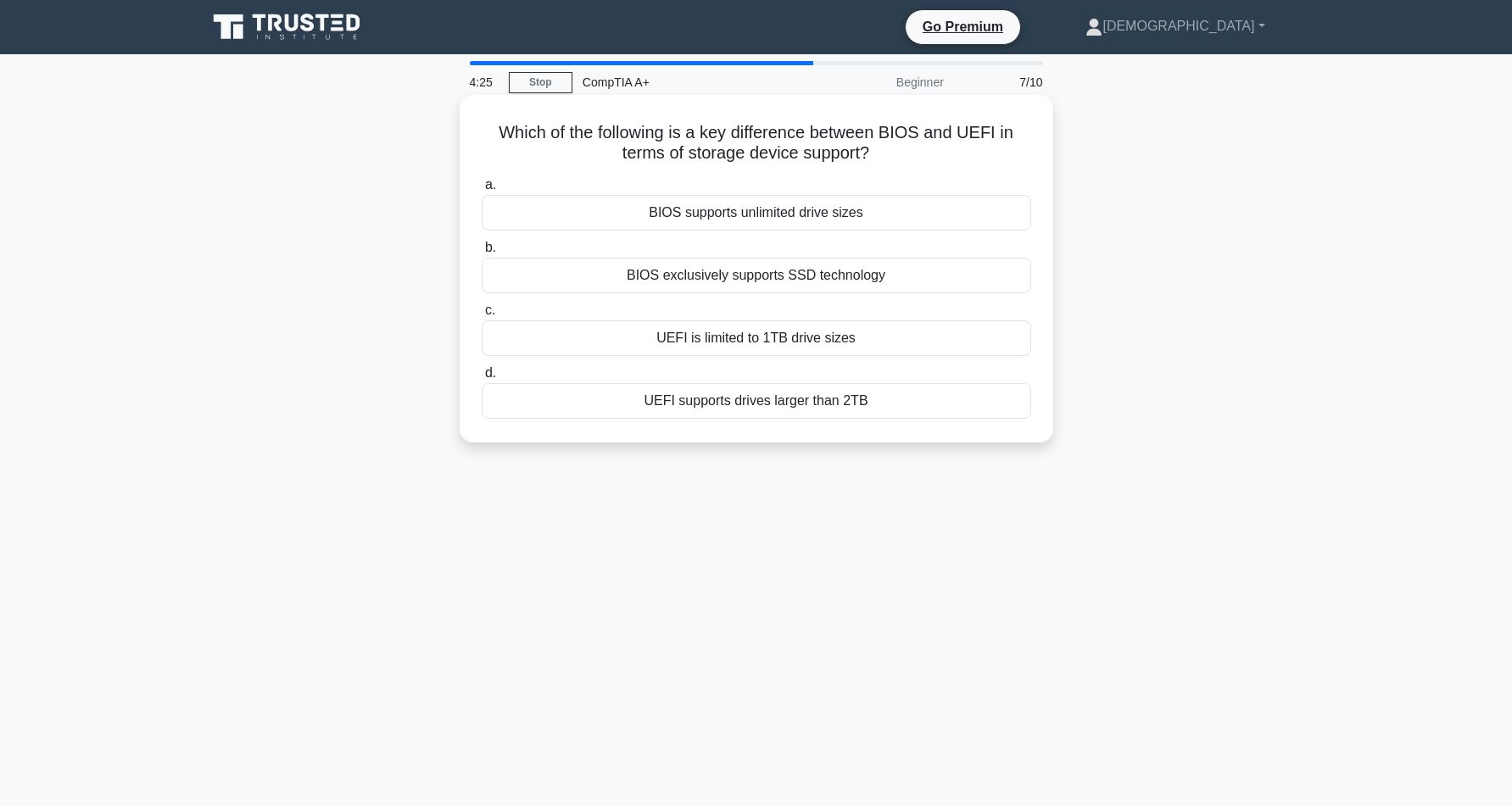
click at [776, 213] on div "BIOS supports unlimited drive sizes" at bounding box center [756, 213] width 549 height 36
click at [482, 190] on input "a. BIOS supports unlimited drive sizes" at bounding box center [482, 184] width 0 height 11
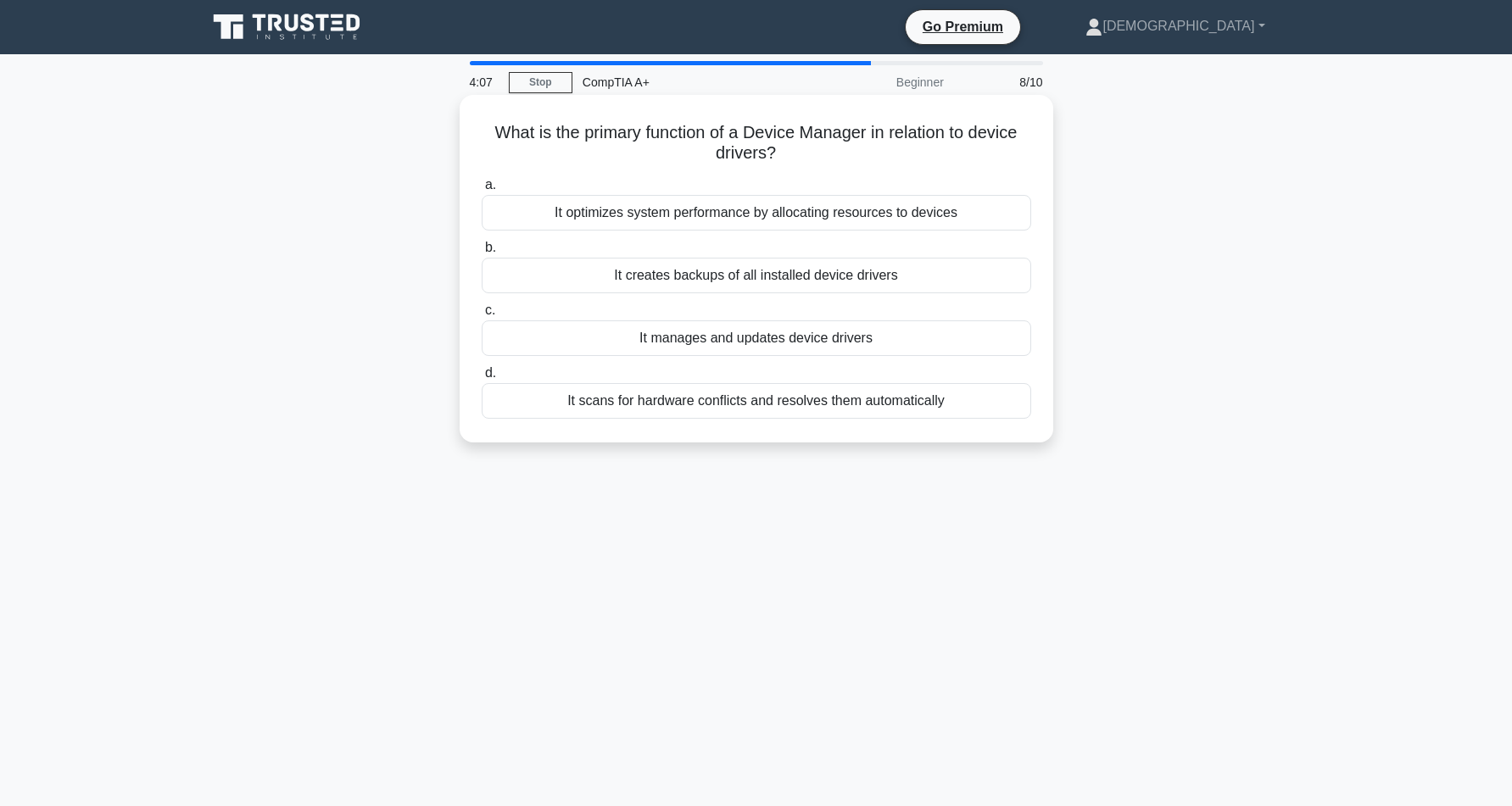
click at [744, 341] on div "It manages and updates device drivers" at bounding box center [756, 338] width 549 height 36
click at [482, 316] on input "c. It manages and updates device drivers" at bounding box center [482, 310] width 0 height 11
click at [665, 403] on div "Use Windows Update or the device manufacturer's website" at bounding box center [756, 401] width 549 height 36
click at [482, 379] on input "d. Use Windows Update or the device manufacturer's website" at bounding box center [482, 373] width 0 height 11
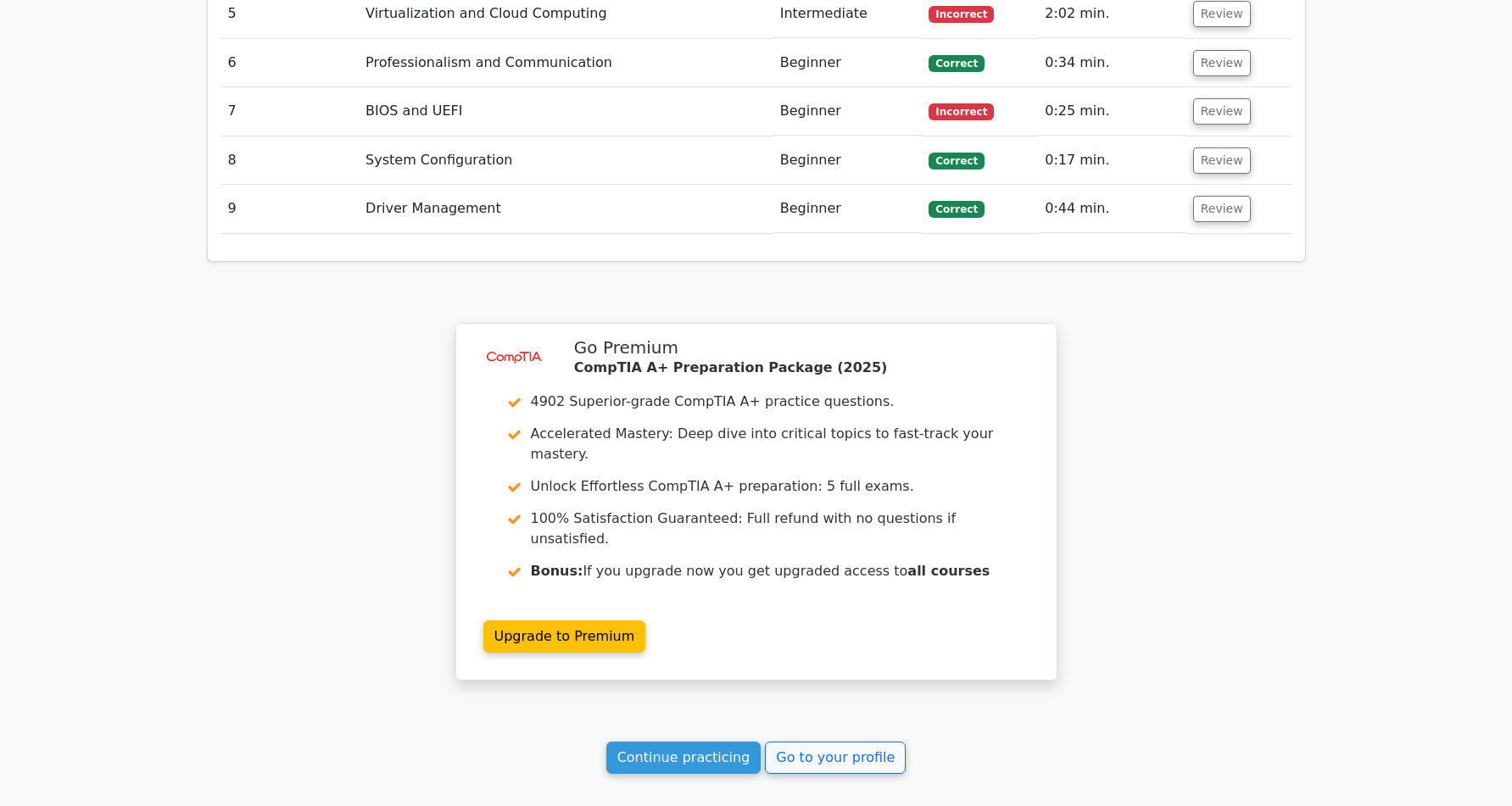
scroll to position [2729, 0]
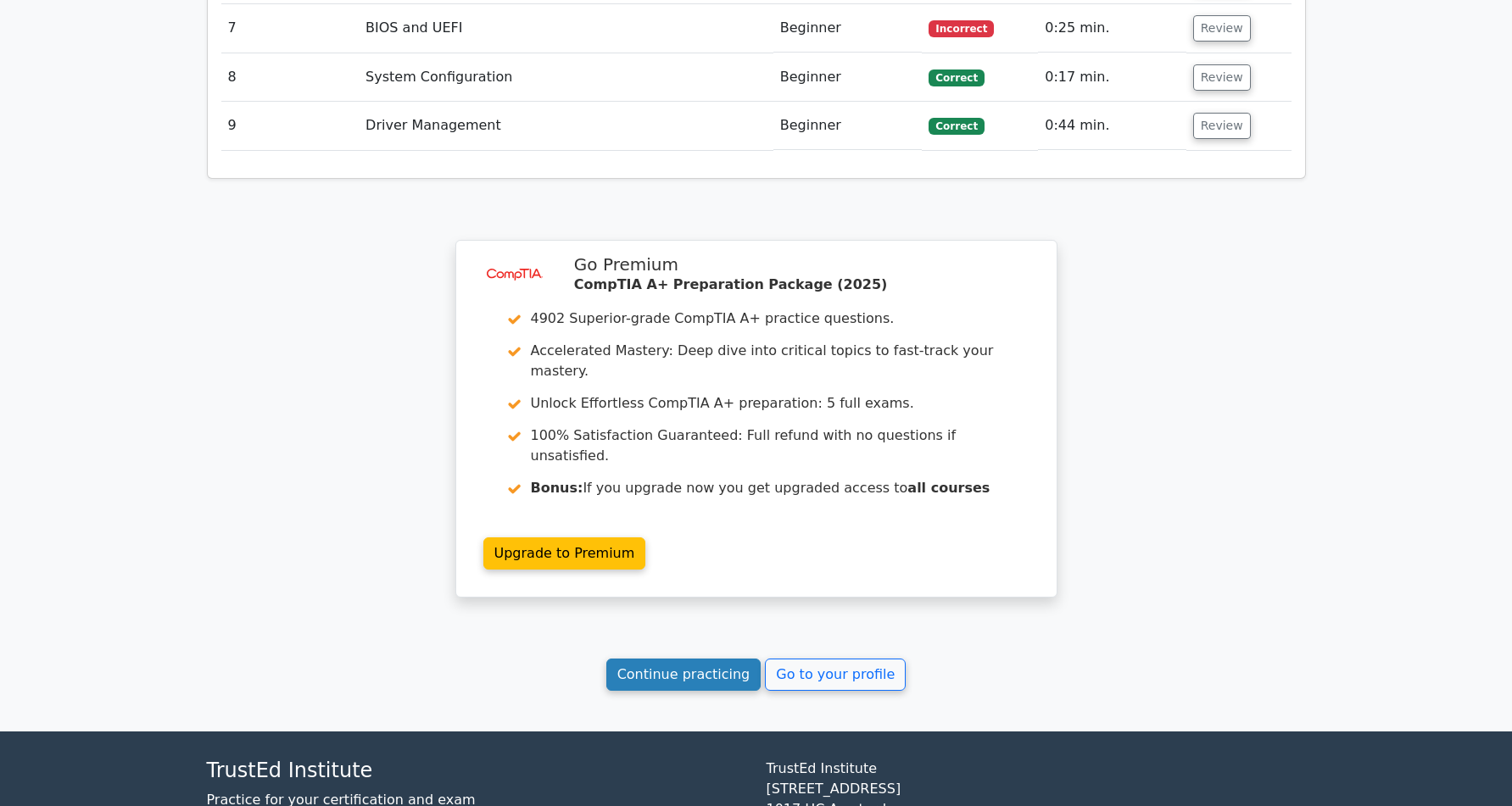
click at [745, 658] on link "Continue practicing" at bounding box center [684, 675] width 155 height 32
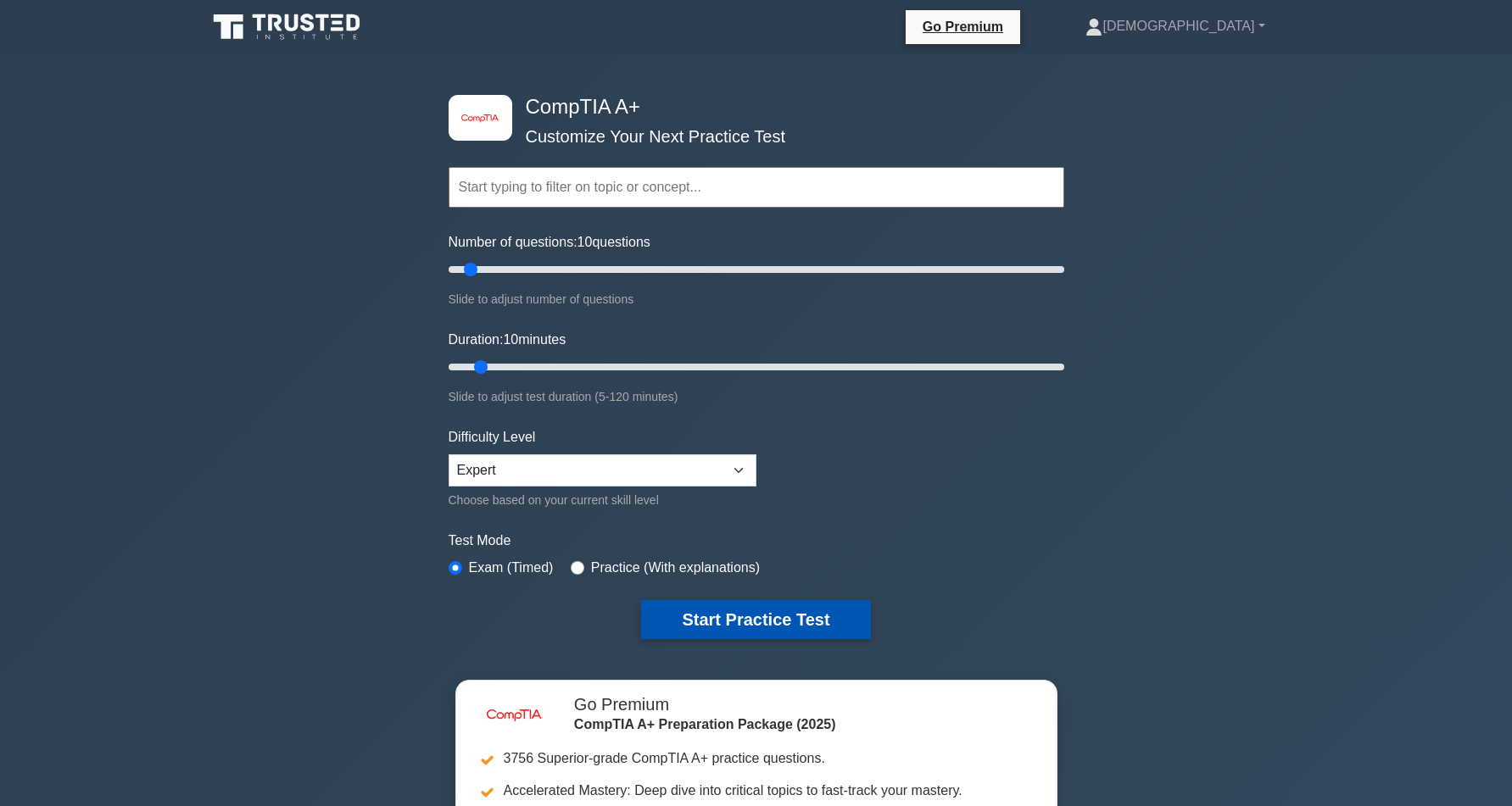
click at [725, 609] on button "Start Practice Test" at bounding box center [755, 620] width 229 height 39
